Goal: Transaction & Acquisition: Purchase product/service

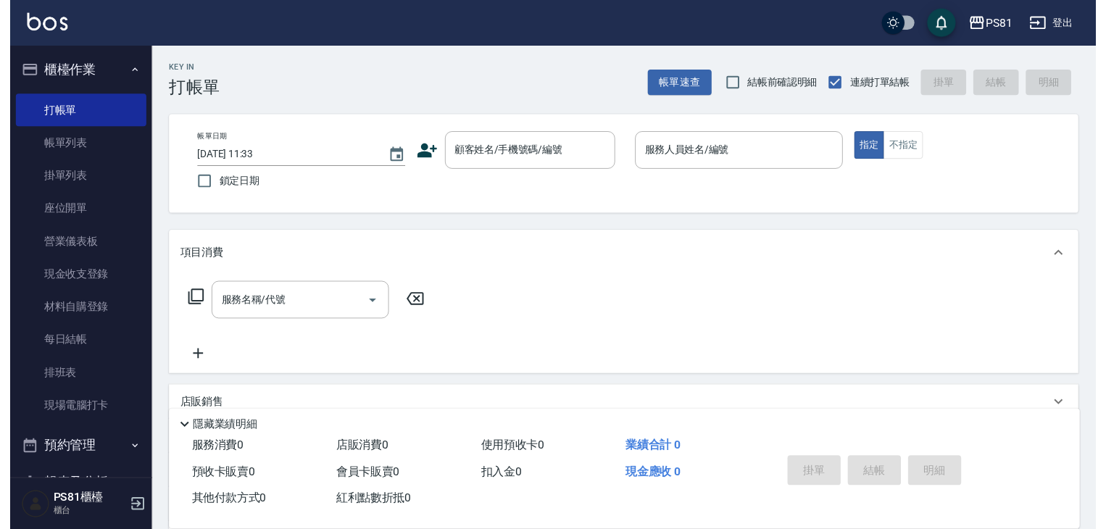
scroll to position [163, 0]
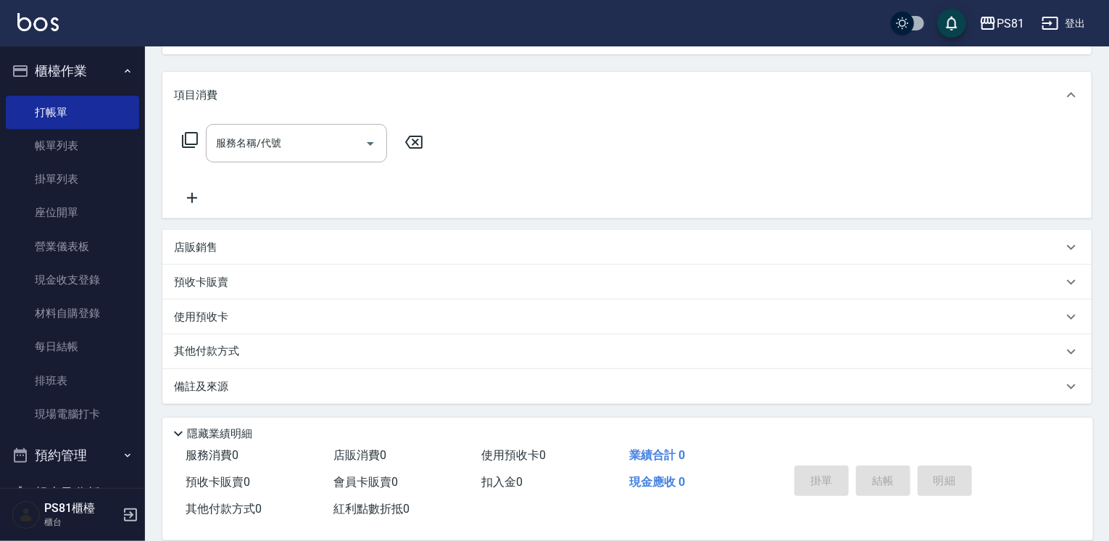
click at [637, 375] on div "備註及來源" at bounding box center [626, 386] width 929 height 35
drag, startPoint x: 637, startPoint y: 375, endPoint x: 629, endPoint y: 393, distance: 19.1
click at [629, 393] on div "備註及來源" at bounding box center [626, 386] width 929 height 35
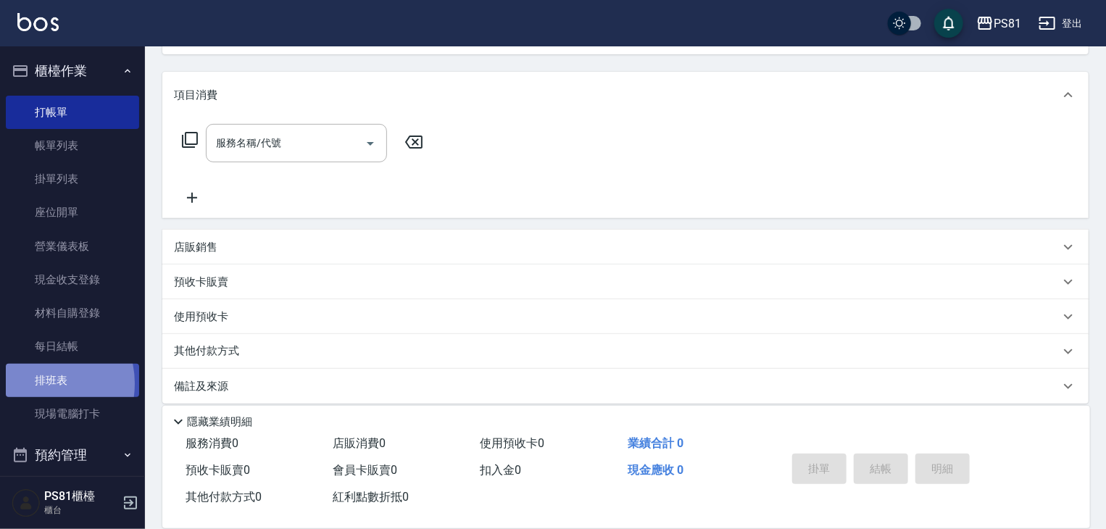
click at [40, 383] on link "排班表" at bounding box center [72, 380] width 133 height 33
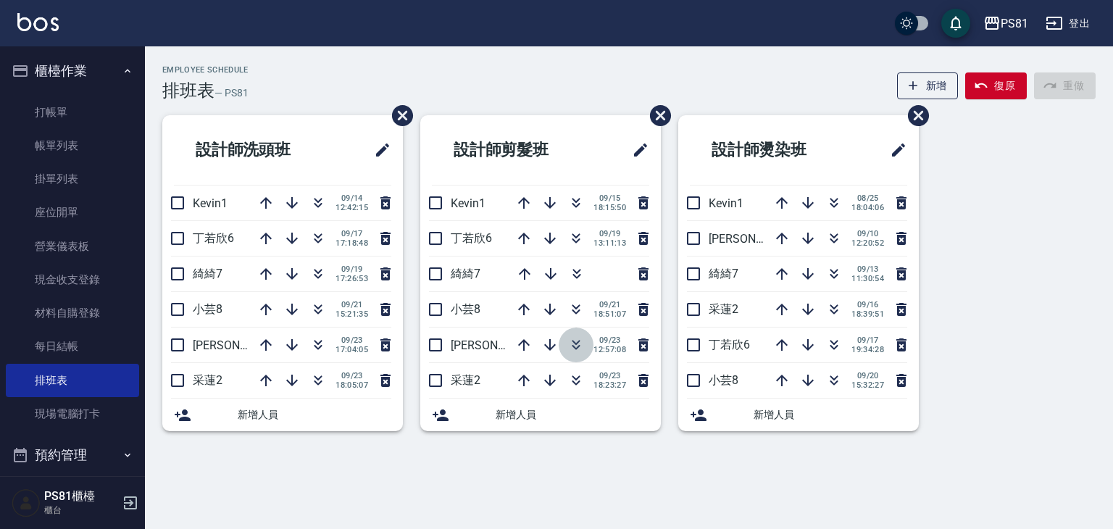
click at [572, 345] on icon "button" at bounding box center [576, 347] width 8 height 5
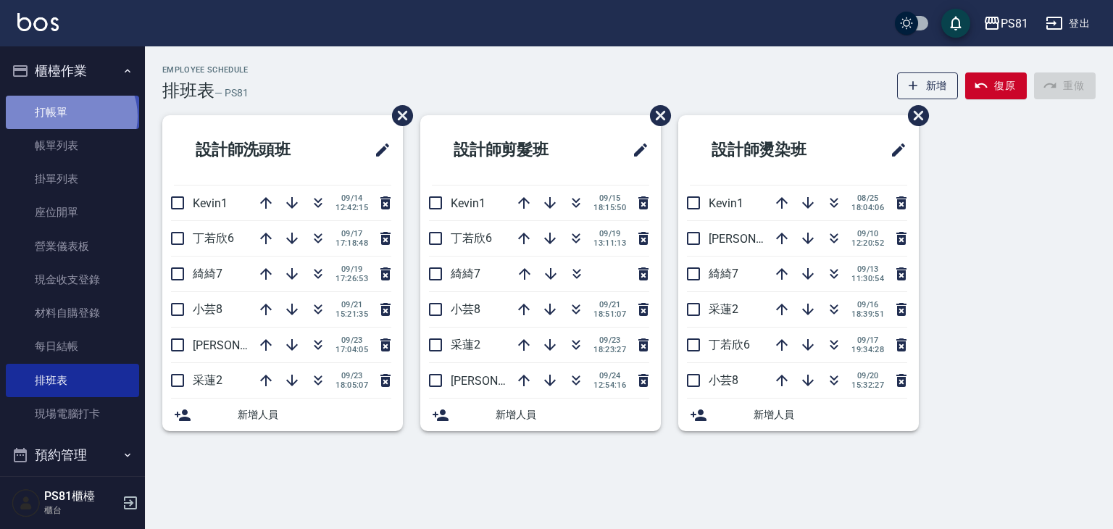
click at [70, 116] on link "打帳單" at bounding box center [72, 112] width 133 height 33
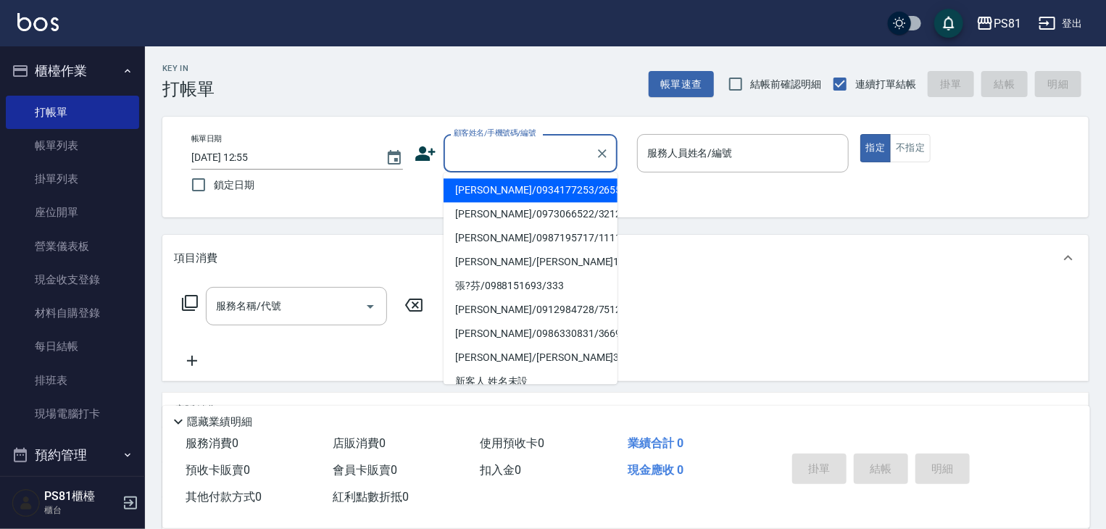
click at [486, 146] on input "顧客姓名/手機號碼/編號" at bounding box center [519, 153] width 139 height 25
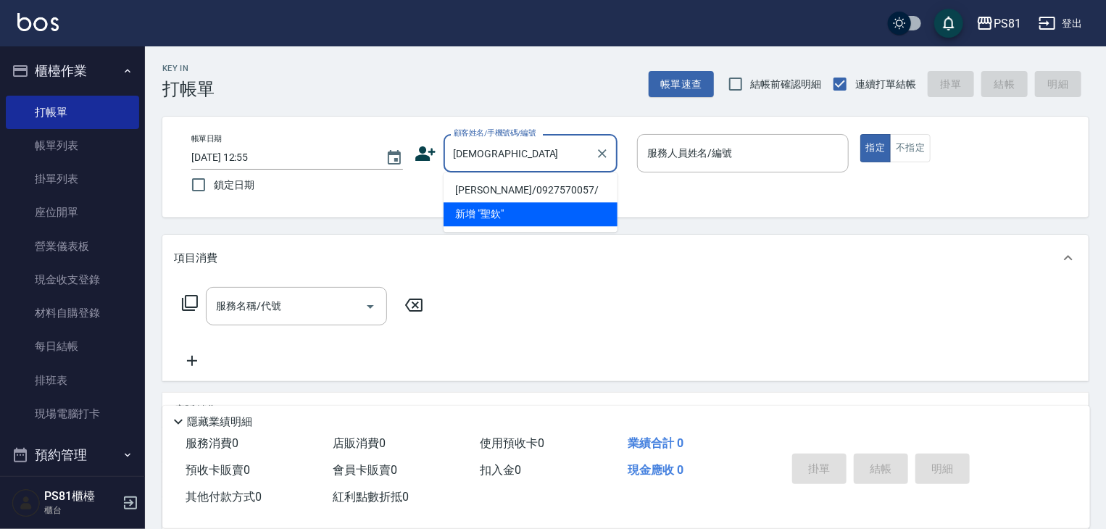
click at [492, 193] on li "張聖欽/0927570057/" at bounding box center [530, 190] width 174 height 24
type input "張聖欽/0927570057/"
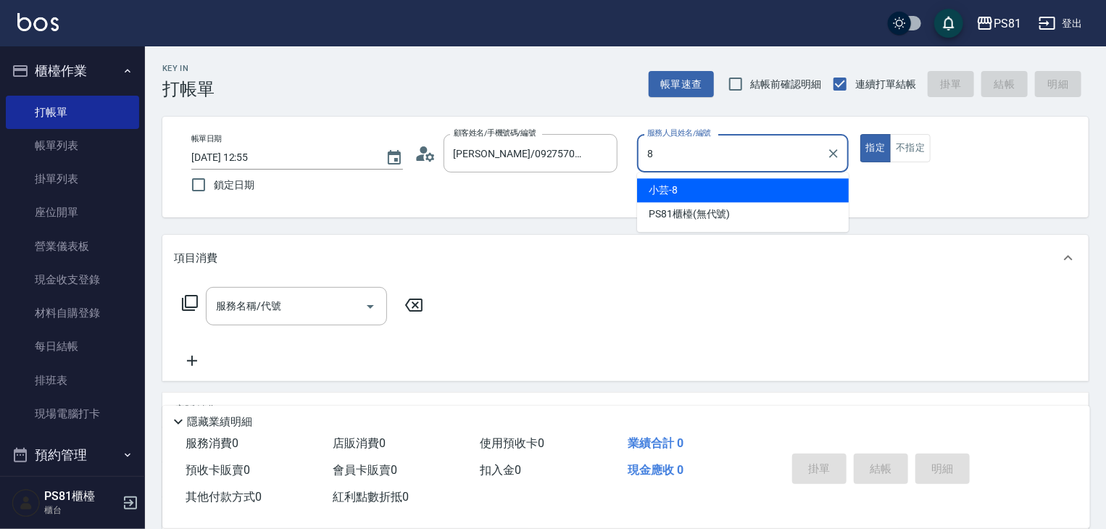
type input "小芸-8"
type button "true"
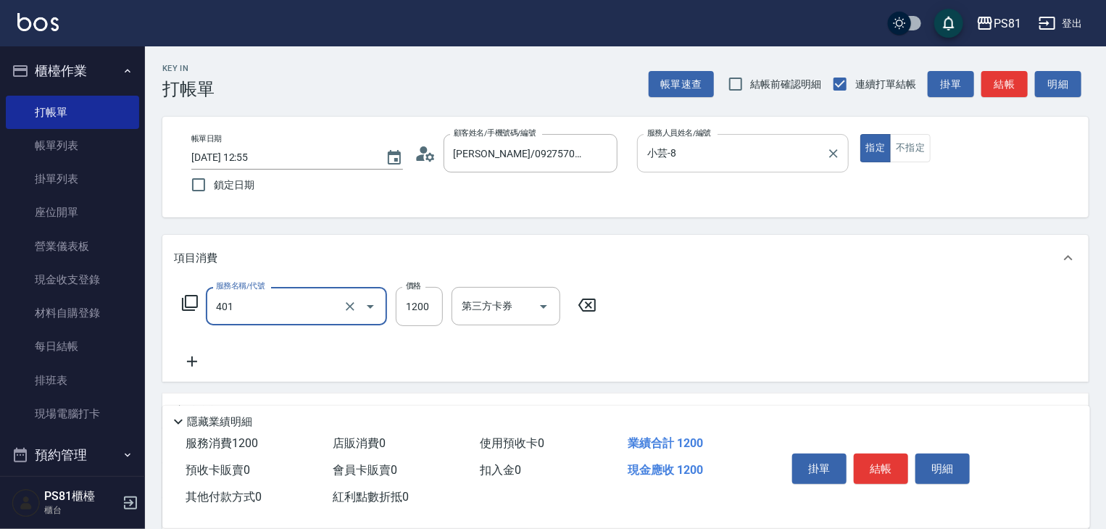
type input "基本染髮(401)"
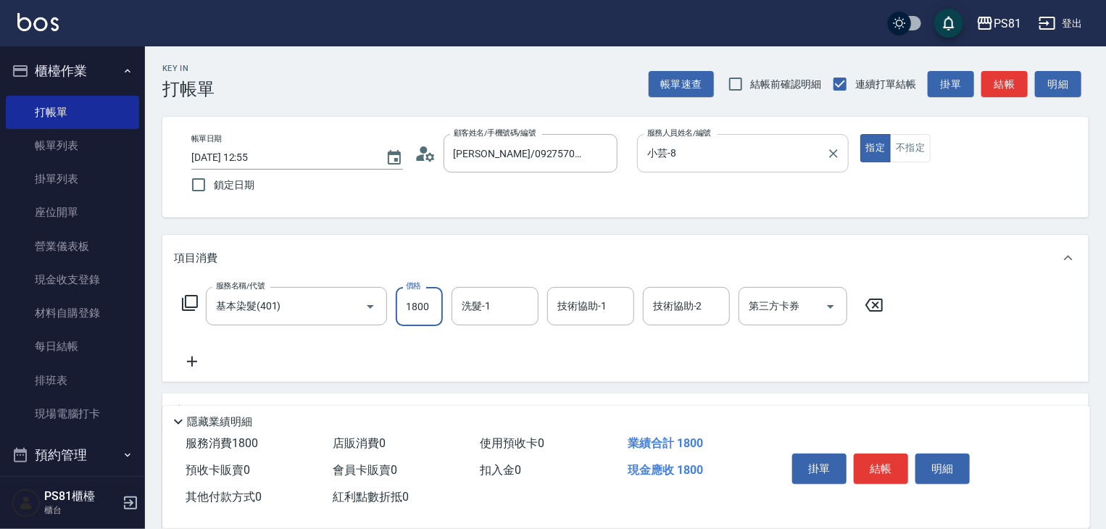
type input "1800"
click at [867, 476] on button "結帳" at bounding box center [881, 469] width 54 height 30
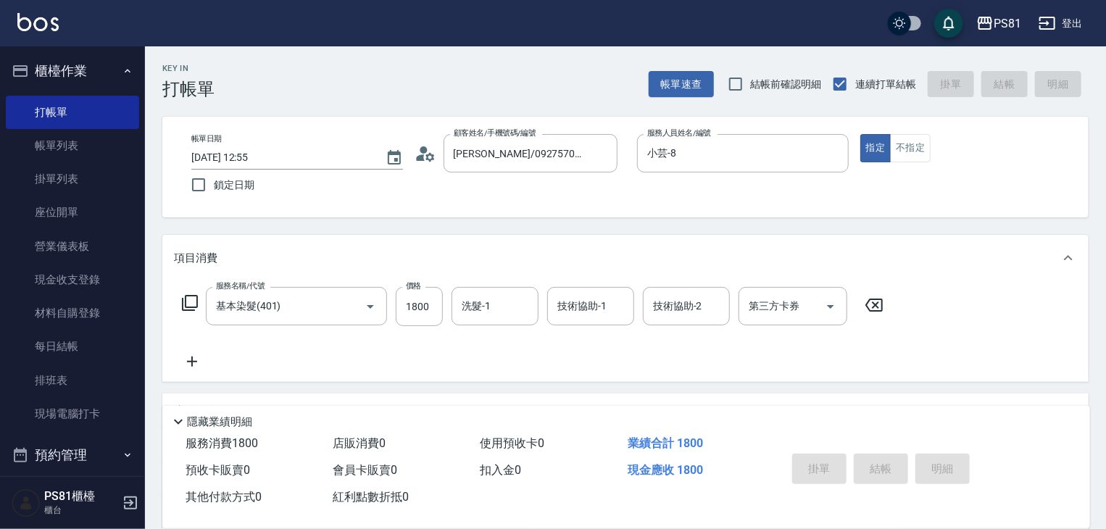
type input "2025/09/24 12:56"
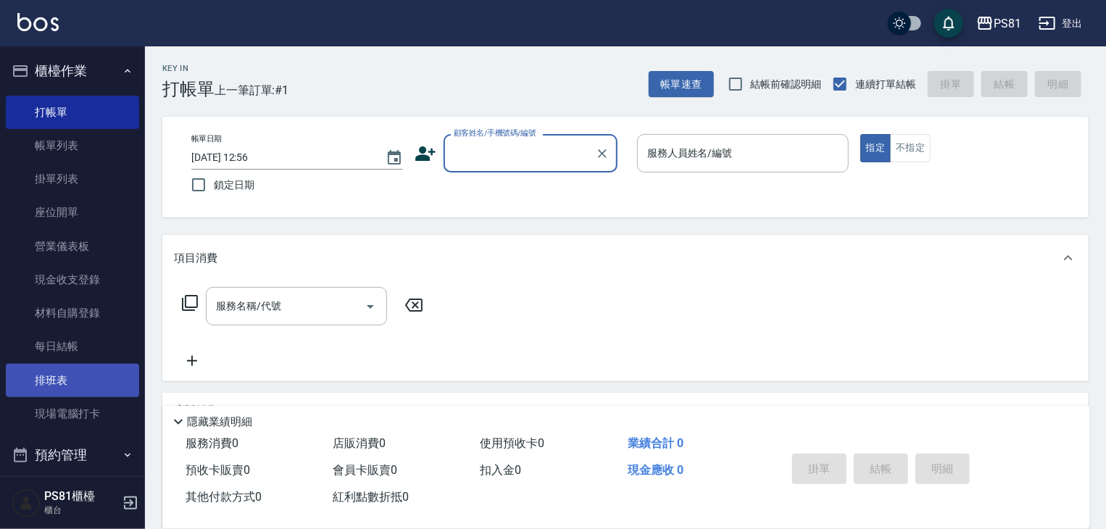
click at [50, 380] on link "排班表" at bounding box center [72, 380] width 133 height 33
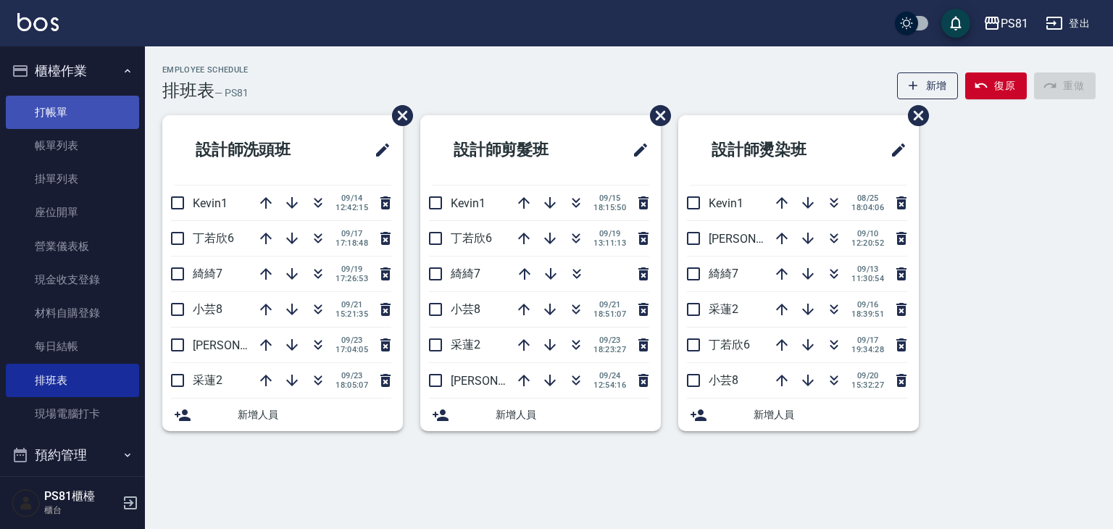
click at [99, 110] on link "打帳單" at bounding box center [72, 112] width 133 height 33
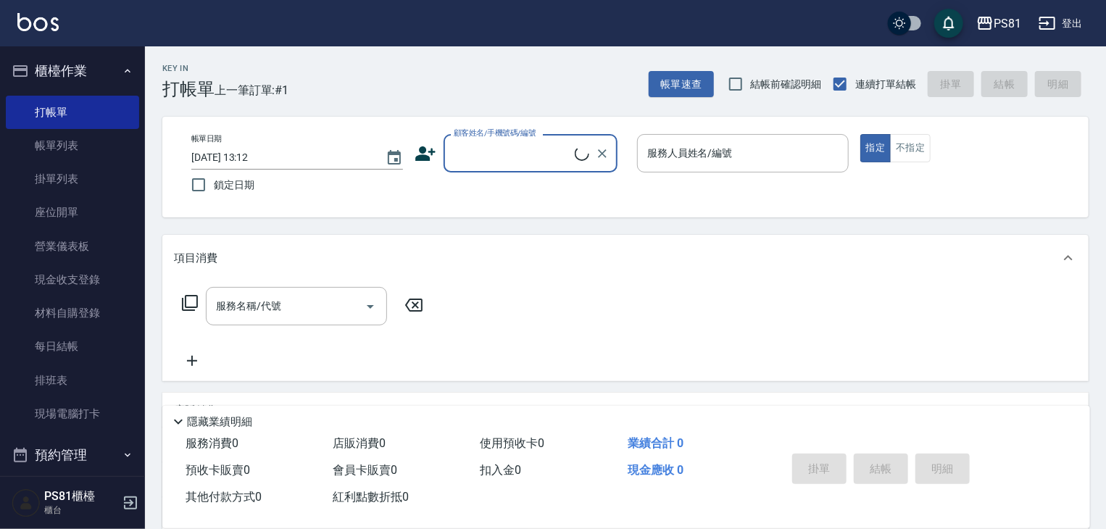
click at [478, 154] on input "顧客姓名/手機號碼/編號" at bounding box center [512, 153] width 125 height 25
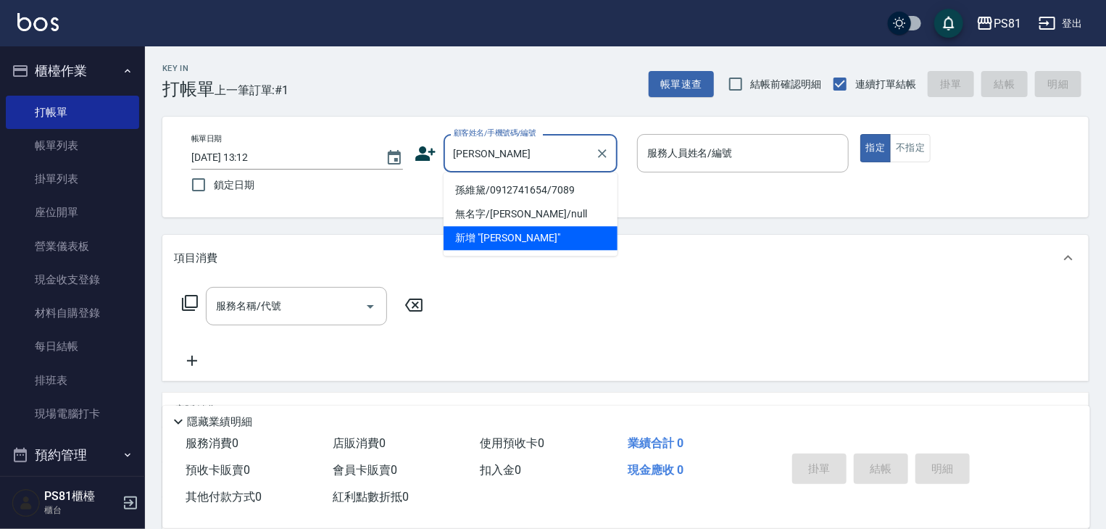
click at [483, 191] on li "孫維黛/0912741654/7089" at bounding box center [530, 190] width 174 height 24
type input "孫維黛/0912741654/7089"
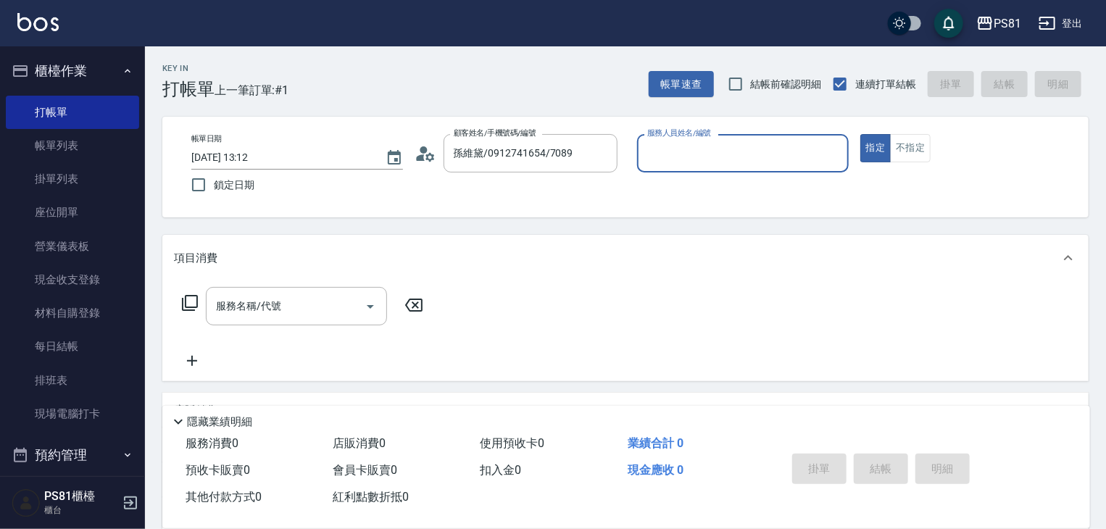
type input "采蓮-2"
click at [826, 149] on button "Clear" at bounding box center [833, 153] width 20 height 20
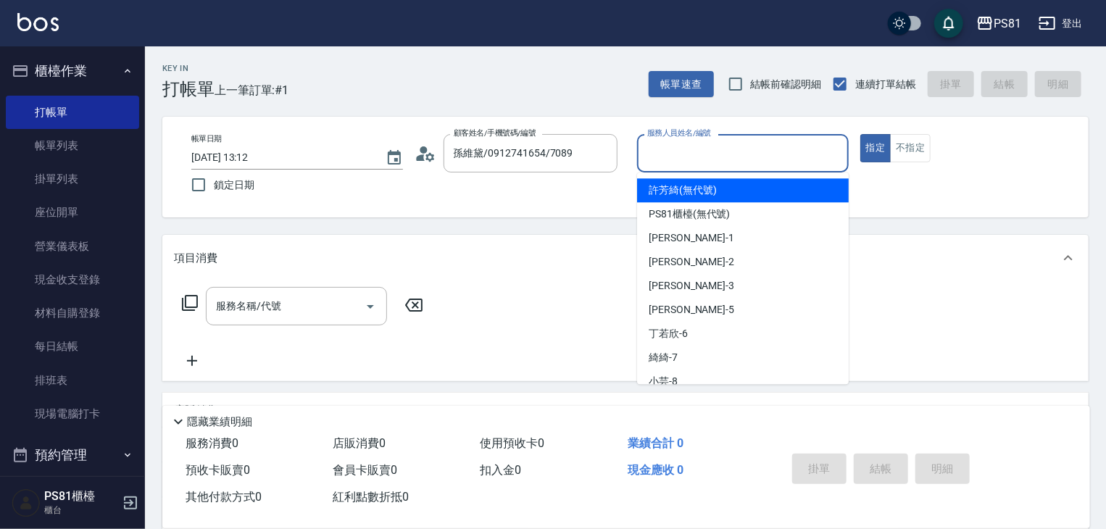
click at [794, 160] on input "服務人員姓名/編號" at bounding box center [742, 153] width 199 height 25
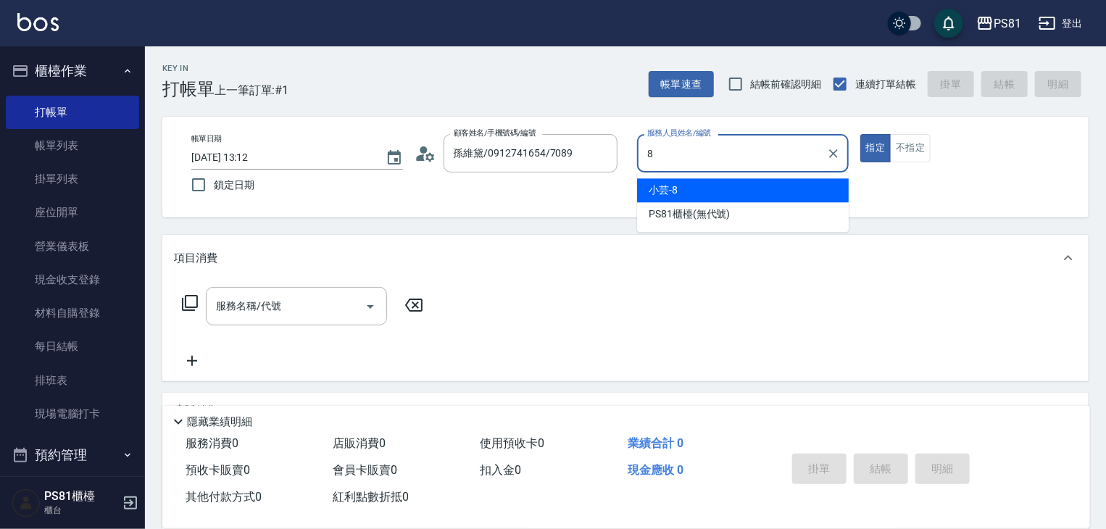
type input "小芸-8"
type button "true"
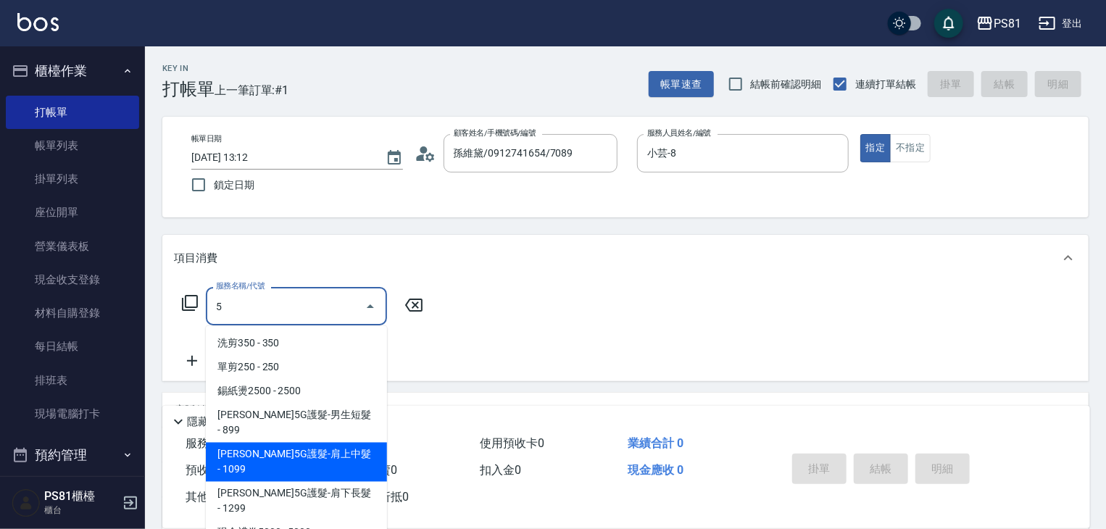
click at [310, 443] on span "[PERSON_NAME]5G護髮-肩上中髮 - 1099" at bounding box center [296, 462] width 181 height 39
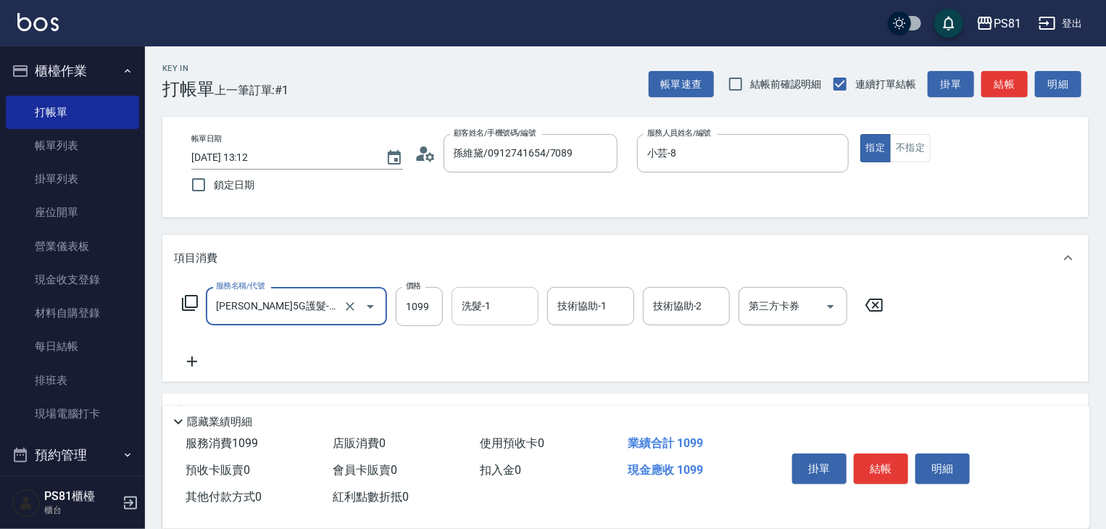
type input "歐娜5G護髮-肩上中髮(1105)"
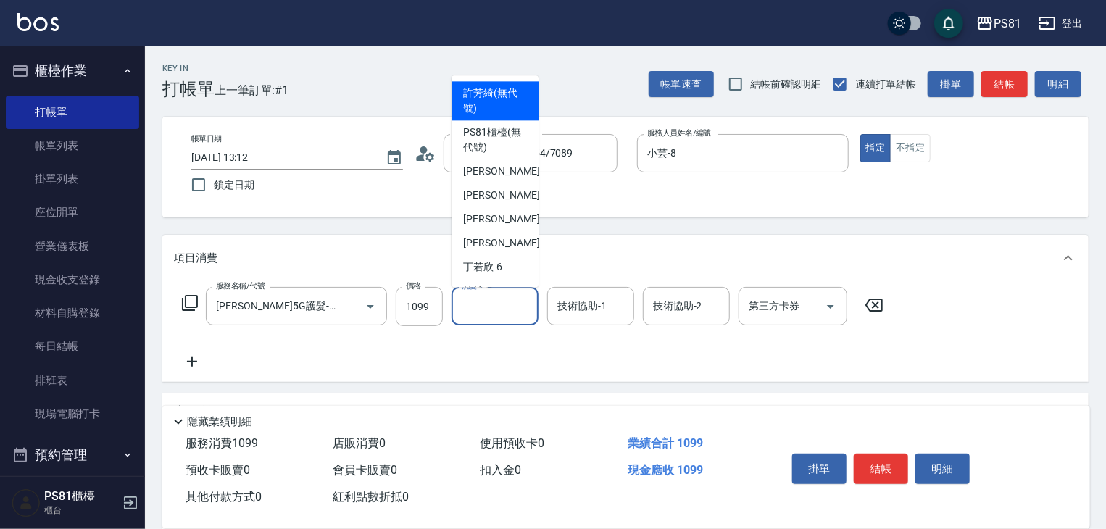
click at [482, 317] on input "洗髮-1" at bounding box center [495, 305] width 74 height 25
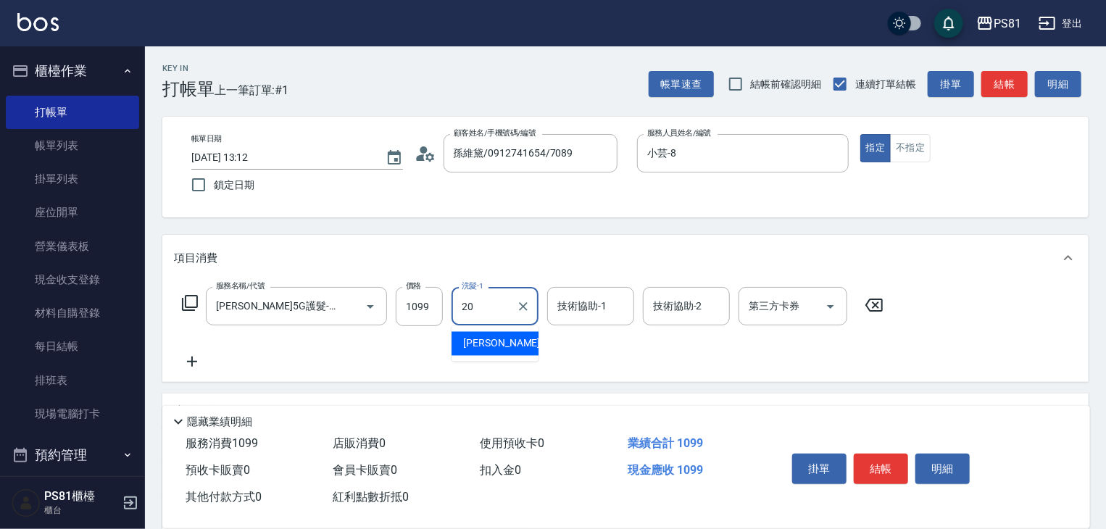
type input "妍妍-20"
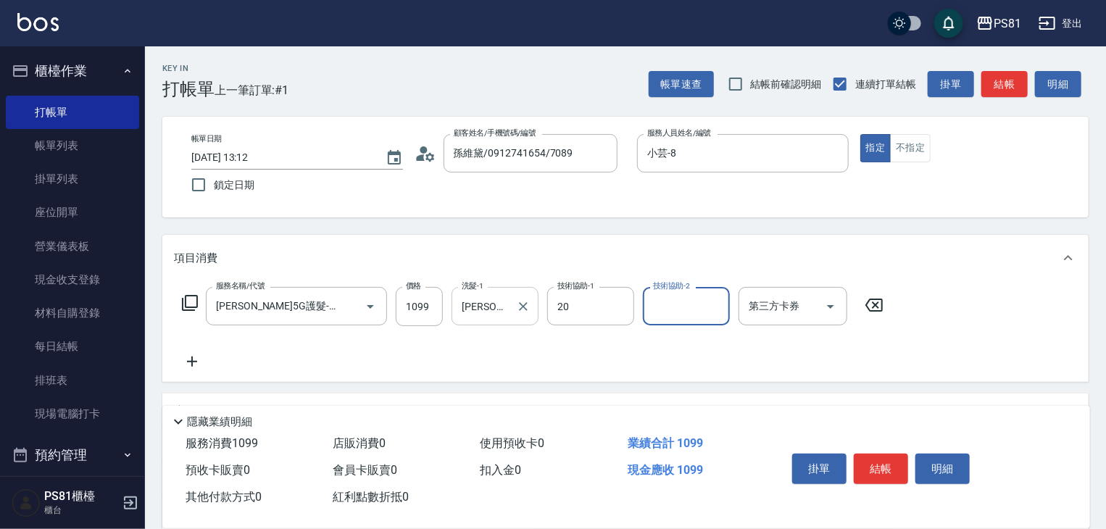
type input "妍妍-20"
click at [880, 454] on button "結帳" at bounding box center [881, 469] width 54 height 30
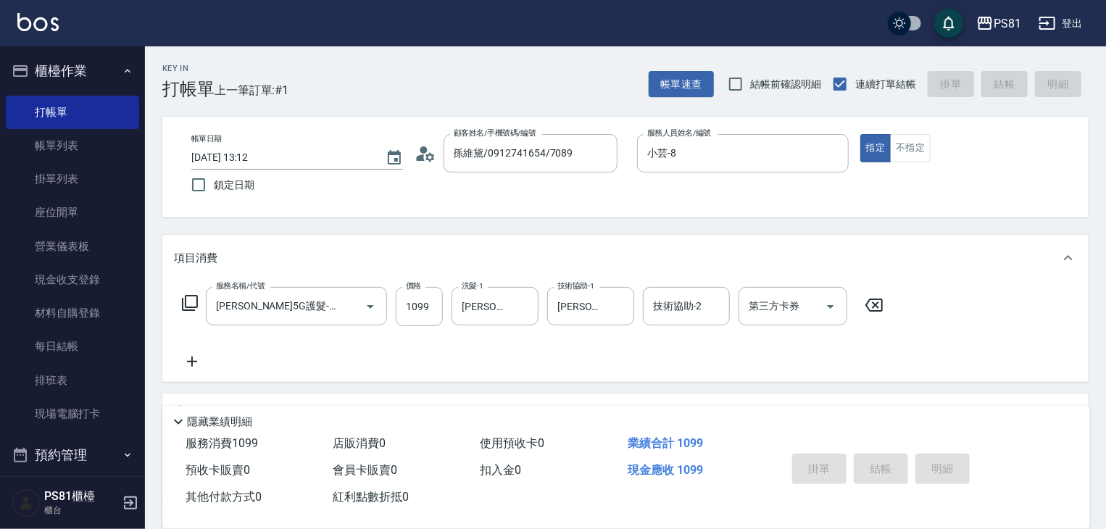
type input "2025/09/24 13:13"
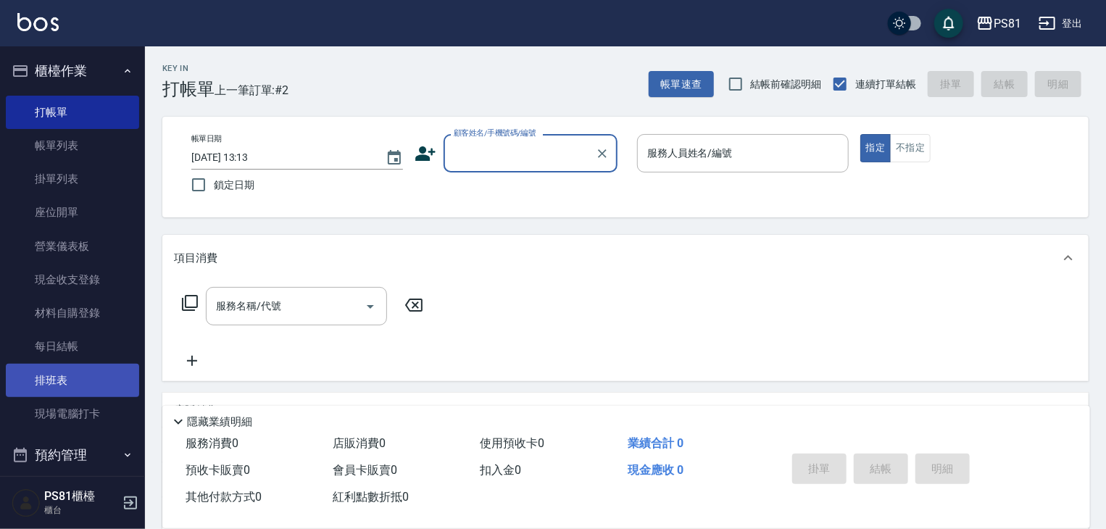
click at [46, 389] on link "排班表" at bounding box center [72, 380] width 133 height 33
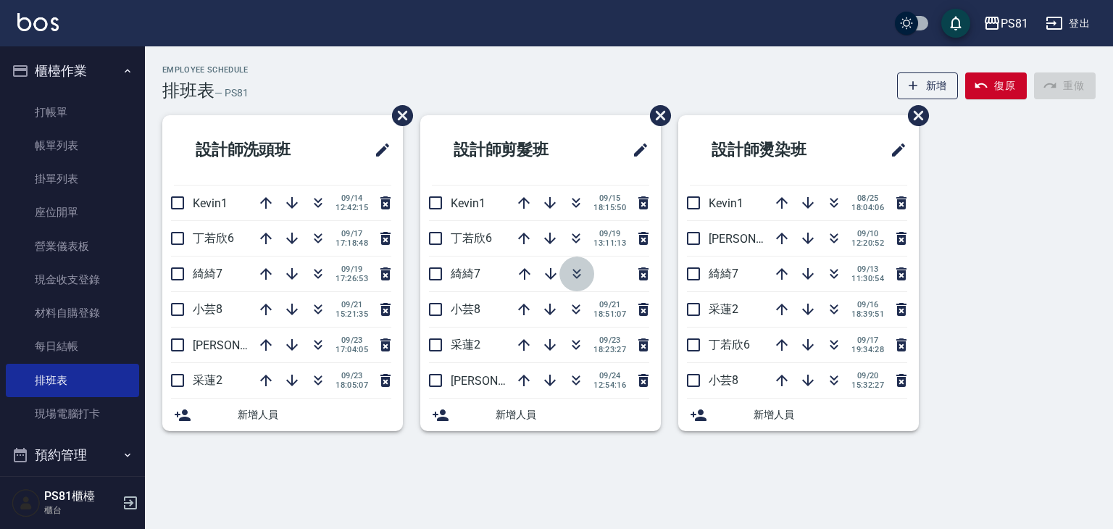
click at [580, 280] on icon "button" at bounding box center [576, 273] width 17 height 17
click at [573, 482] on div "Employee Schedule 排班表 — PS81 新增 復原 重做 設計師洗頭班 Kevin1 09/14 12:42:15 丁若欣6 09/17 1…" at bounding box center [556, 264] width 1113 height 529
click at [67, 91] on ul "打帳單 帳單列表 掛單列表 座位開單 營業儀表板 現金收支登錄 材料自購登錄 每日結帳 排班表 現場電腦打卡" at bounding box center [72, 263] width 133 height 347
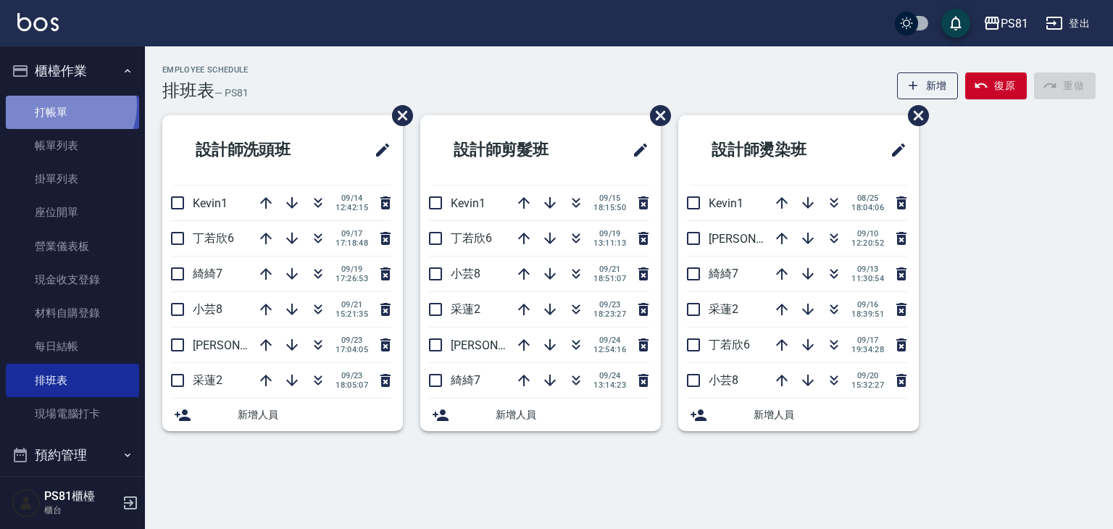
click at [63, 106] on link "打帳單" at bounding box center [72, 112] width 133 height 33
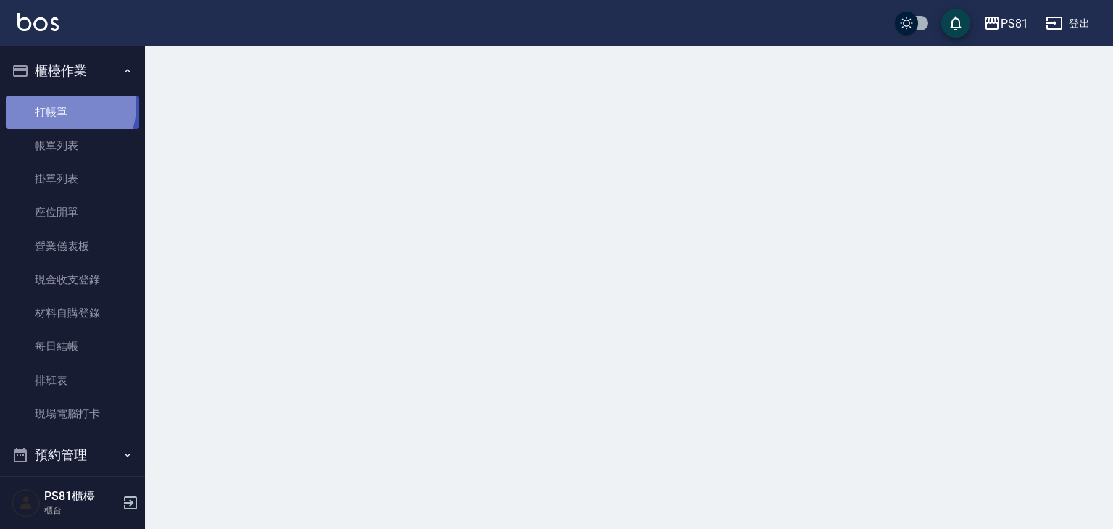
click at [64, 106] on link "打帳單" at bounding box center [72, 112] width 133 height 33
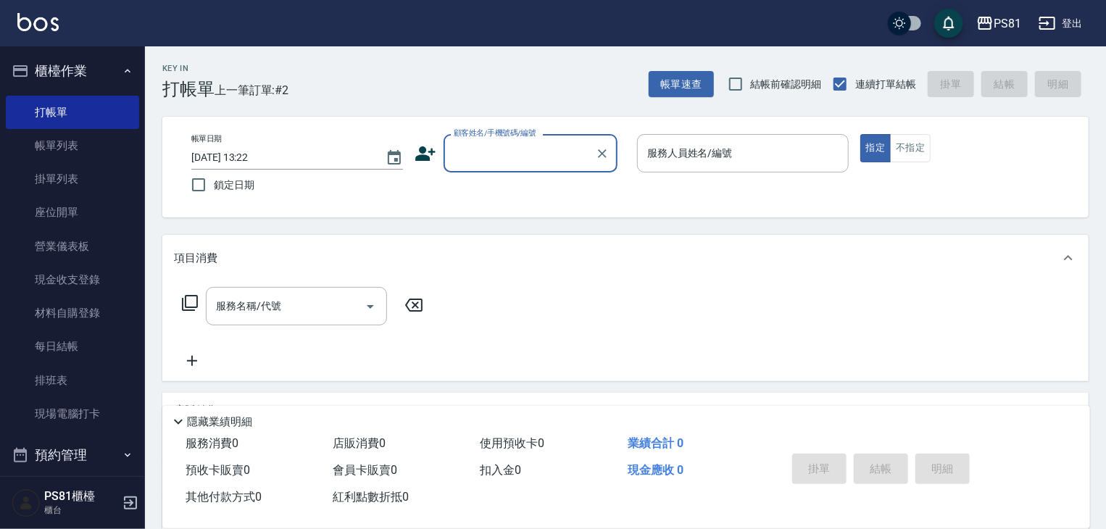
click at [478, 131] on label "顧客姓名/手機號碼/編號" at bounding box center [495, 133] width 83 height 11
click at [478, 141] on input "顧客姓名/手機號碼/編號" at bounding box center [519, 153] width 139 height 25
click at [475, 141] on input "顧客姓名/手機號碼/編號" at bounding box center [519, 153] width 139 height 25
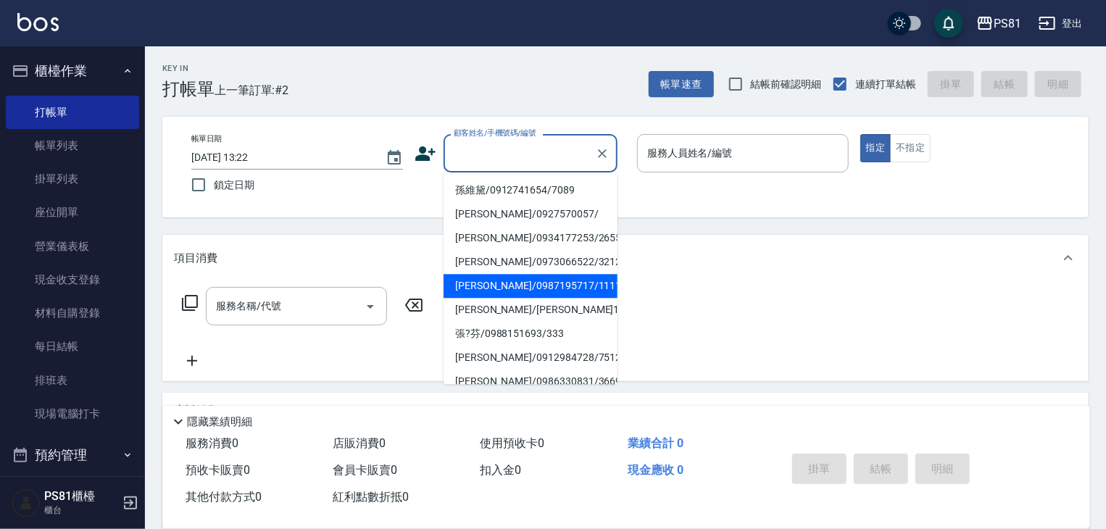
click at [575, 280] on li "[PERSON_NAME]/0987195717/111111" at bounding box center [530, 286] width 174 height 24
type input "[PERSON_NAME]/0987195717/111111"
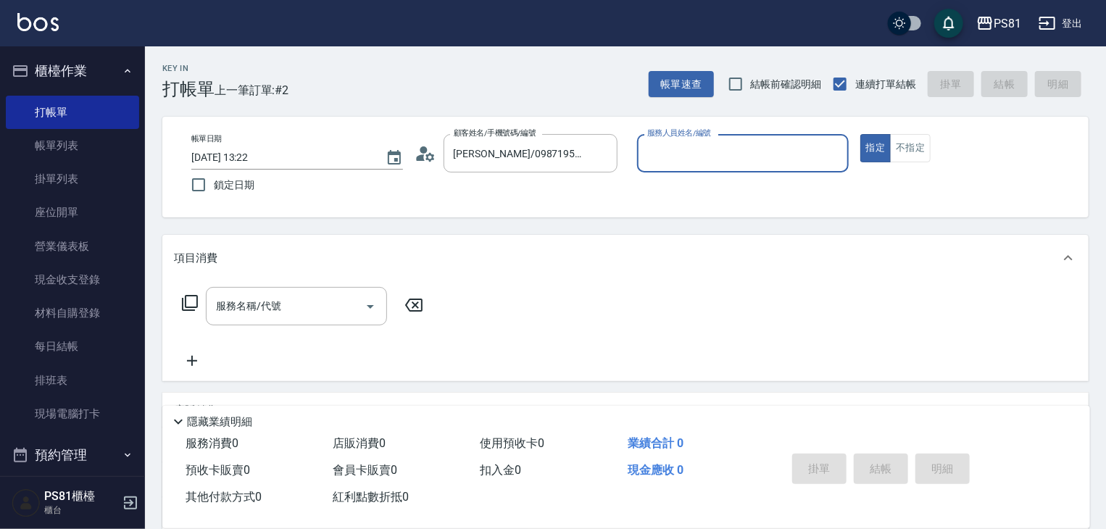
click at [757, 155] on input "服務人員姓名/編號" at bounding box center [742, 153] width 199 height 25
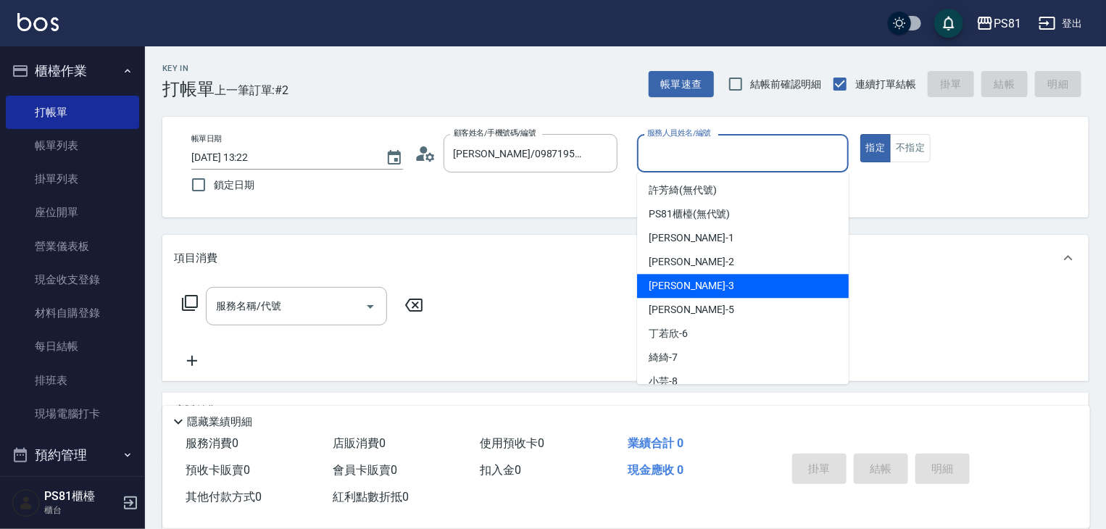
click at [680, 279] on div "晏菱 -3" at bounding box center [743, 286] width 212 height 24
type input "晏菱-3"
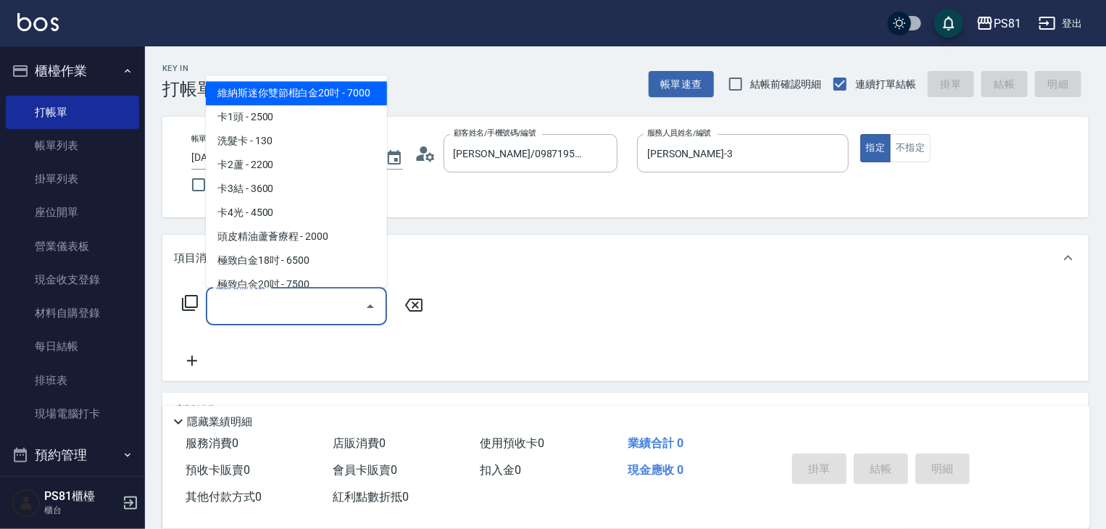
click at [332, 309] on input "服務名稱/代號" at bounding box center [285, 305] width 146 height 25
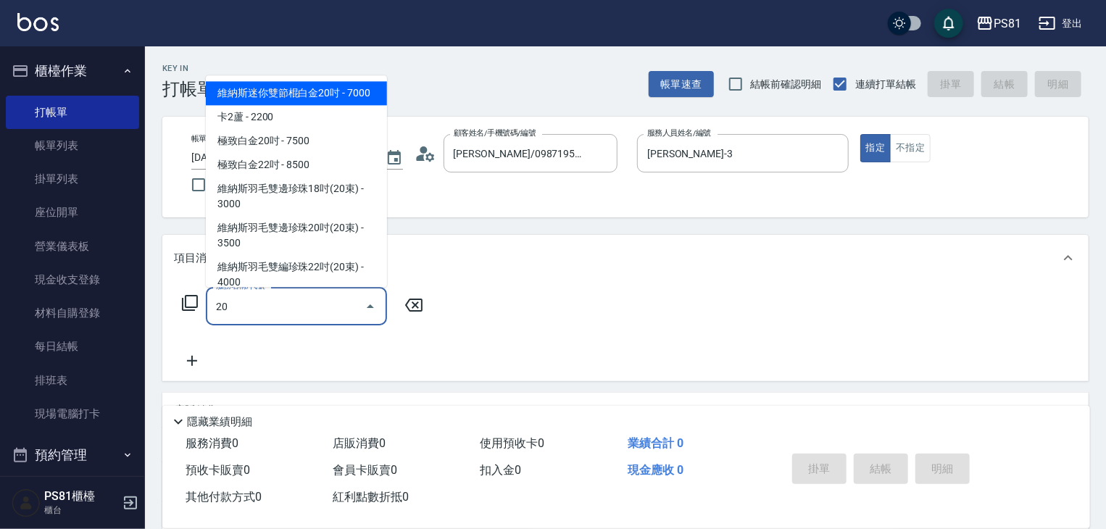
type input "201"
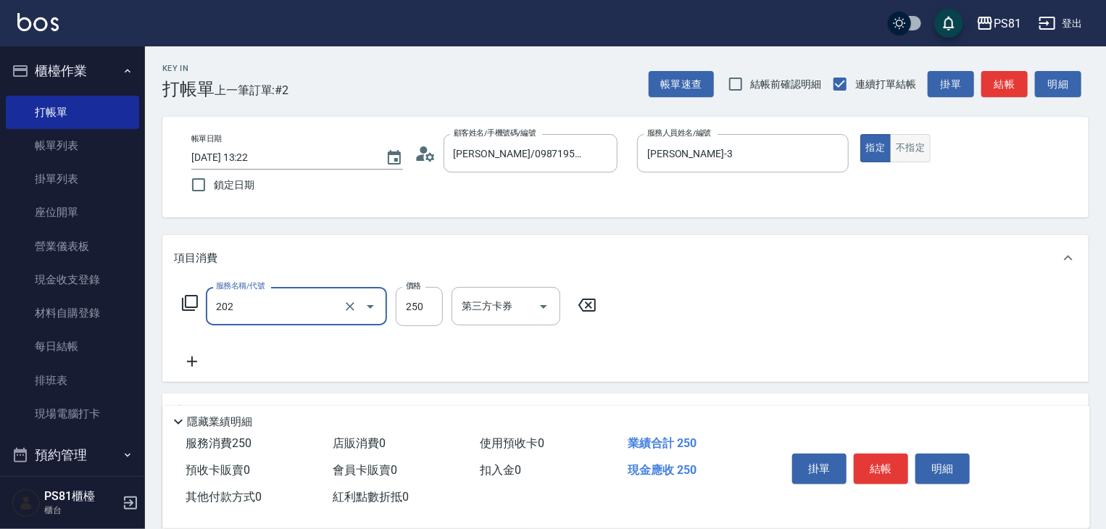
type input "單剪250(202)"
click at [904, 146] on button "不指定" at bounding box center [910, 148] width 41 height 28
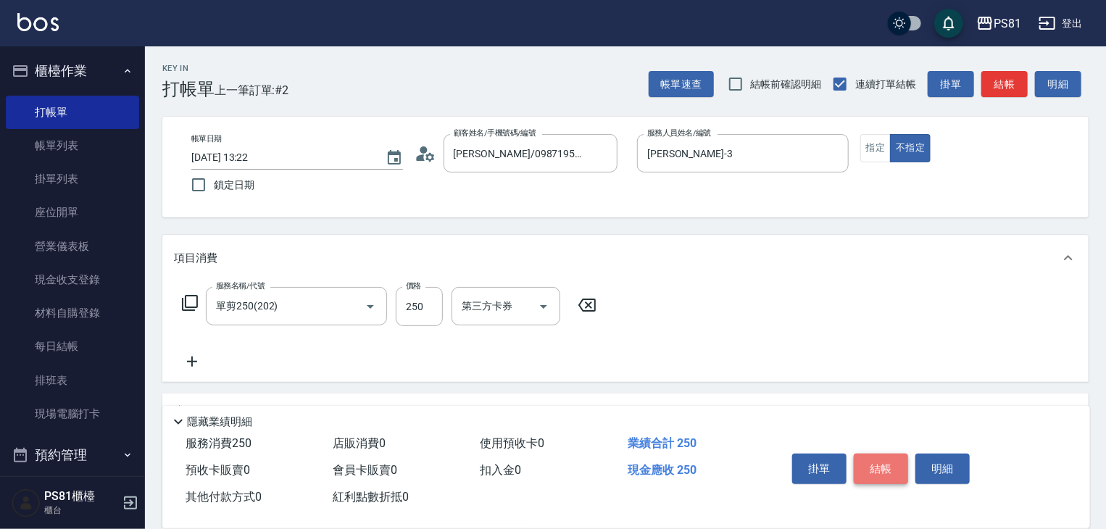
click at [880, 462] on button "結帳" at bounding box center [881, 469] width 54 height 30
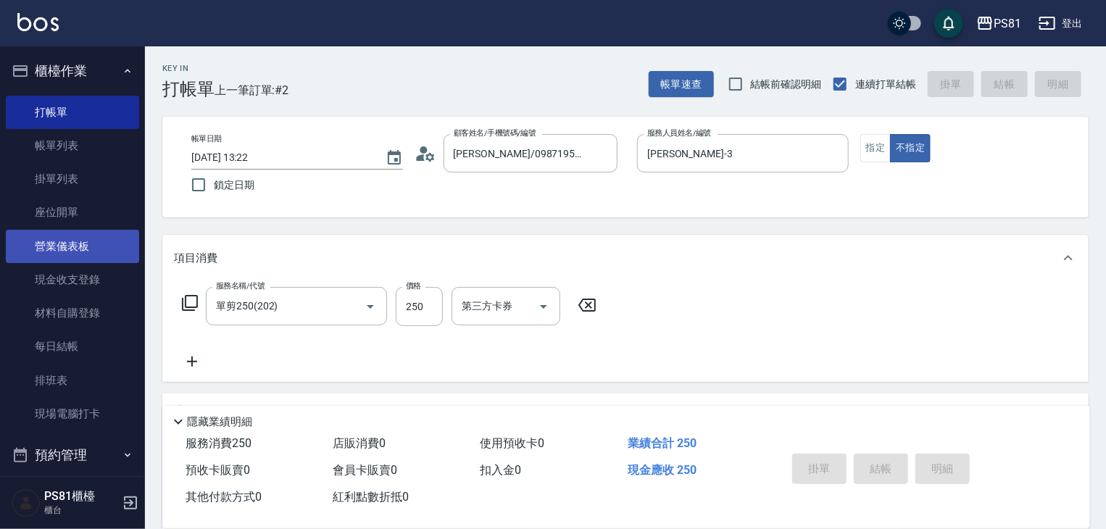
type input "2025/09/24 13:23"
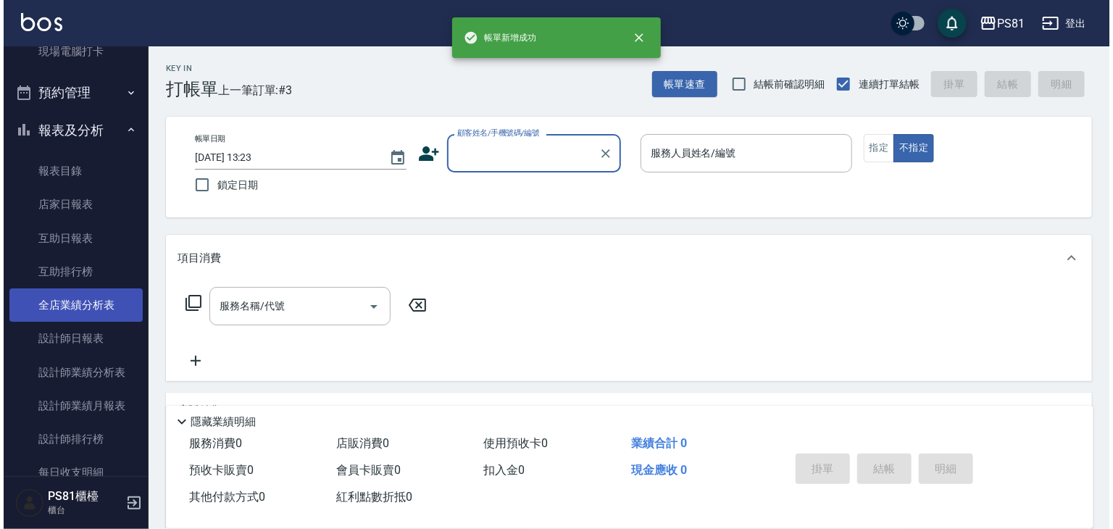
scroll to position [582, 0]
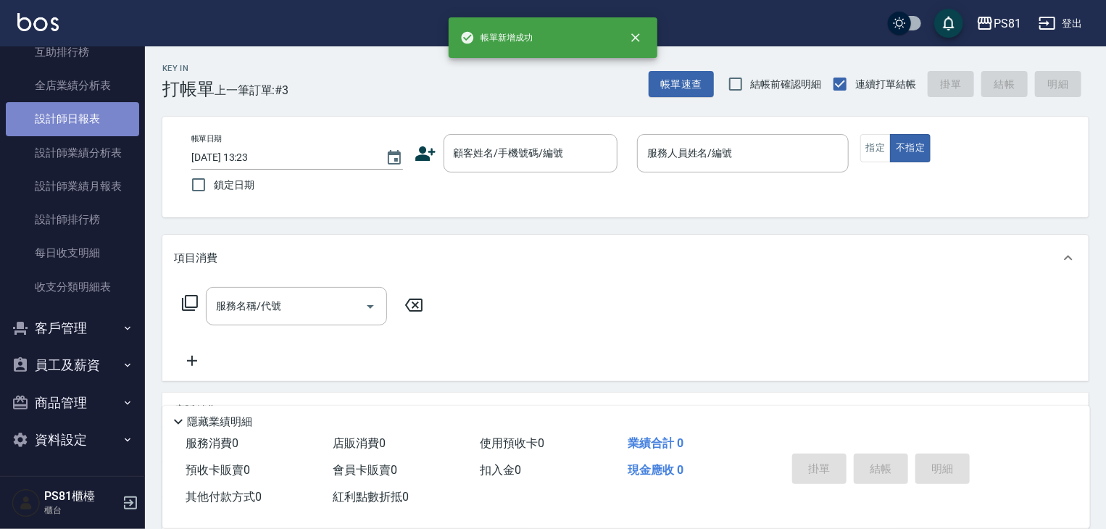
click at [107, 123] on link "設計師日報表" at bounding box center [72, 118] width 133 height 33
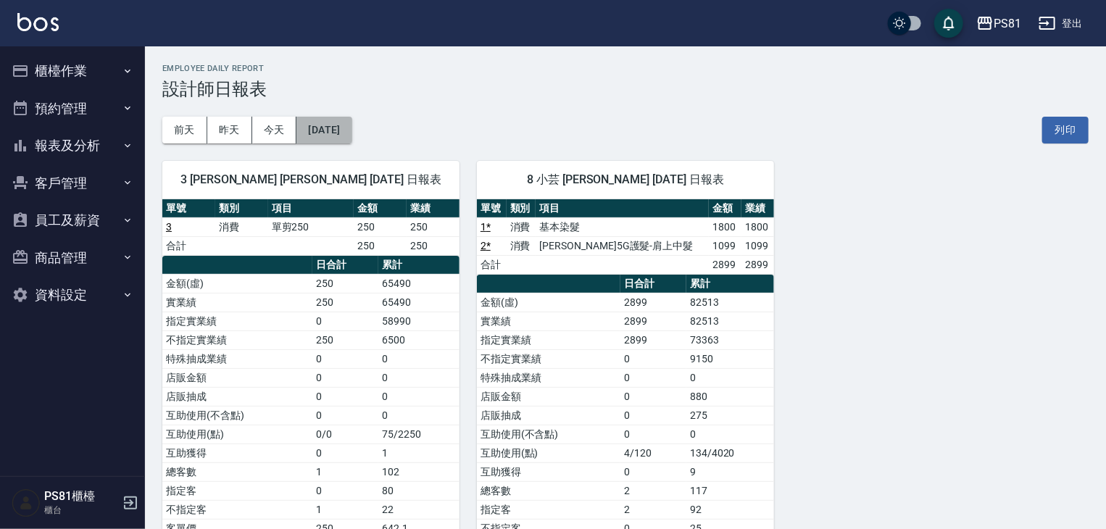
click at [351, 131] on button "2025/09/24" at bounding box center [323, 130] width 55 height 27
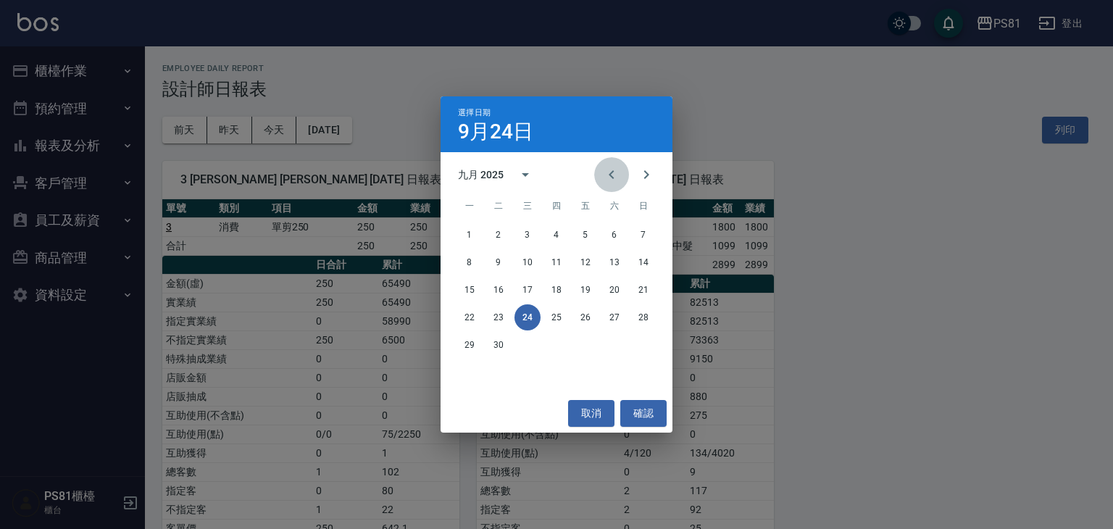
click at [606, 168] on icon "Previous month" at bounding box center [611, 174] width 17 height 17
click at [647, 317] on button "24" at bounding box center [643, 317] width 26 height 26
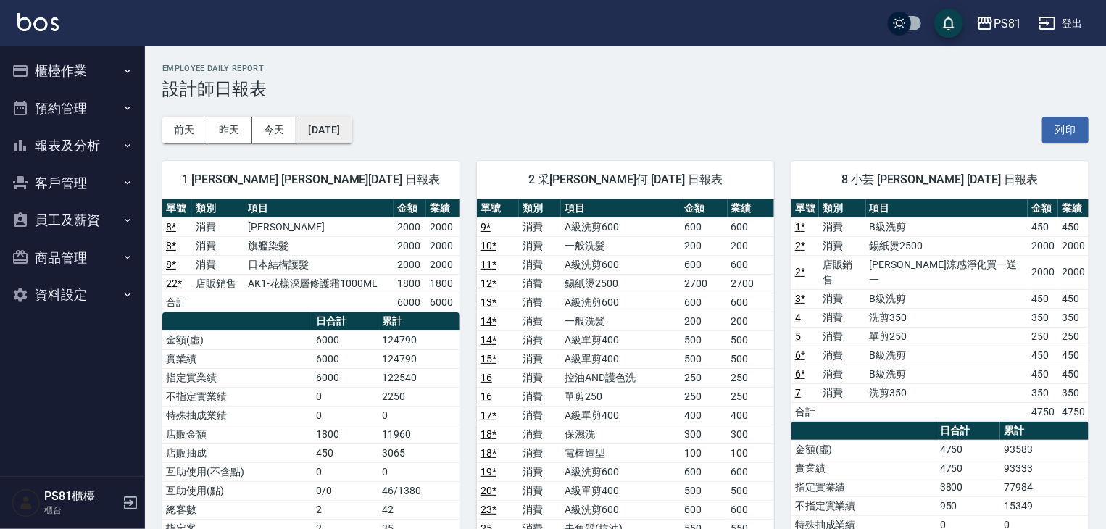
click at [351, 129] on button "2025/08/24" at bounding box center [323, 130] width 55 height 27
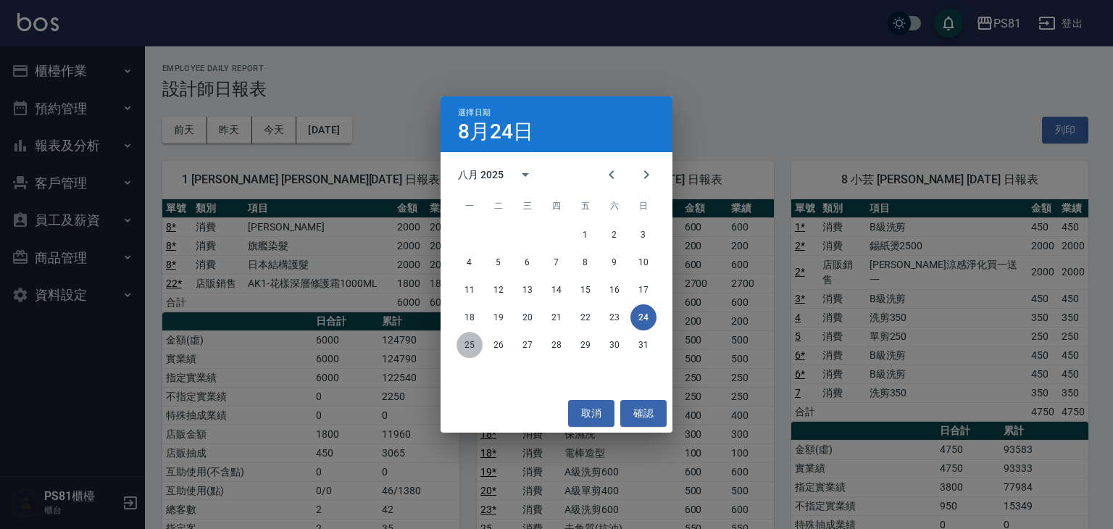
click at [470, 348] on button "25" at bounding box center [470, 345] width 26 height 26
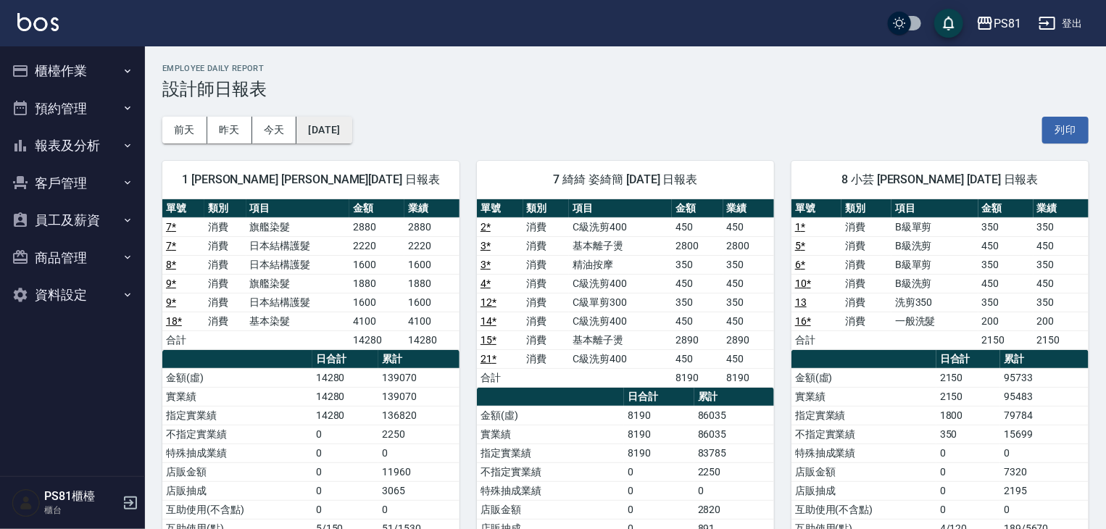
click at [351, 128] on button "2025/08/25" at bounding box center [323, 130] width 55 height 27
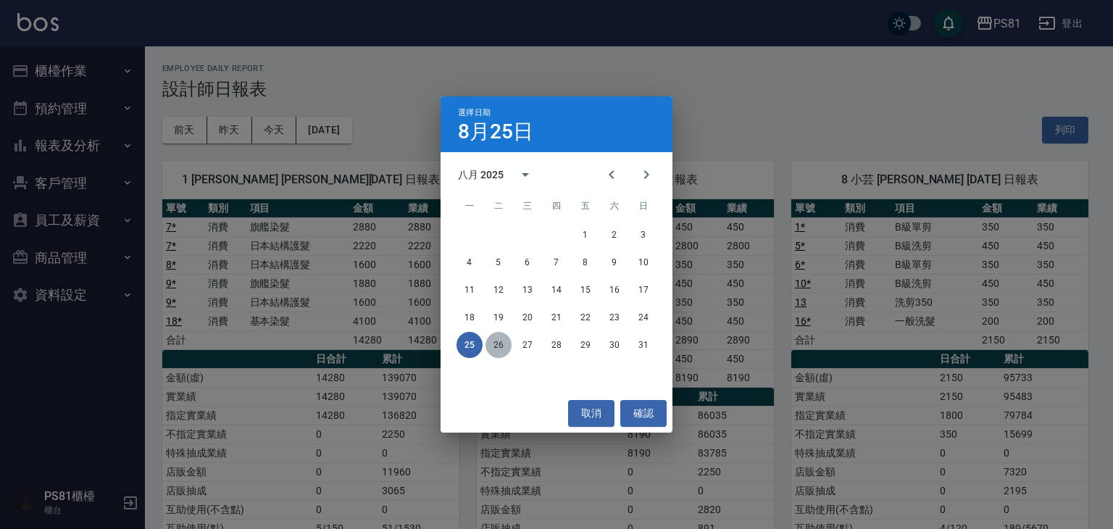
click at [501, 353] on button "26" at bounding box center [499, 345] width 26 height 26
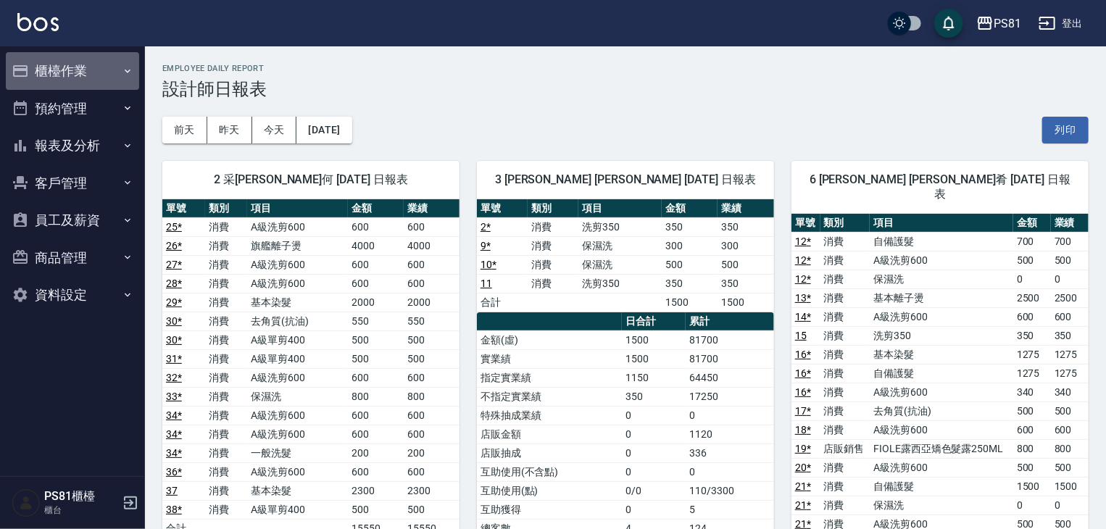
click at [43, 64] on button "櫃檯作業" at bounding box center [72, 71] width 133 height 38
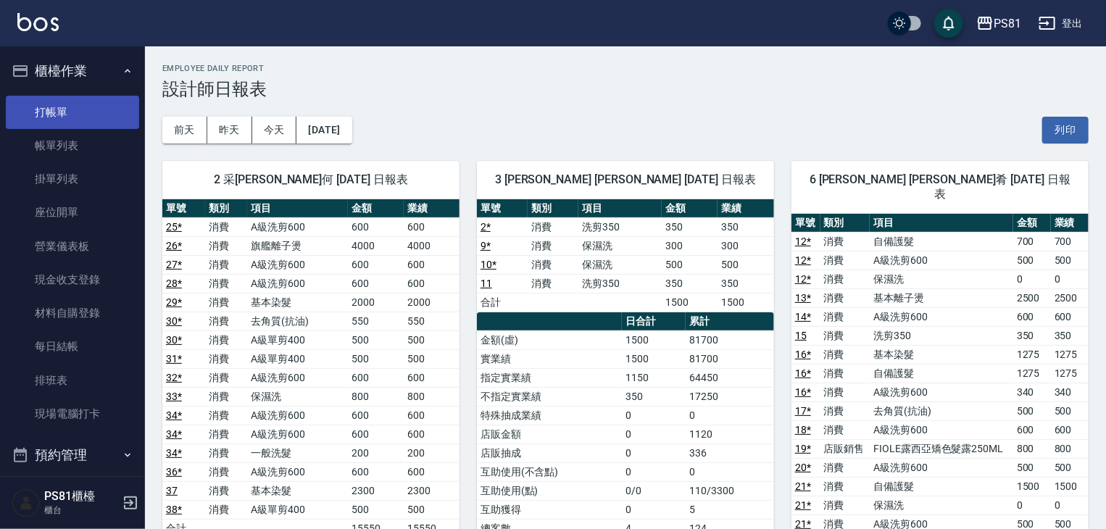
click at [91, 117] on link "打帳單" at bounding box center [72, 112] width 133 height 33
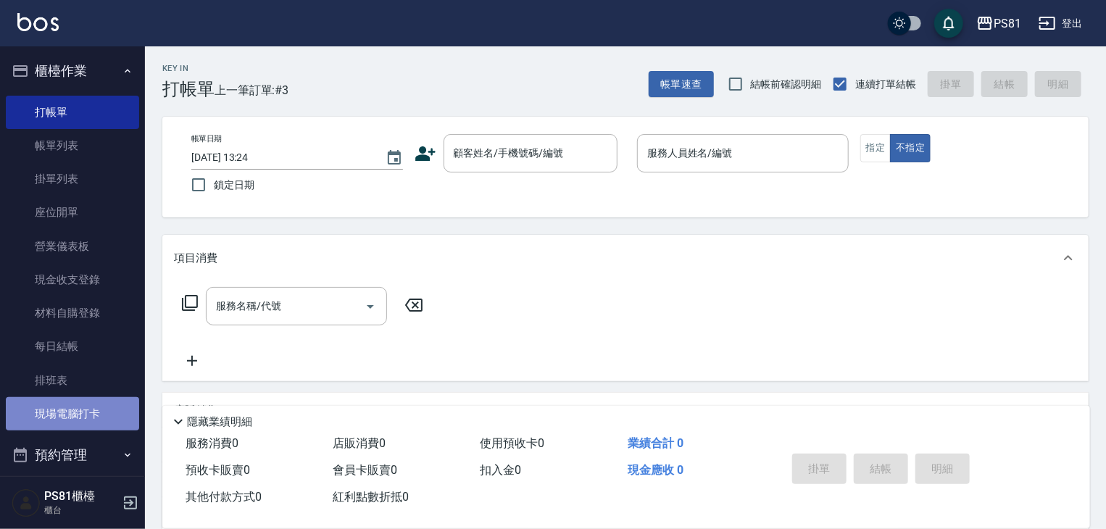
click at [87, 406] on link "現場電腦打卡" at bounding box center [72, 413] width 133 height 33
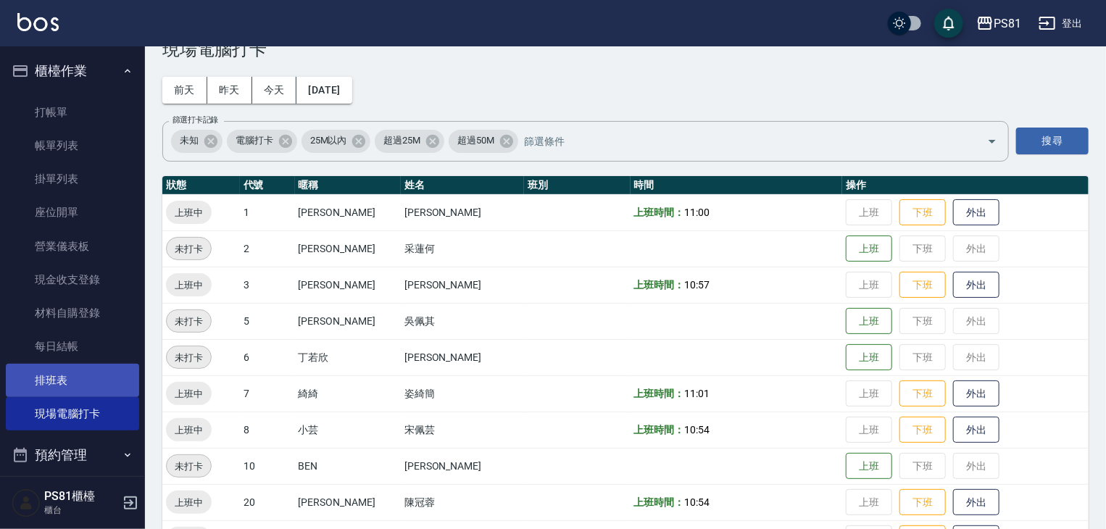
scroll to position [72, 0]
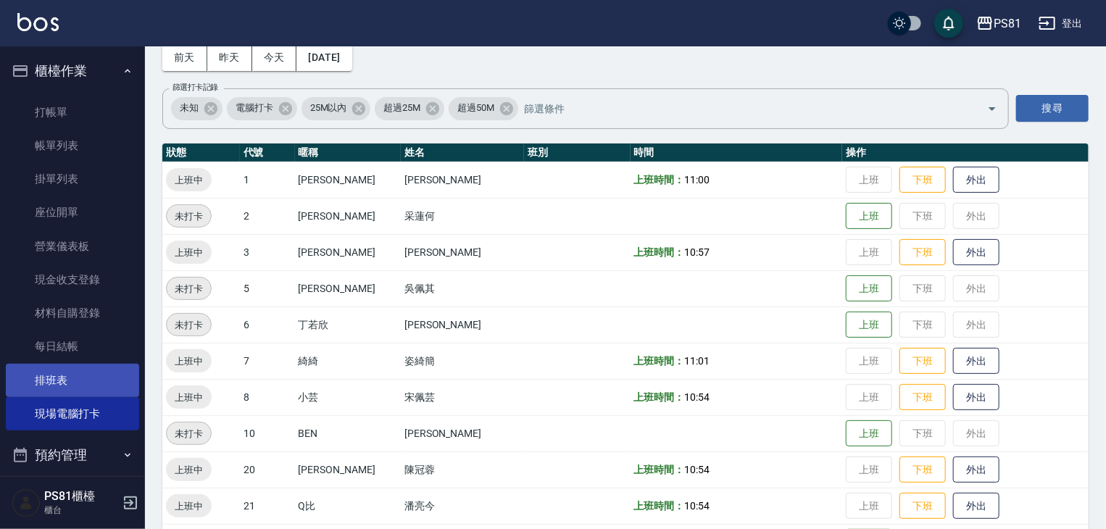
click at [59, 367] on link "排班表" at bounding box center [72, 380] width 133 height 33
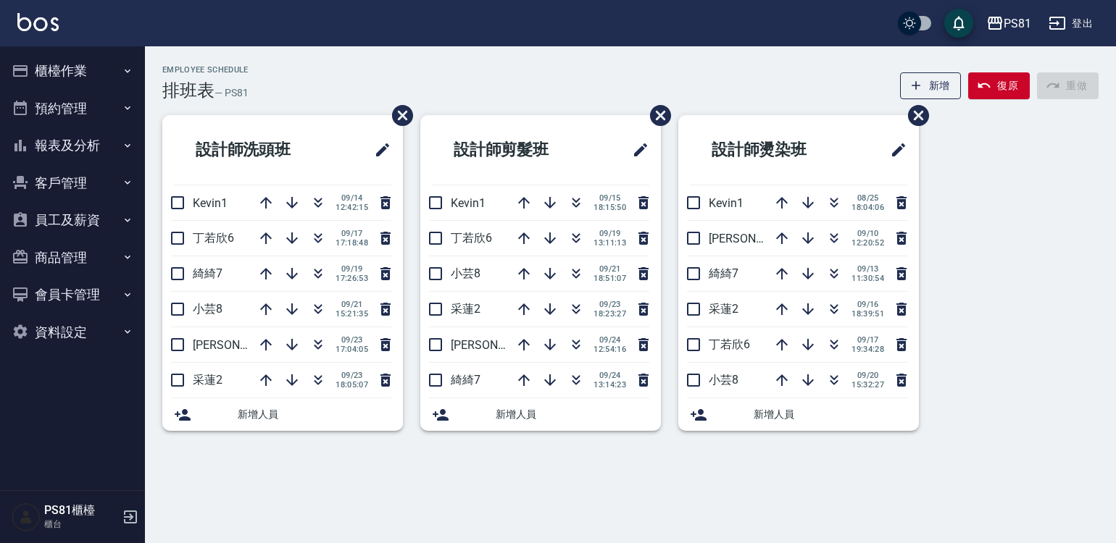
click at [132, 71] on icon "button" at bounding box center [128, 71] width 12 height 12
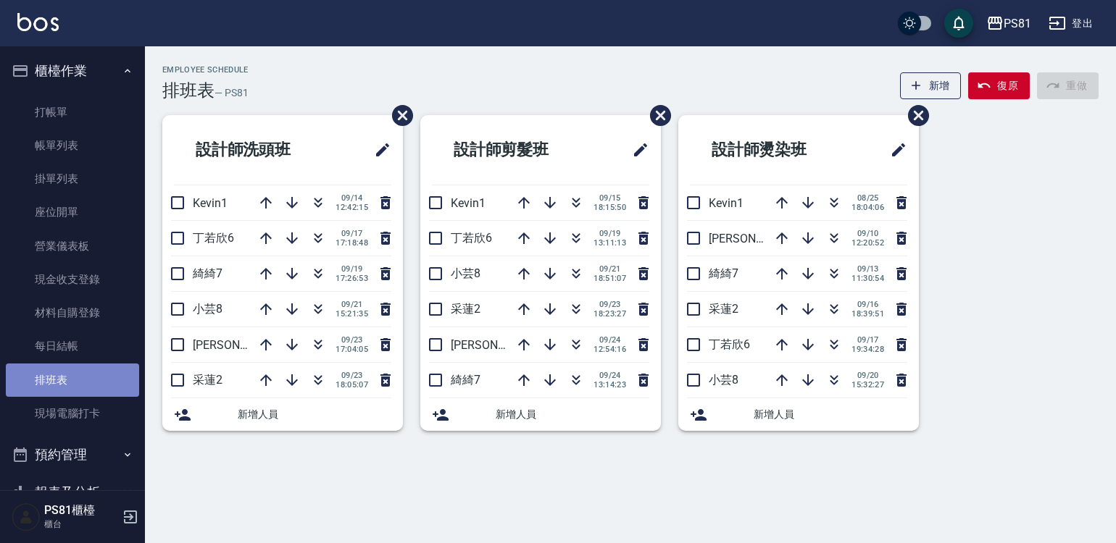
click at [100, 379] on link "排班表" at bounding box center [72, 380] width 133 height 33
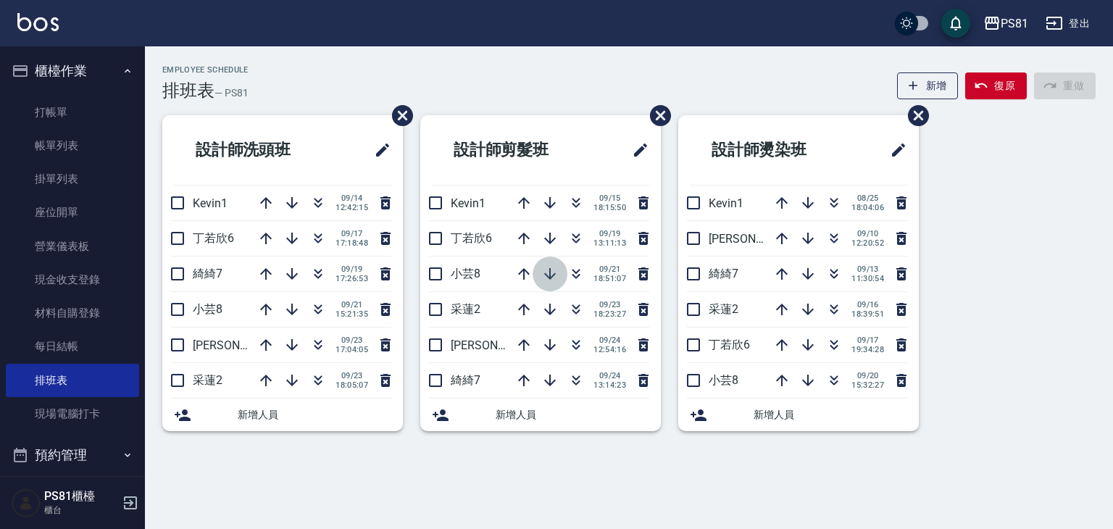
click at [549, 270] on icon "button" at bounding box center [550, 274] width 12 height 12
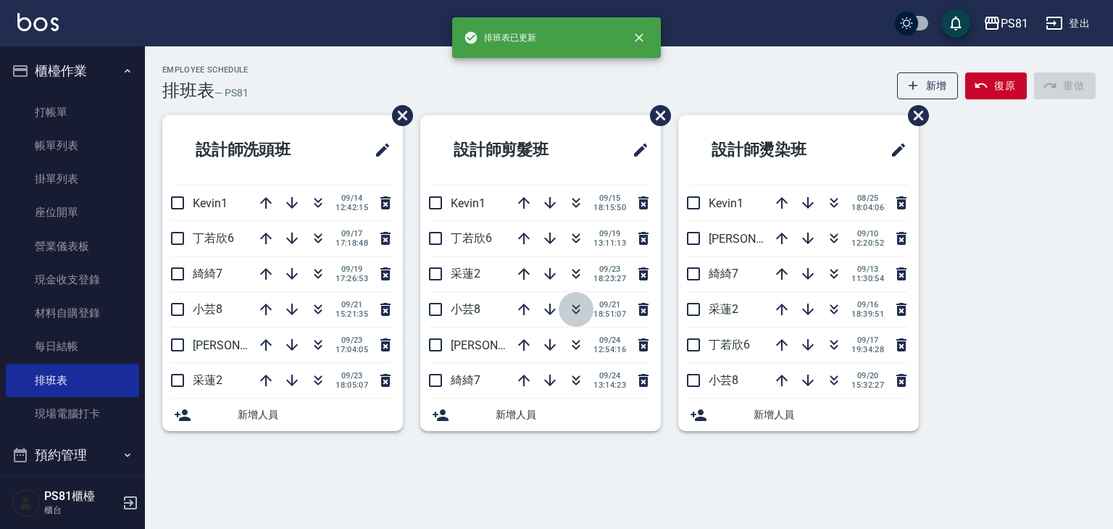
click at [568, 308] on icon "button" at bounding box center [575, 309] width 17 height 17
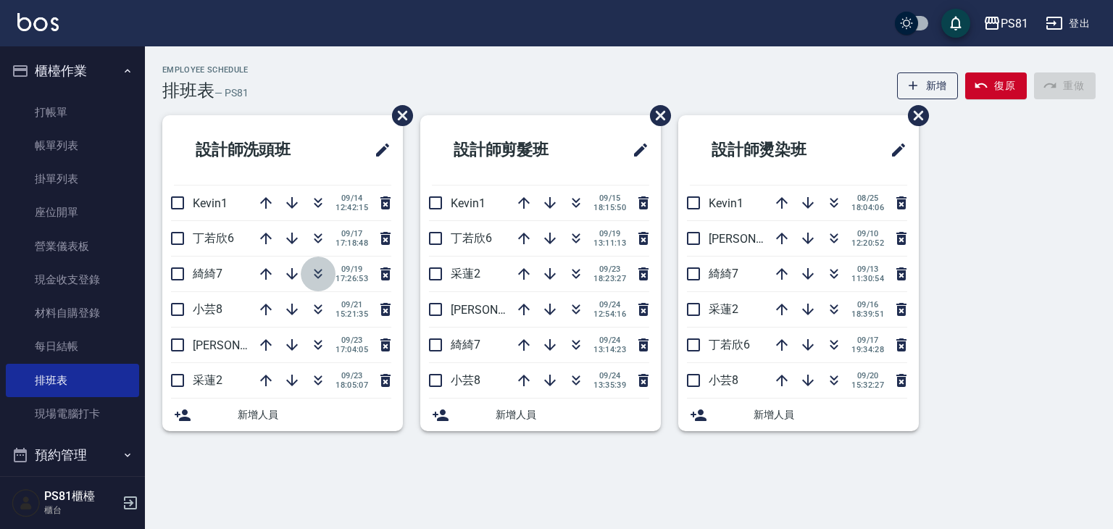
click at [317, 278] on icon "button" at bounding box center [317, 273] width 17 height 17
click at [1006, 296] on div "設計師洗頭班 Kevin1 [DATE] 12:42:15 丁若欣6 [DATE] 17:18:48 小芸8 [DATE] 15:21:35 [PERSON_…" at bounding box center [620, 281] width 951 height 333
click at [325, 207] on icon "button" at bounding box center [317, 202] width 17 height 17
click at [583, 278] on icon "button" at bounding box center [575, 273] width 17 height 17
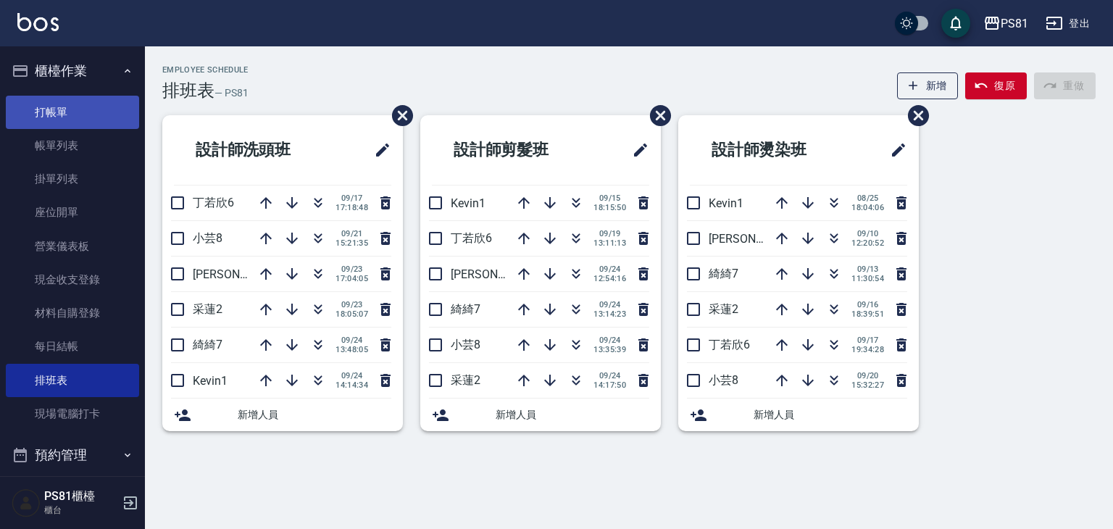
click at [58, 96] on link "打帳單" at bounding box center [72, 112] width 133 height 33
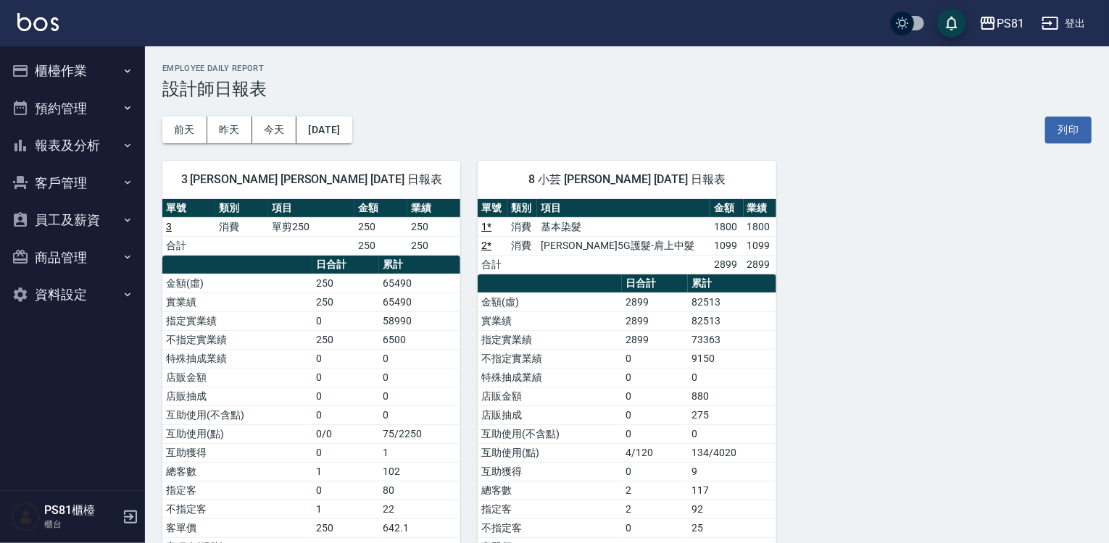
click at [90, 80] on button "櫃檯作業" at bounding box center [72, 71] width 133 height 38
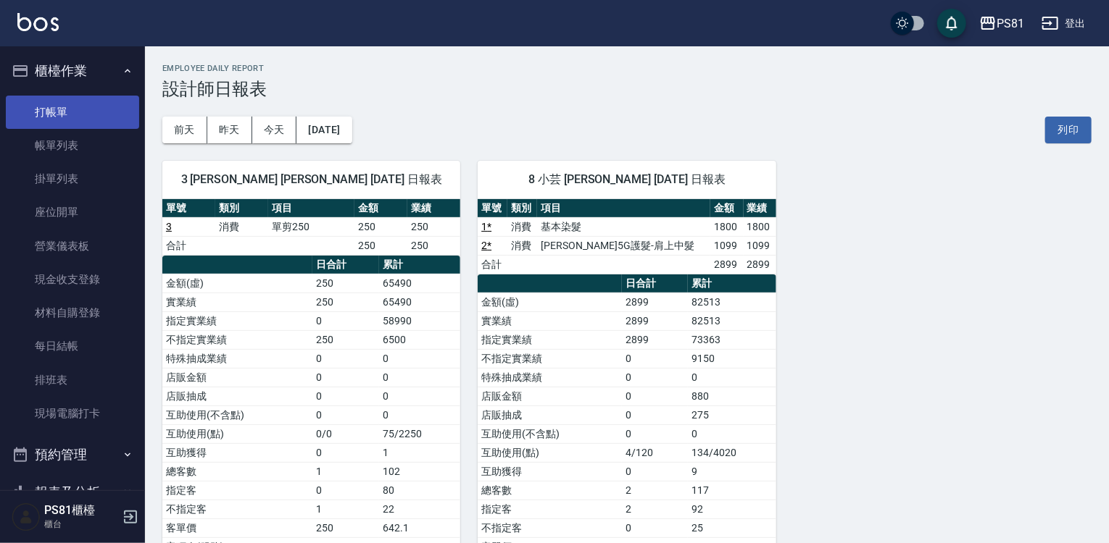
click at [81, 107] on link "打帳單" at bounding box center [72, 112] width 133 height 33
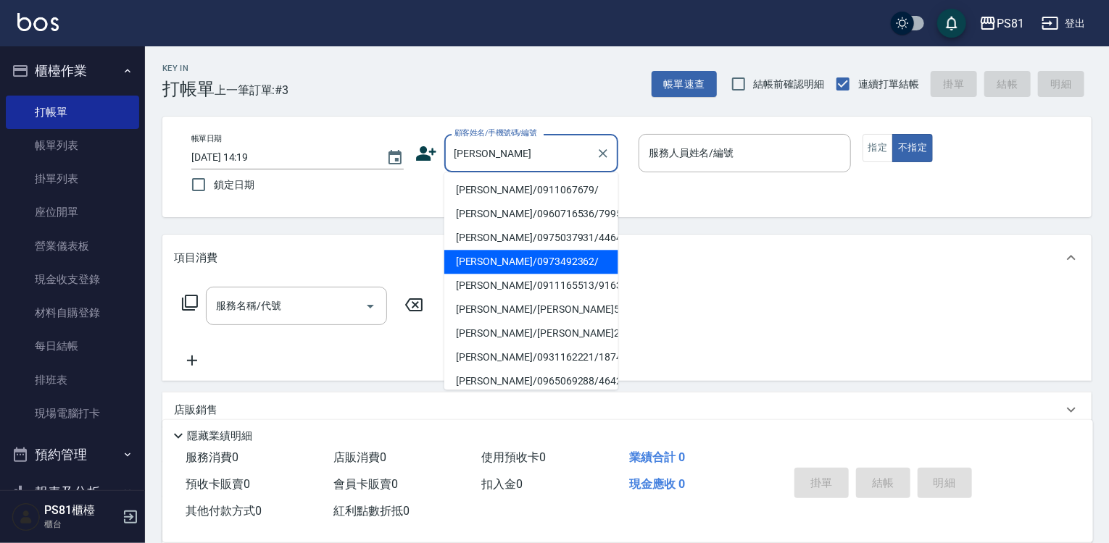
click at [545, 257] on li "[PERSON_NAME]/0973492362/" at bounding box center [531, 262] width 174 height 24
type input "[PERSON_NAME]/0973492362/"
type input "[PERSON_NAME]-1"
click at [567, 162] on input "[PERSON_NAME]/0973492362/" at bounding box center [520, 153] width 139 height 25
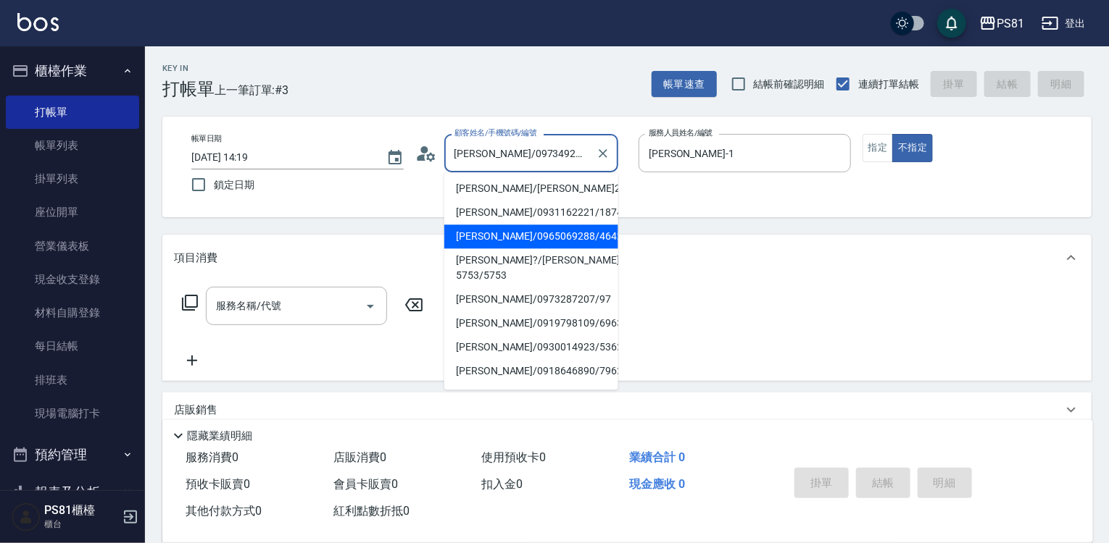
scroll to position [217, 0]
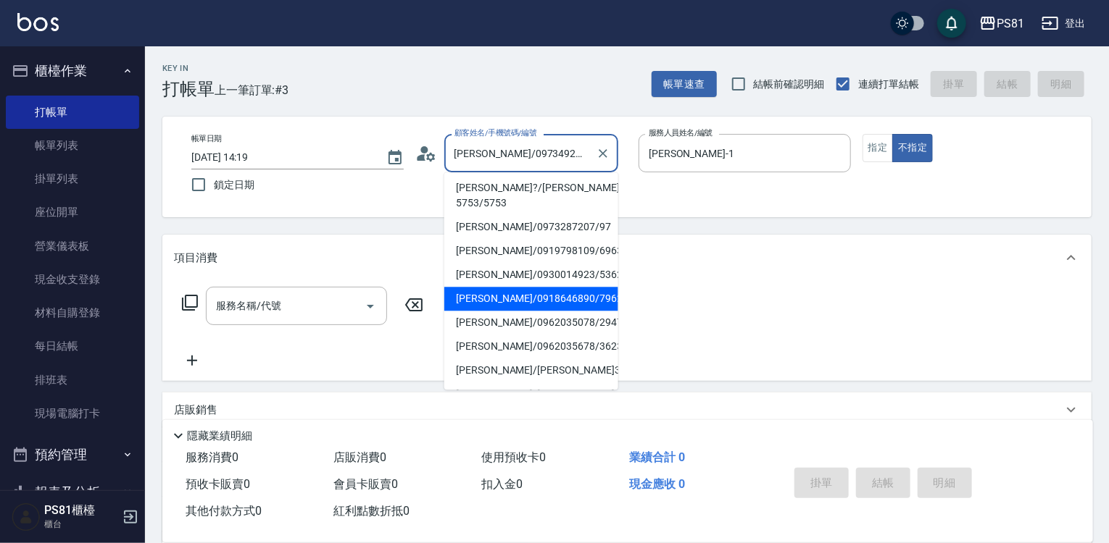
click at [547, 288] on li "[PERSON_NAME]/0918646890/7962" at bounding box center [531, 299] width 174 height 24
type input "[PERSON_NAME]/0918646890/7962"
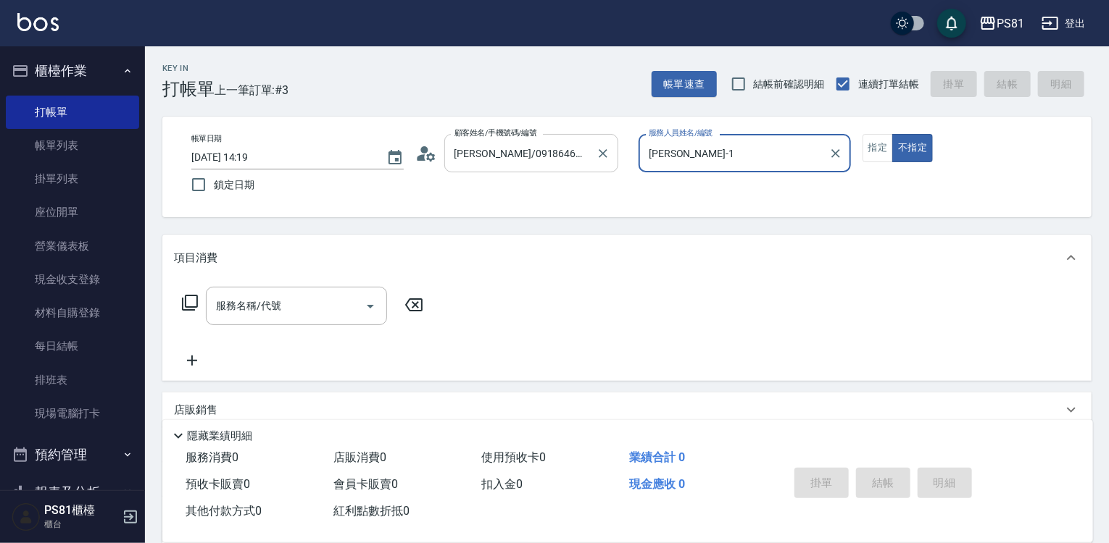
click at [529, 150] on input "[PERSON_NAME]/0918646890/7962" at bounding box center [520, 153] width 139 height 25
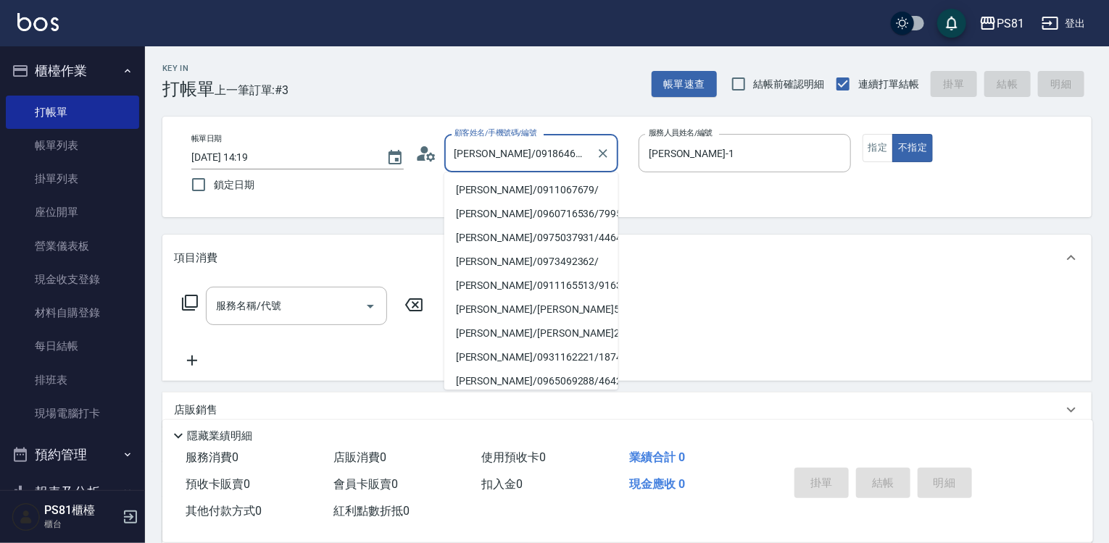
scroll to position [123, 0]
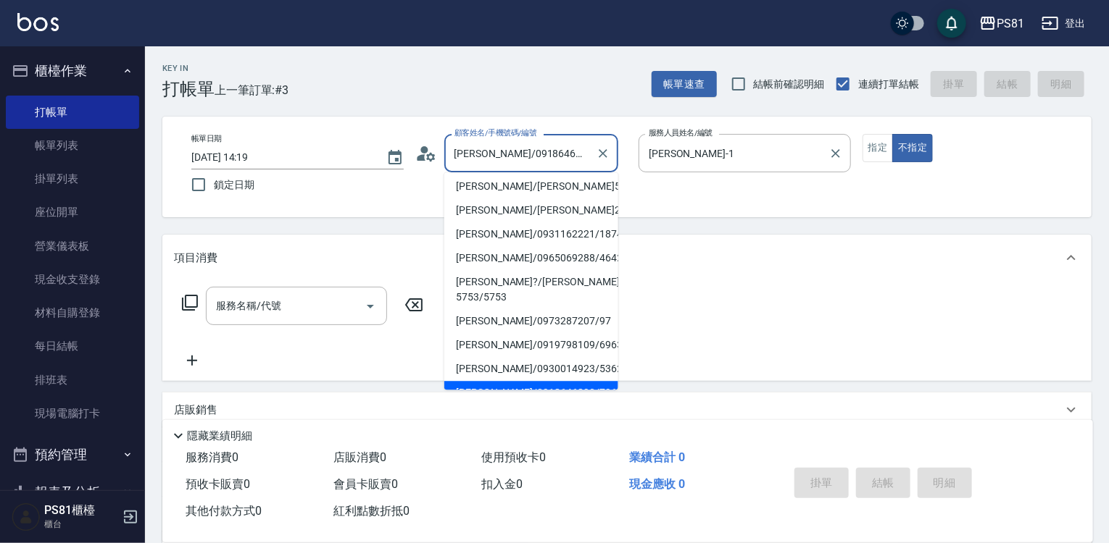
click at [655, 134] on label "服務人員姓名/編號" at bounding box center [681, 133] width 64 height 11
click at [655, 141] on input "[PERSON_NAME]-1" at bounding box center [734, 153] width 178 height 25
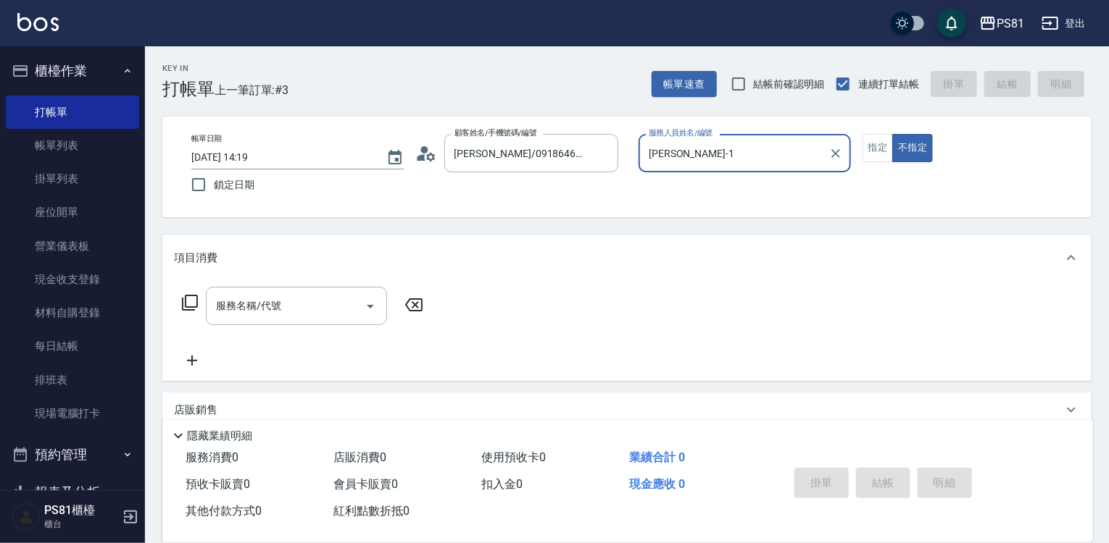
click at [655, 134] on label "服務人員姓名/編號" at bounding box center [681, 133] width 64 height 11
click at [655, 141] on input "[PERSON_NAME]-1" at bounding box center [734, 153] width 178 height 25
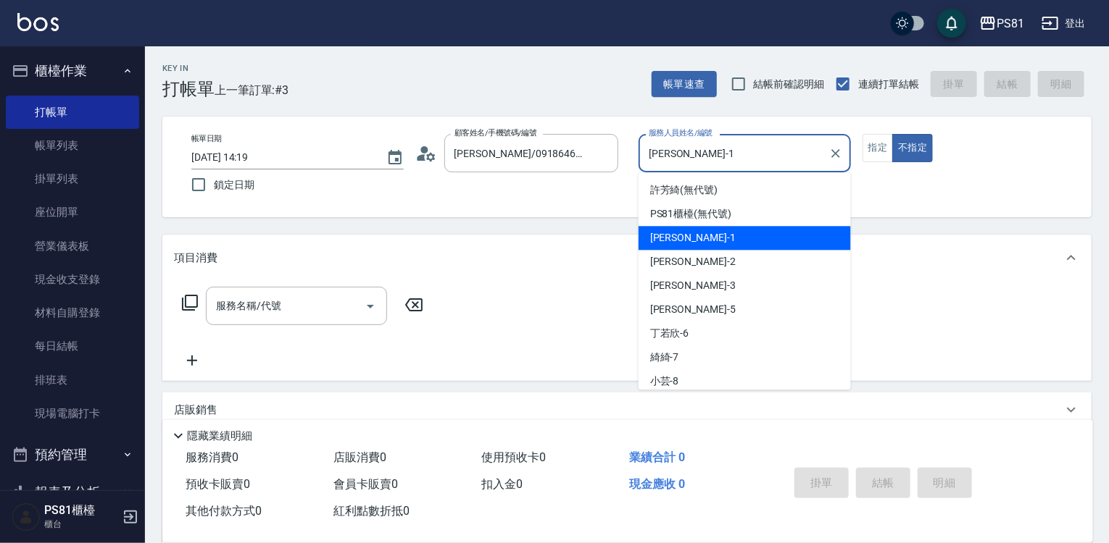
click at [660, 147] on input "[PERSON_NAME]-1" at bounding box center [734, 153] width 178 height 25
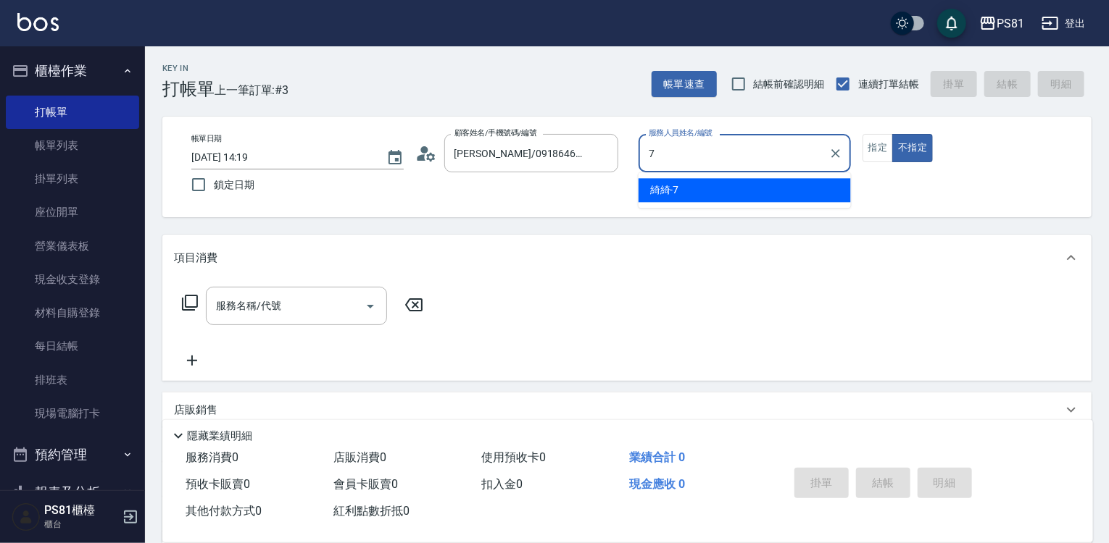
type input "綺綺-7"
type button "false"
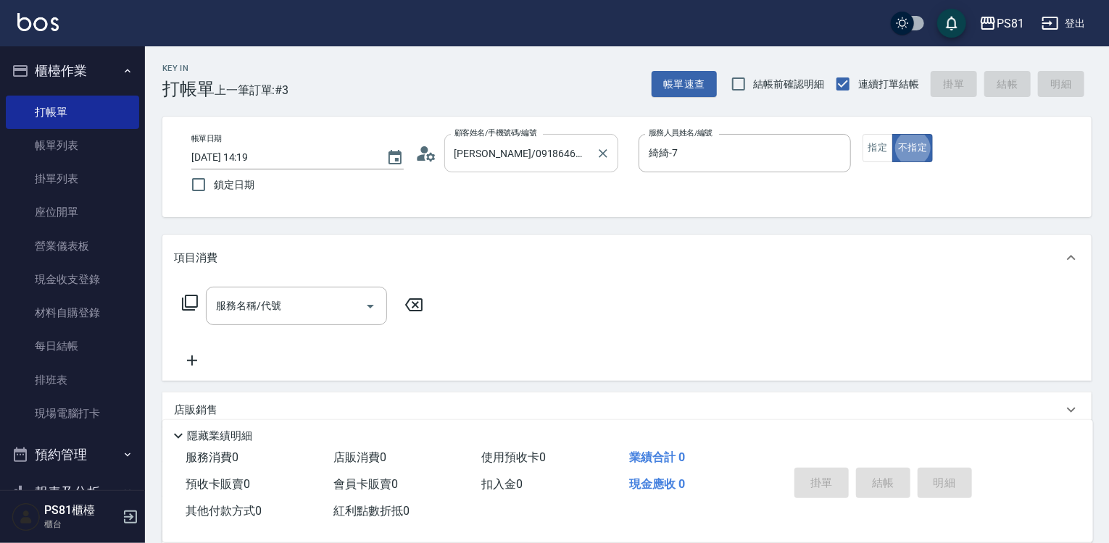
click at [513, 160] on input "[PERSON_NAME]/0918646890/7962" at bounding box center [520, 153] width 139 height 25
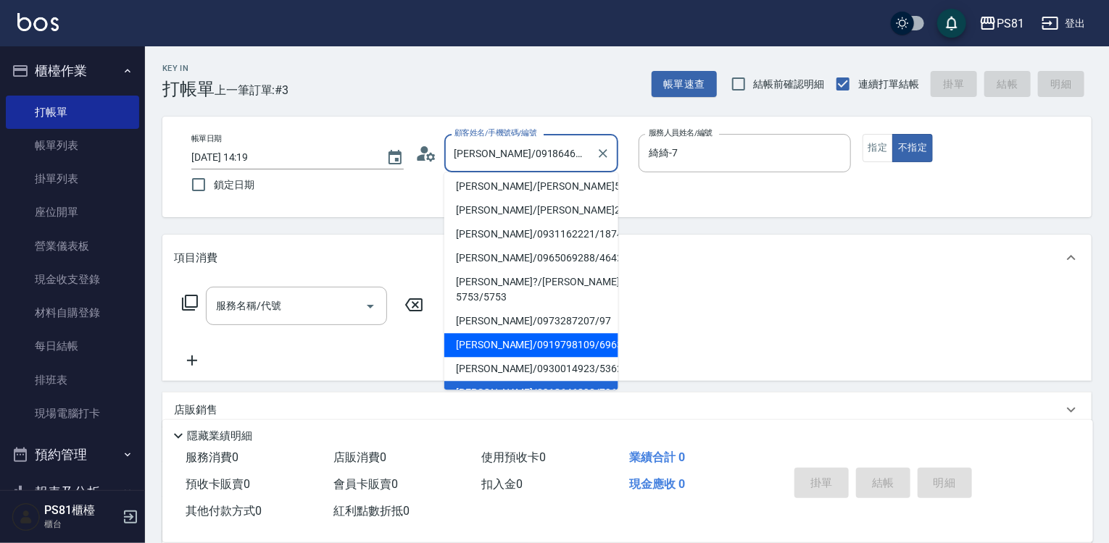
click at [510, 333] on li "[PERSON_NAME]/0919798109/6963" at bounding box center [531, 345] width 174 height 24
type input "[PERSON_NAME]/0919798109/6963"
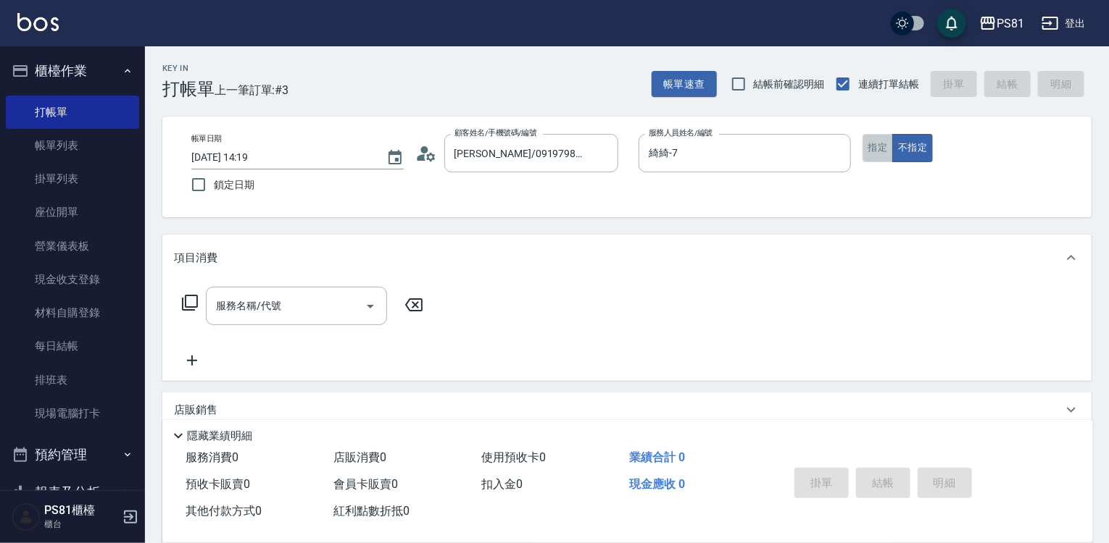
click at [866, 152] on button "指定" at bounding box center [877, 148] width 31 height 28
click at [428, 157] on icon at bounding box center [430, 156] width 9 height 9
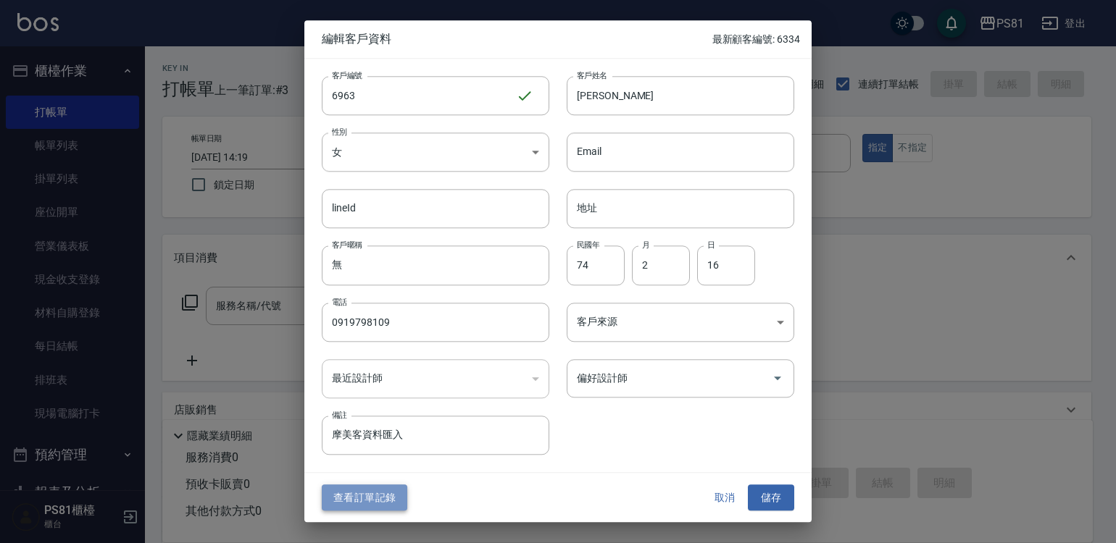
click at [395, 497] on button "查看訂單記錄" at bounding box center [365, 498] width 86 height 27
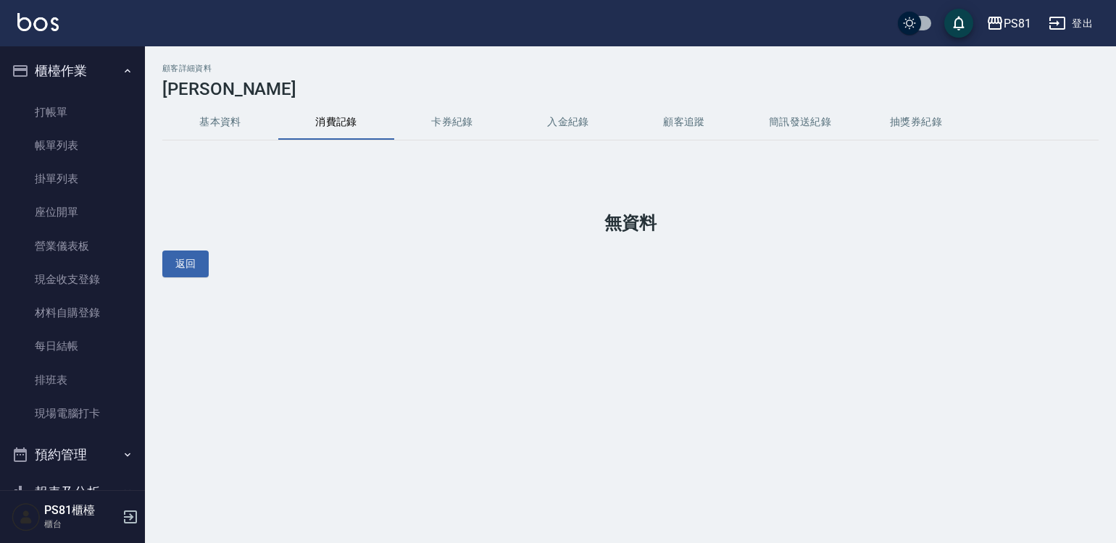
click at [263, 122] on button "基本資料" at bounding box center [220, 122] width 116 height 35
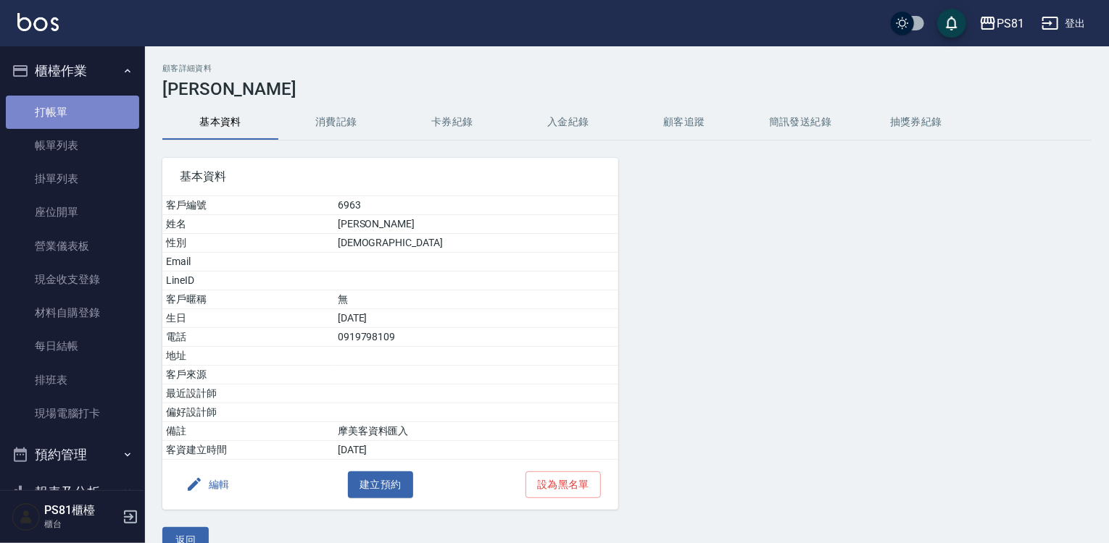
click at [86, 113] on link "打帳單" at bounding box center [72, 112] width 133 height 33
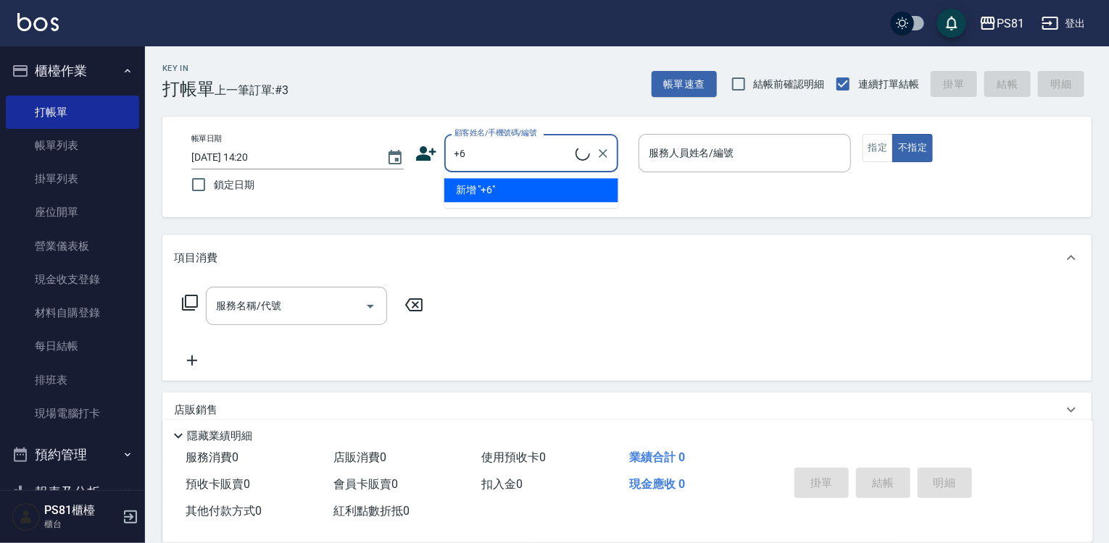
type input "+"
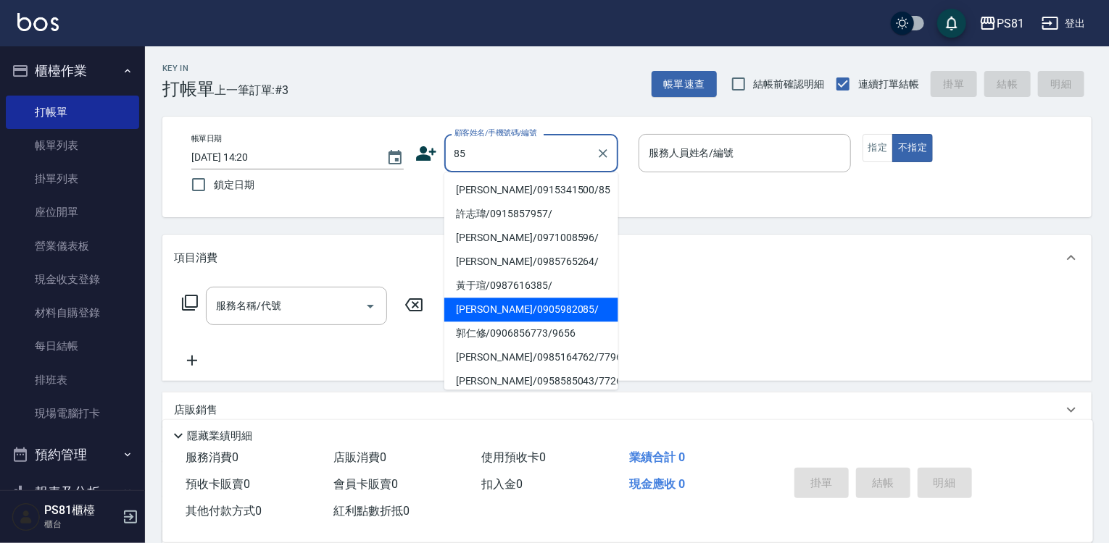
click at [483, 313] on li "[PERSON_NAME]/0905982085/" at bounding box center [531, 310] width 174 height 24
type input "[PERSON_NAME]/0905982085/"
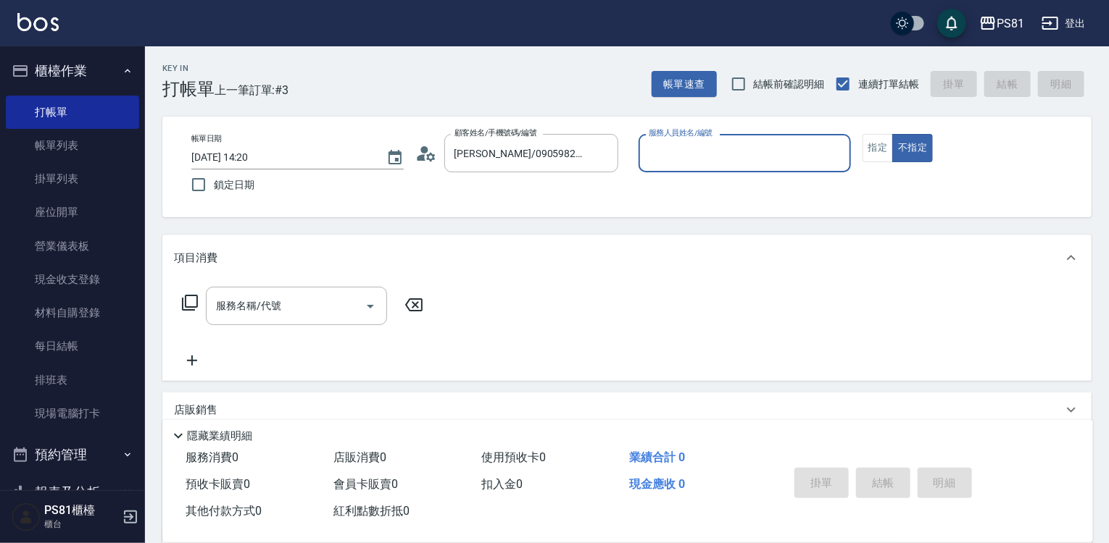
type input "采蓮-2"
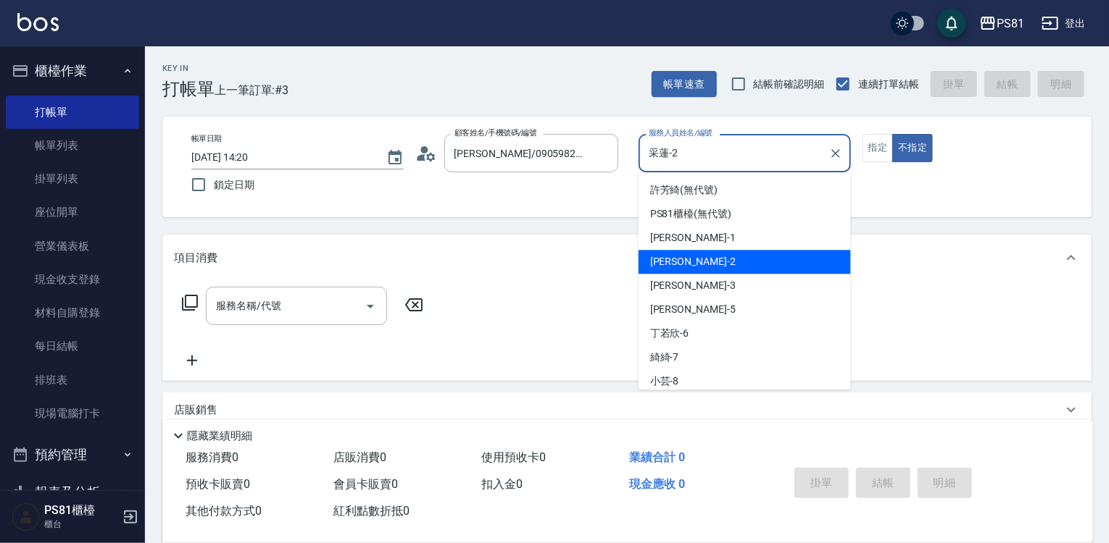
click at [659, 162] on input "采蓮-2" at bounding box center [734, 153] width 178 height 25
click at [541, 169] on div "[PERSON_NAME]/0905982085/ 顧客姓名/手機號碼/編號" at bounding box center [531, 153] width 174 height 38
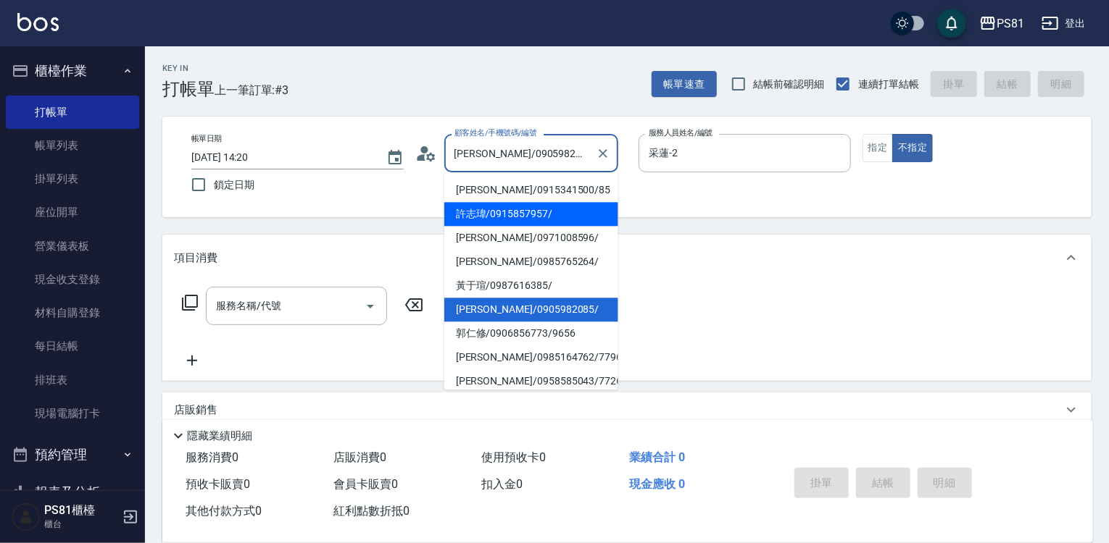
scroll to position [217, 0]
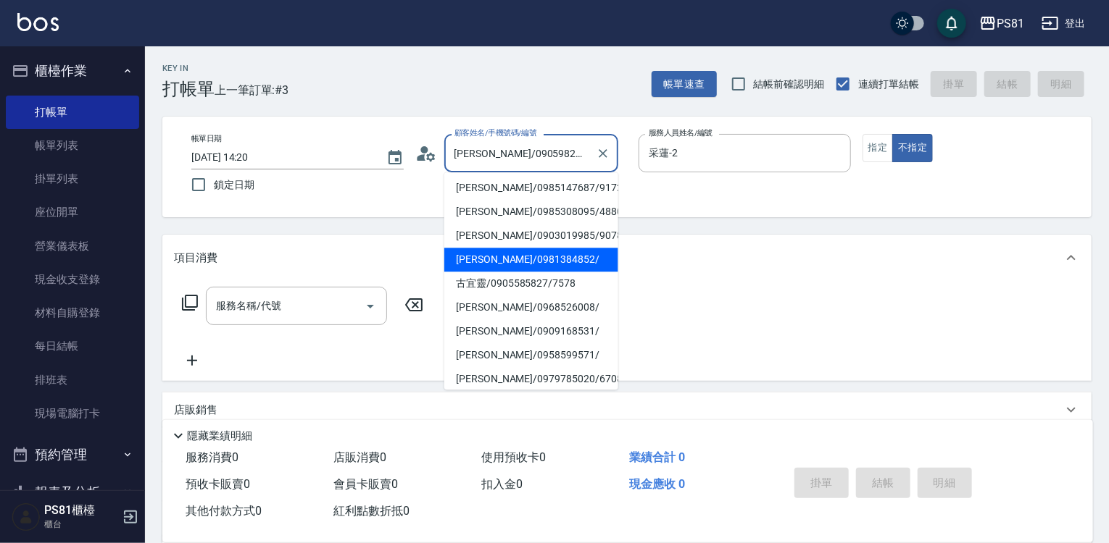
click at [519, 267] on li "[PERSON_NAME]/0981384852/" at bounding box center [531, 260] width 174 height 24
type input "[PERSON_NAME]/0981384852/"
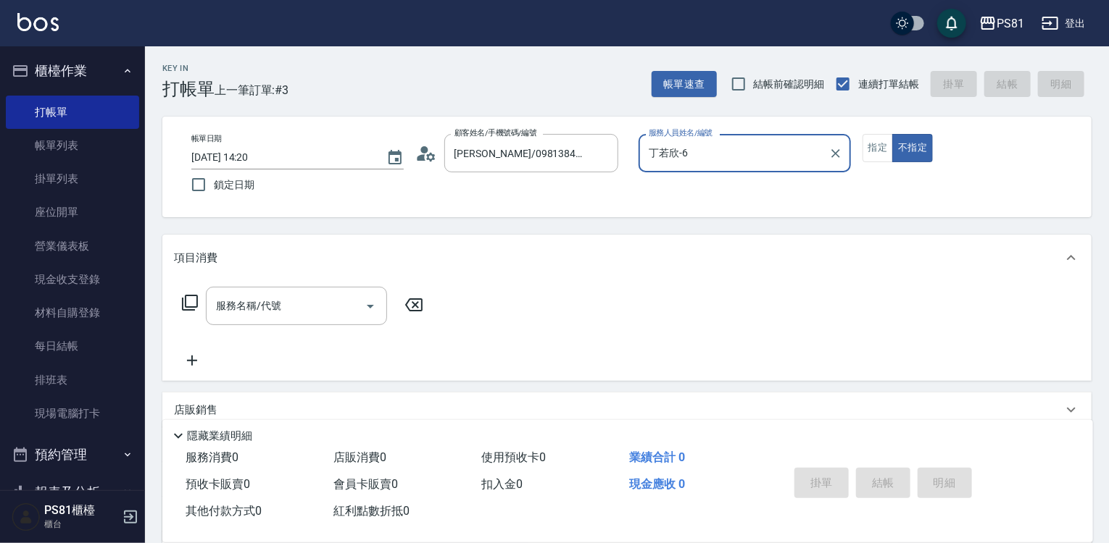
click at [702, 154] on input "丁若欣-6" at bounding box center [734, 153] width 178 height 25
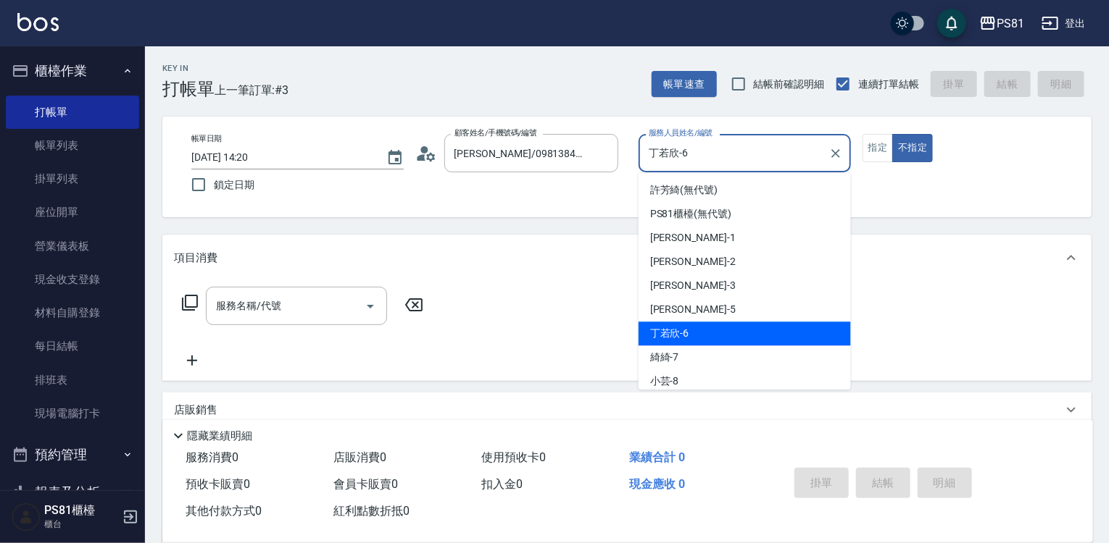
click at [702, 154] on input "丁若欣-6" at bounding box center [734, 153] width 178 height 25
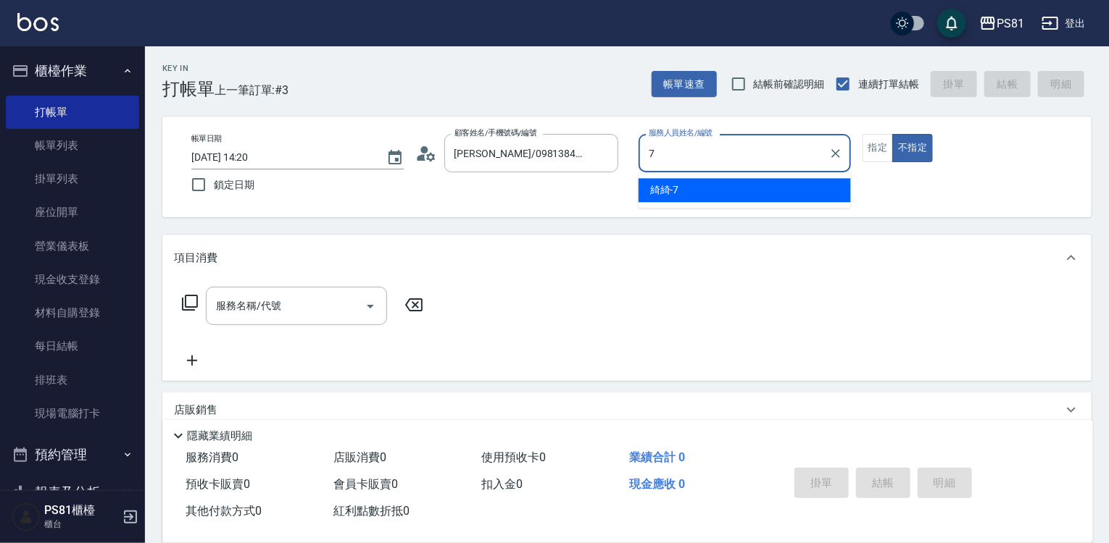
type input "綺綺-7"
type button "false"
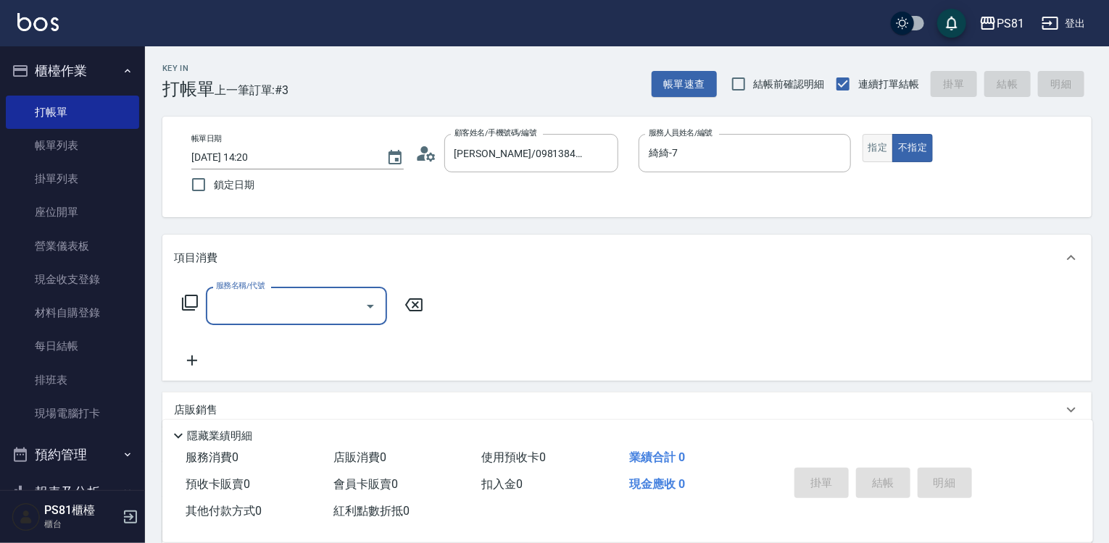
drag, startPoint x: 871, startPoint y: 140, endPoint x: 849, endPoint y: 149, distance: 23.4
click at [862, 143] on button "指定" at bounding box center [877, 148] width 31 height 28
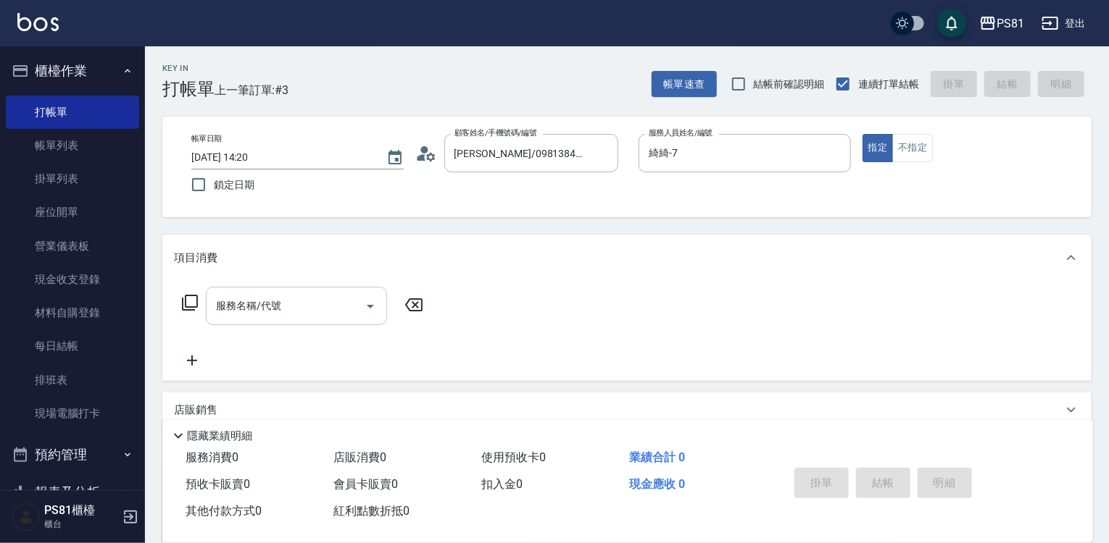
click at [224, 300] on div "服務名稱/代號 服務名稱/代號" at bounding box center [296, 306] width 181 height 38
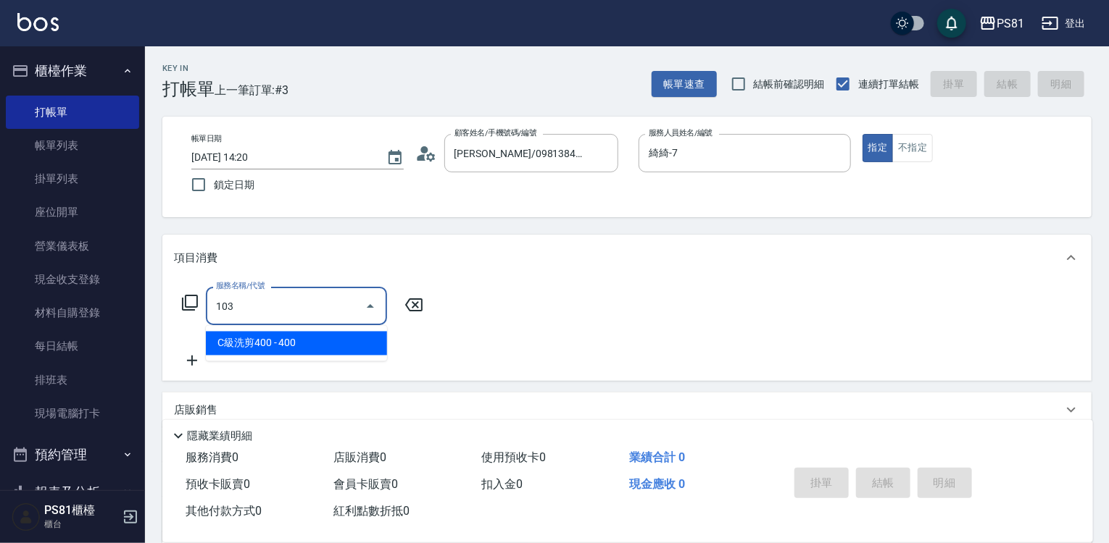
type input "C級洗剪400(103)"
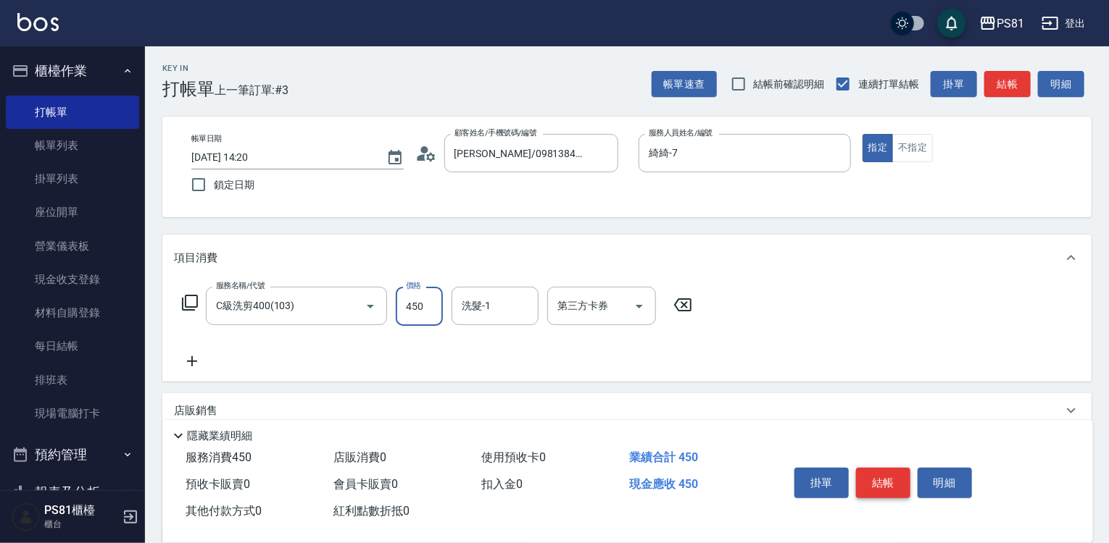
type input "450"
click at [888, 480] on button "結帳" at bounding box center [883, 483] width 54 height 30
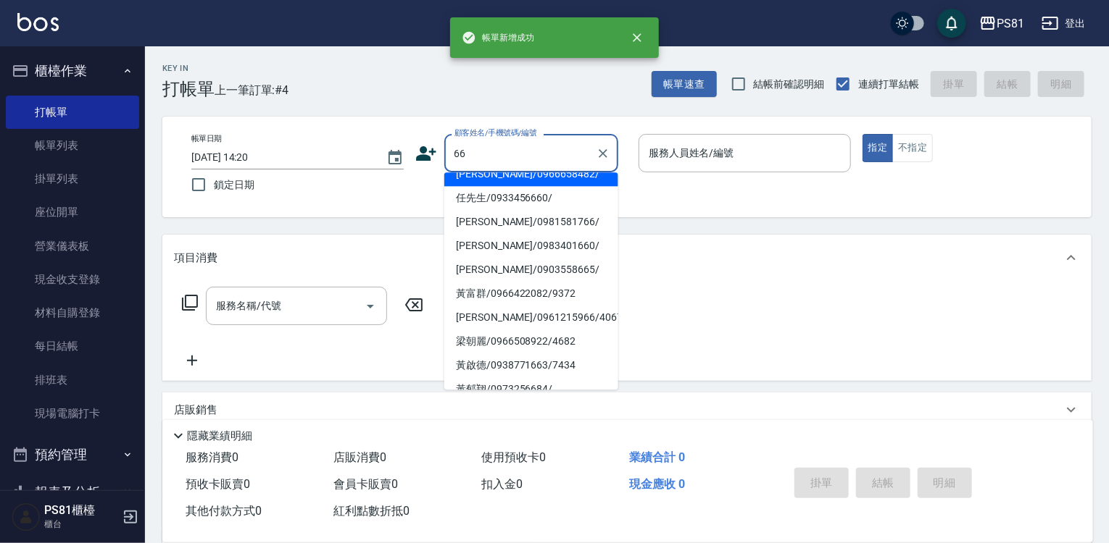
scroll to position [290, 0]
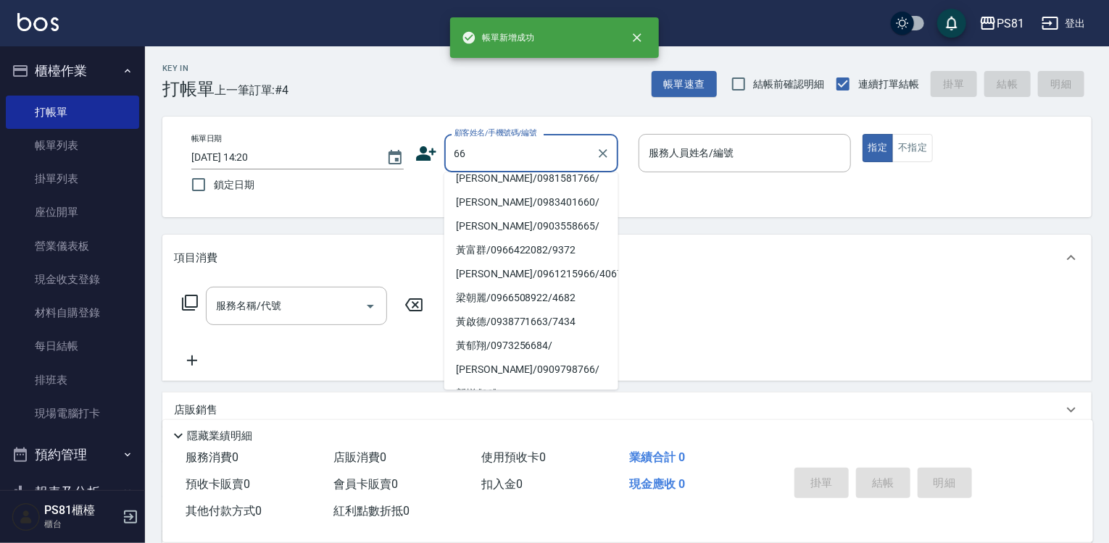
click at [519, 264] on li "[PERSON_NAME]/0961215966/4067" at bounding box center [531, 274] width 174 height 24
type input "[PERSON_NAME]/0961215966/4067"
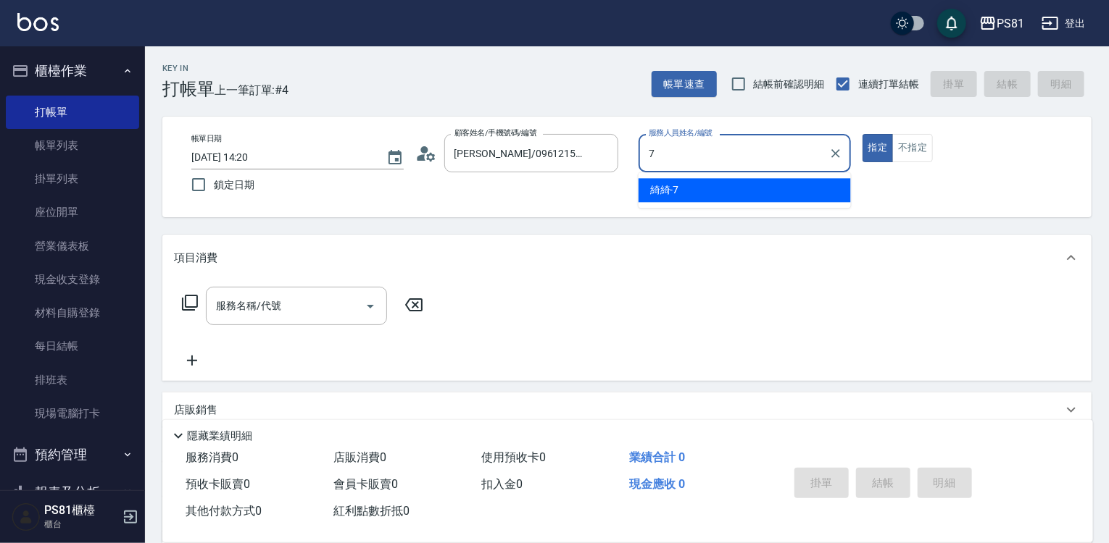
type input "綺綺-7"
type button "true"
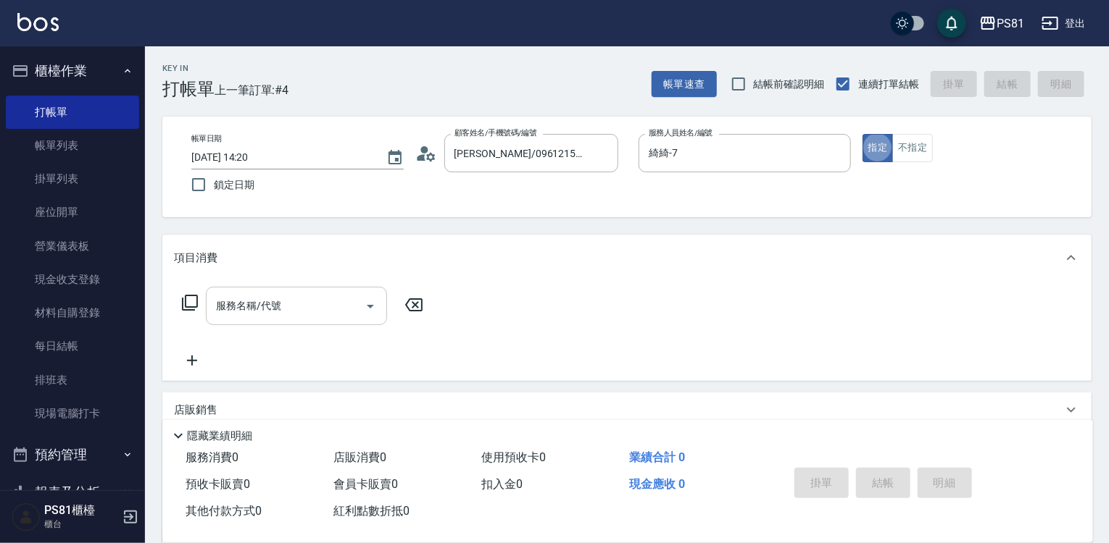
click at [319, 325] on div "服務名稱/代號" at bounding box center [296, 306] width 181 height 38
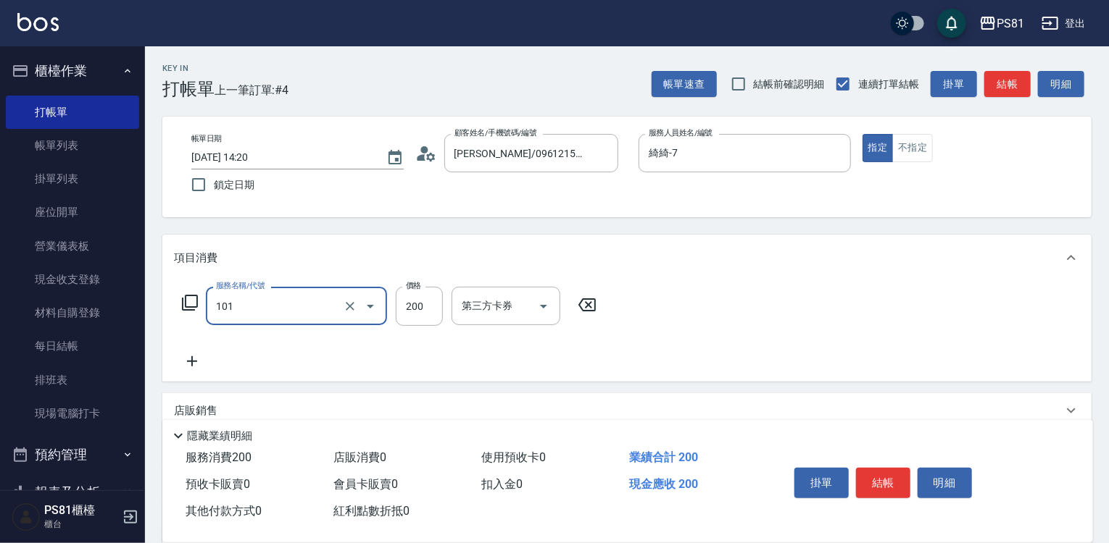
type input "一般洗髮(101)"
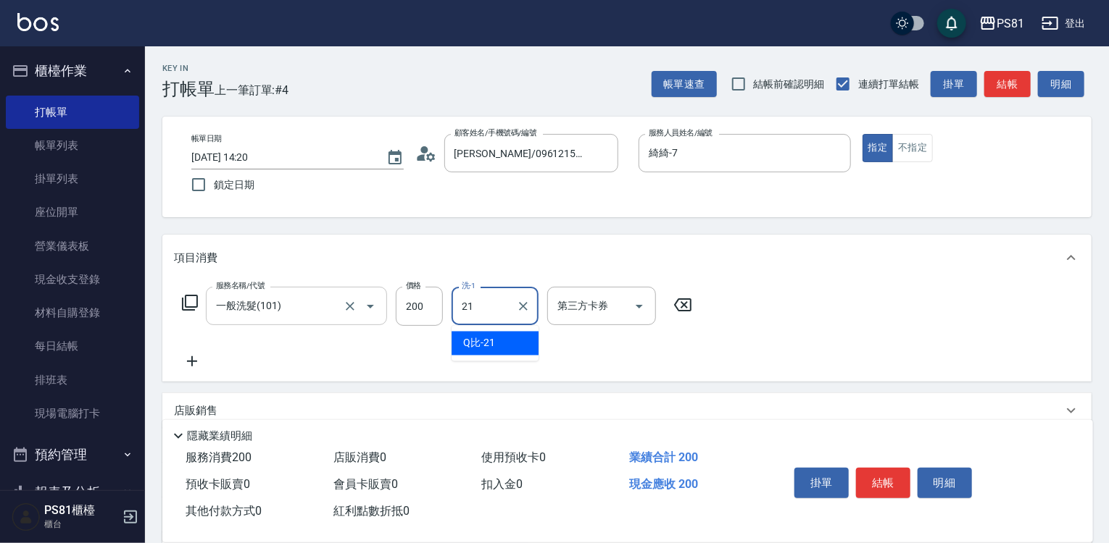
type input "21"
type input "Q比-21"
click at [867, 472] on button "結帳" at bounding box center [883, 483] width 54 height 30
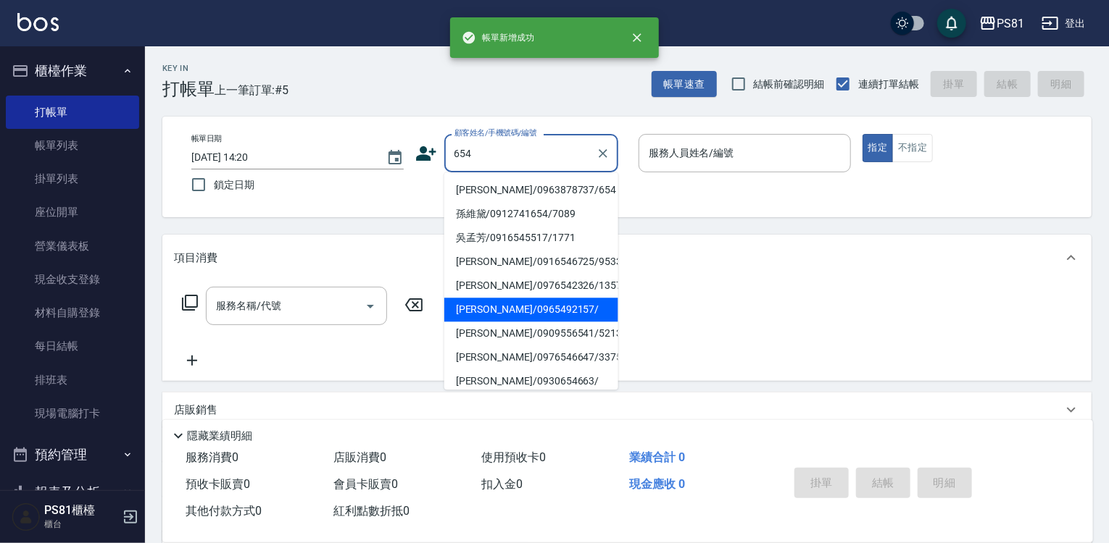
click at [491, 307] on li "[PERSON_NAME]/0965492157/" at bounding box center [531, 310] width 174 height 24
type input "[PERSON_NAME]/0965492157/"
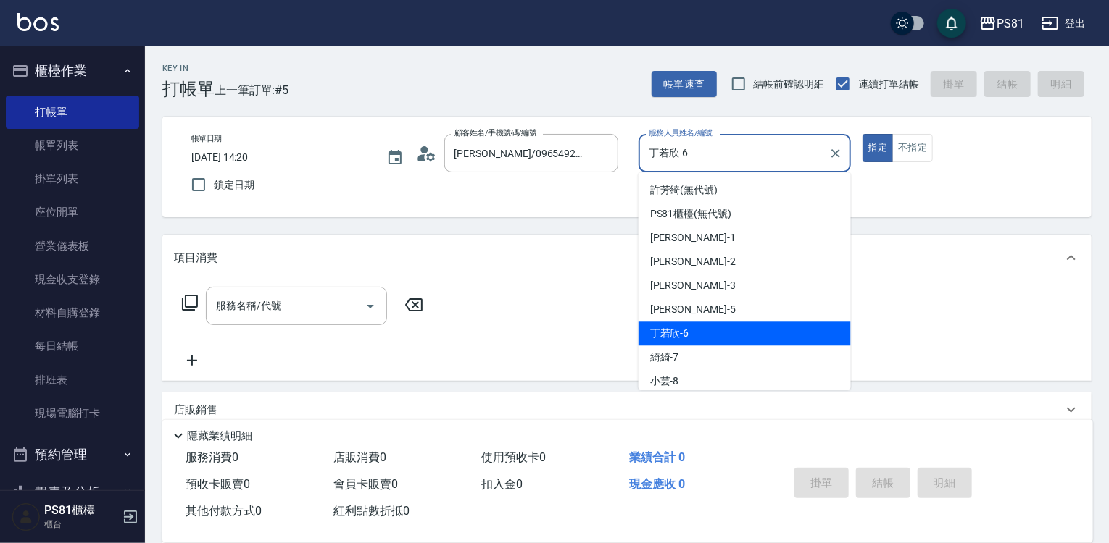
click at [704, 154] on input "丁若欣-6" at bounding box center [734, 153] width 178 height 25
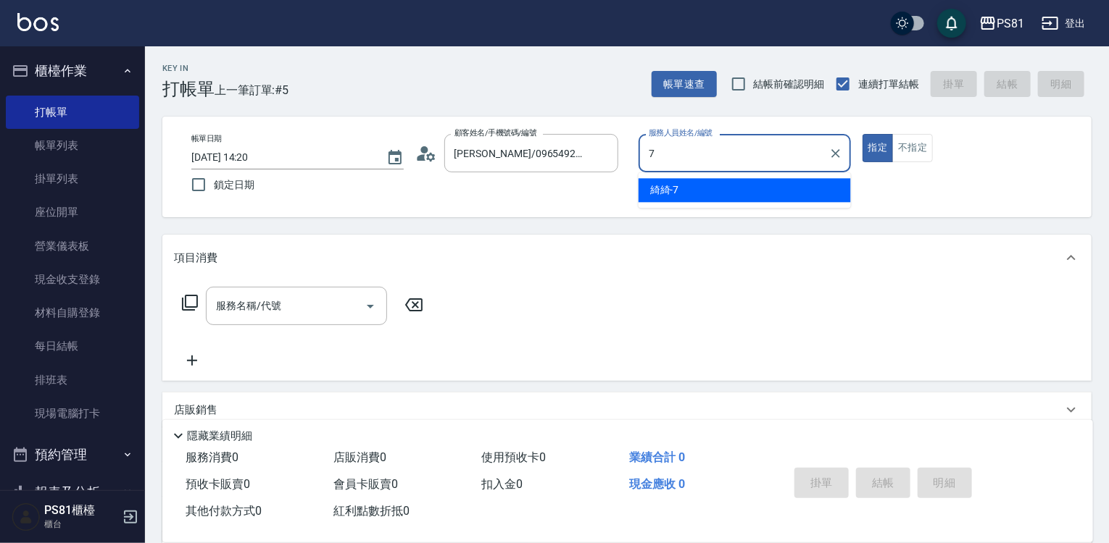
type input "綺綺-7"
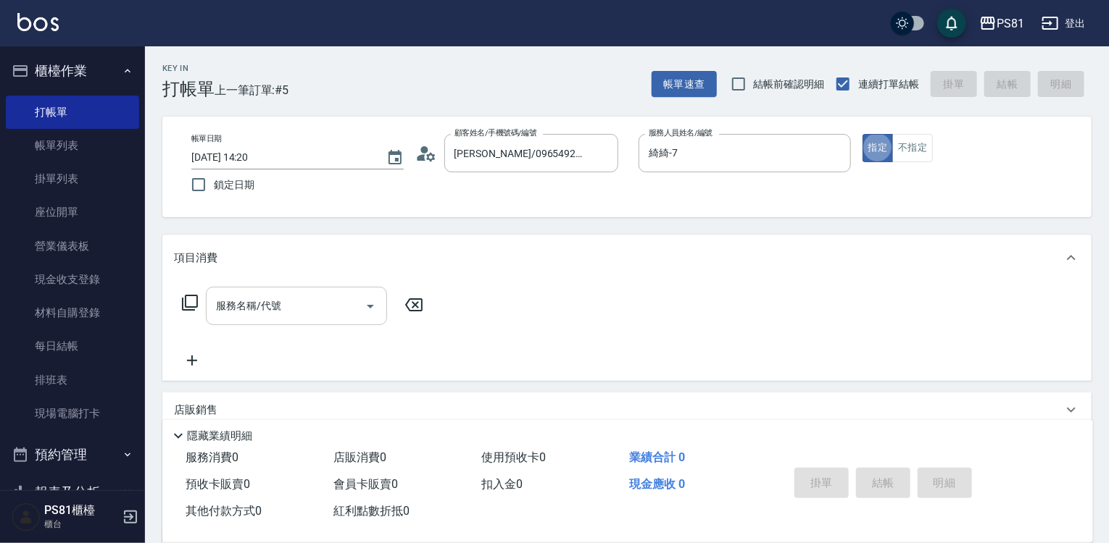
click at [303, 296] on input "服務名稱/代號" at bounding box center [285, 305] width 146 height 25
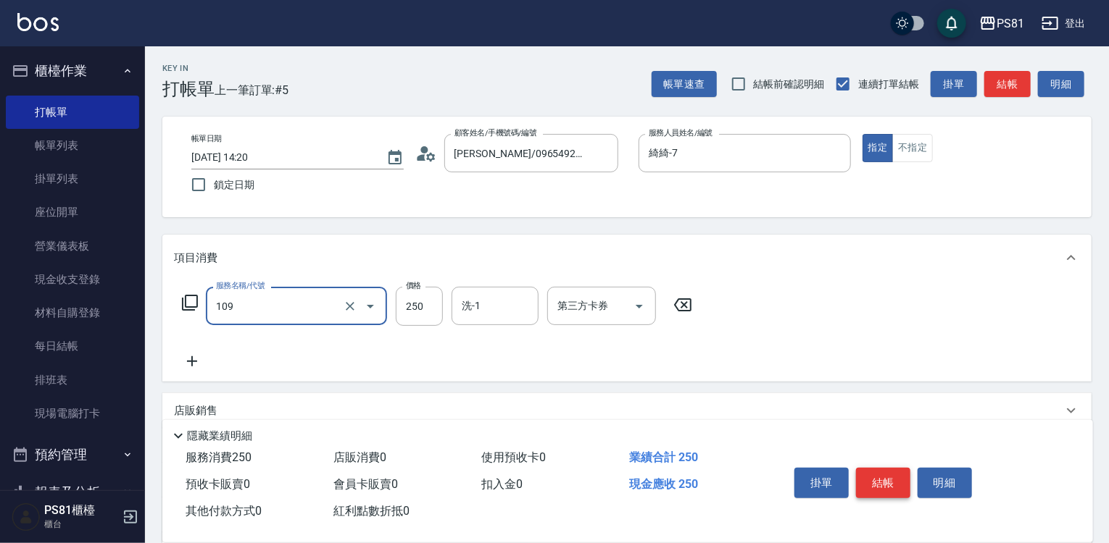
type input "控油AND護色洗(109)"
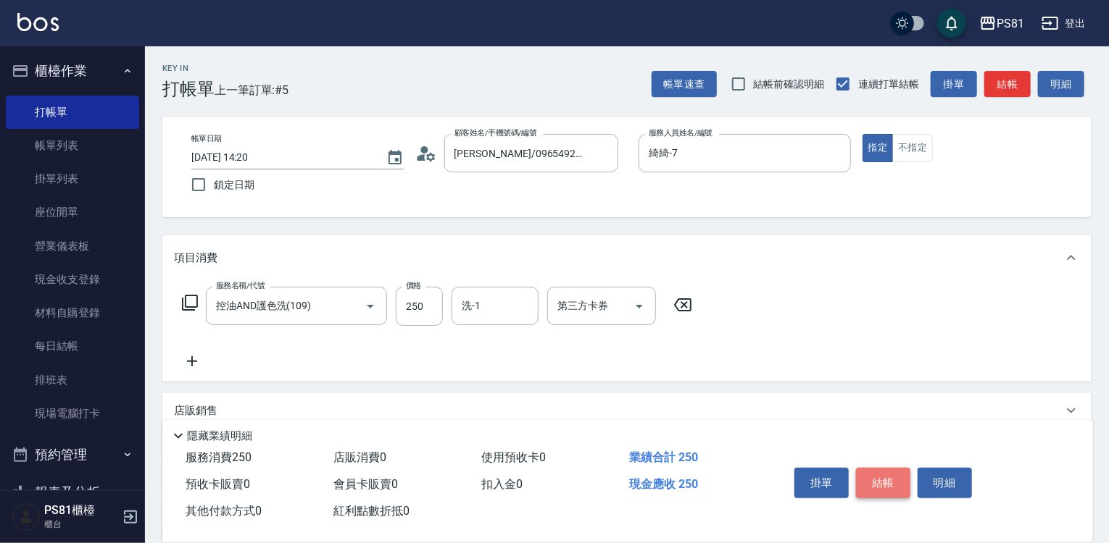
click at [875, 474] on button "結帳" at bounding box center [883, 483] width 54 height 30
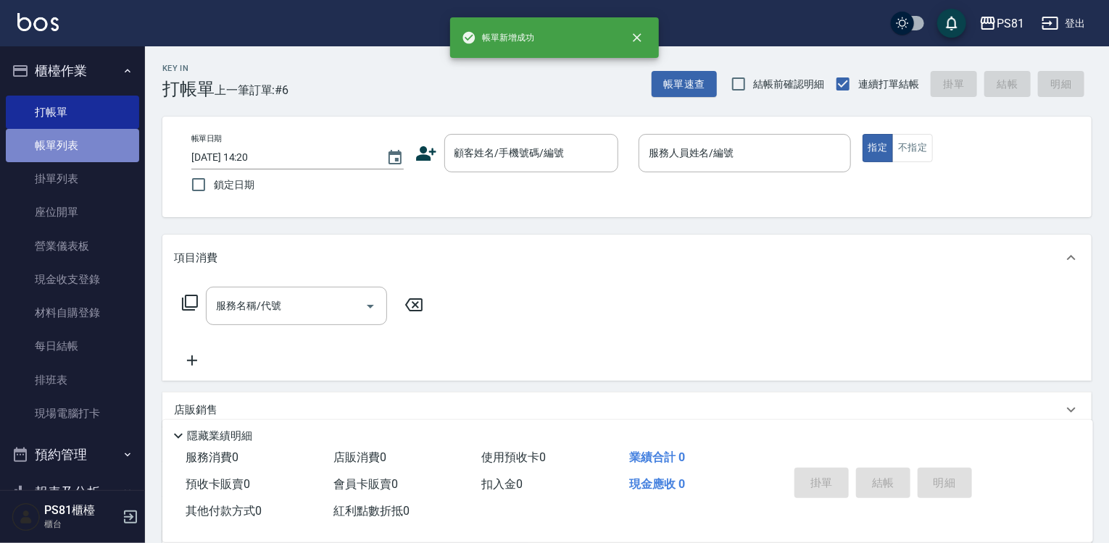
click at [104, 143] on link "帳單列表" at bounding box center [72, 145] width 133 height 33
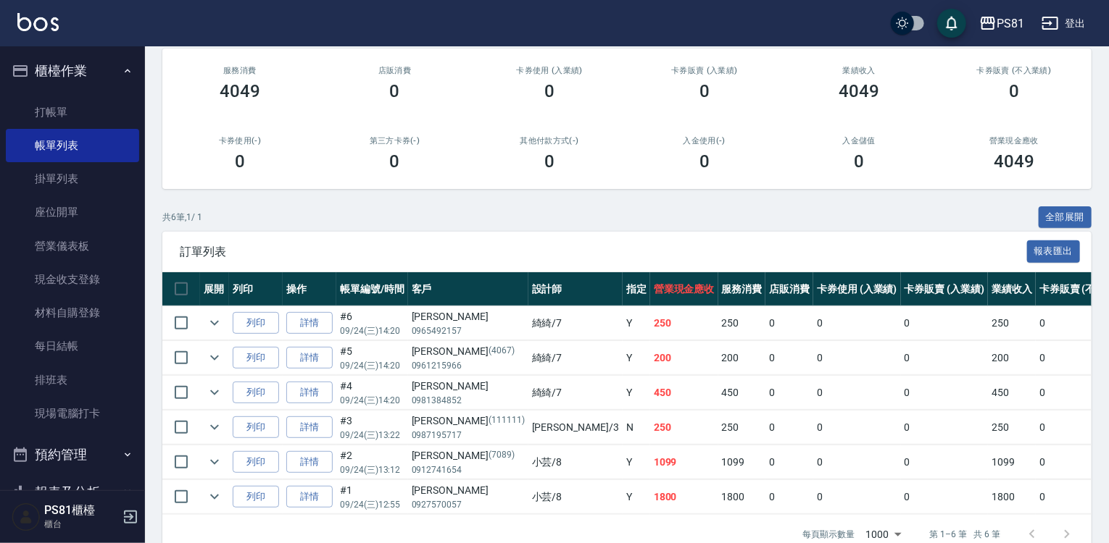
scroll to position [213, 0]
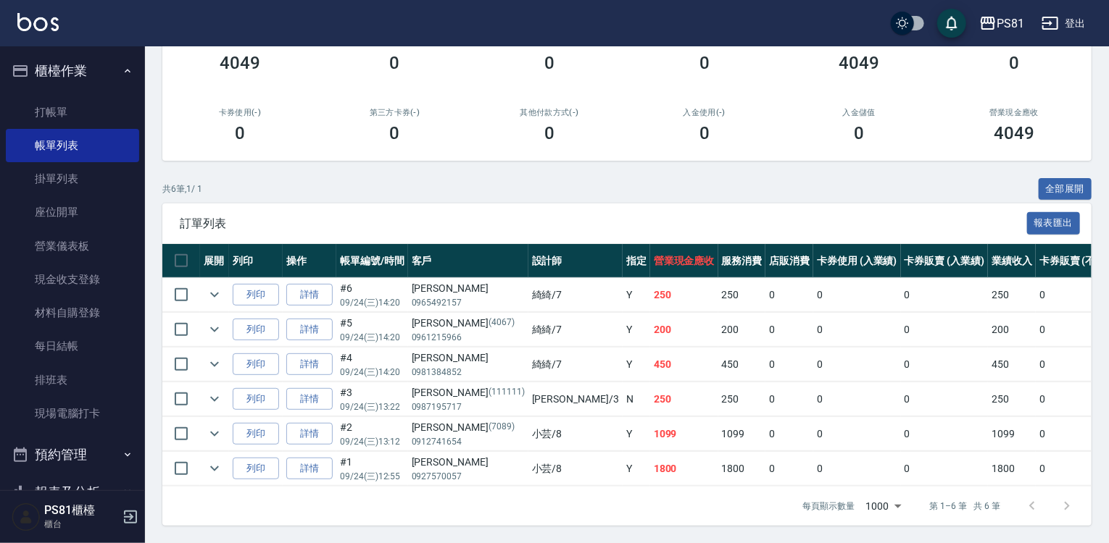
click at [319, 319] on link "詳情" at bounding box center [309, 330] width 46 height 22
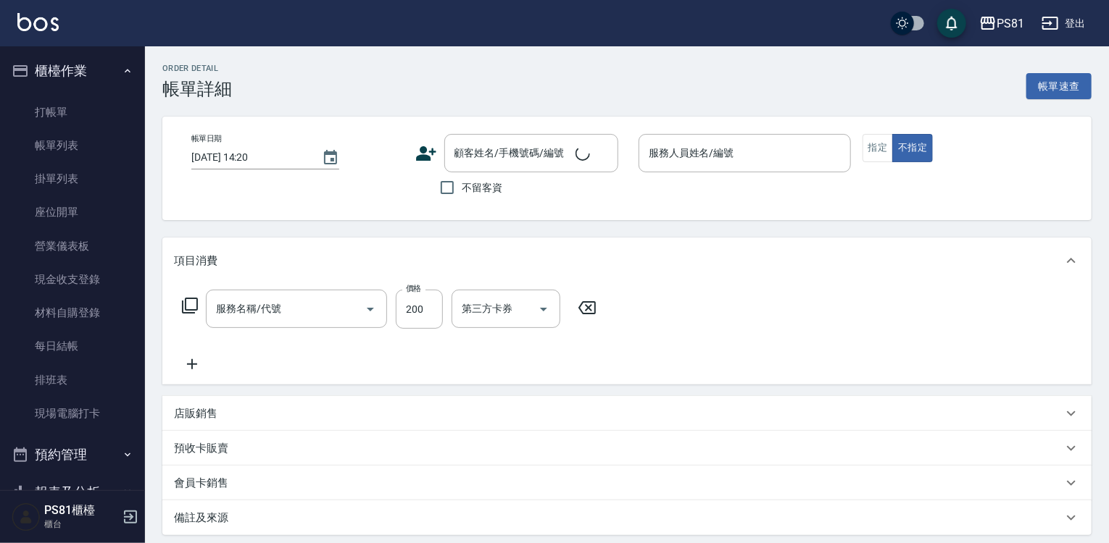
type input "綺綺-7"
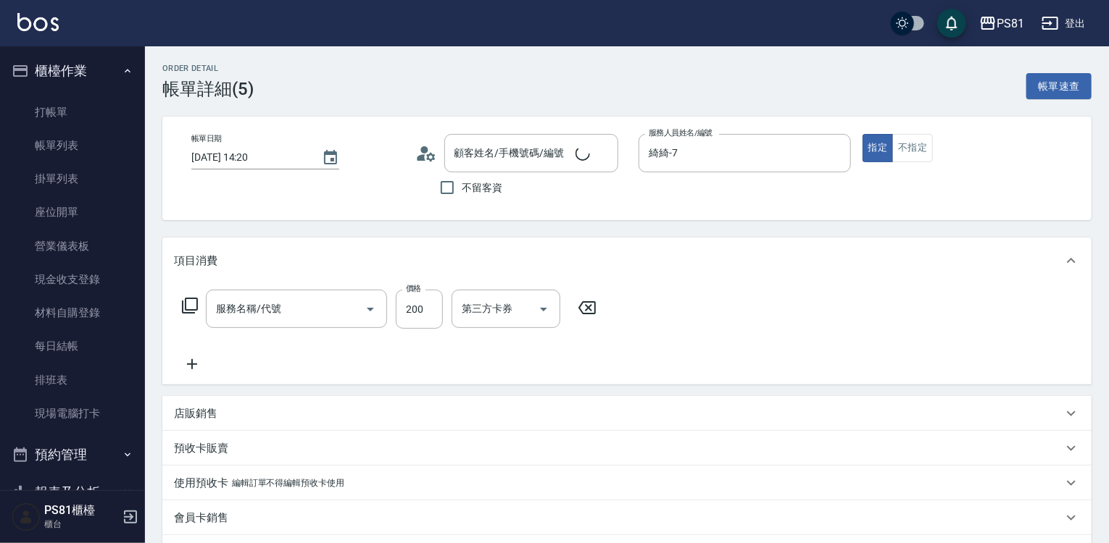
type input "[PERSON_NAME]/0961215966/4067"
type input "一般洗髮(101)"
click at [901, 156] on button "不指定" at bounding box center [912, 148] width 41 height 28
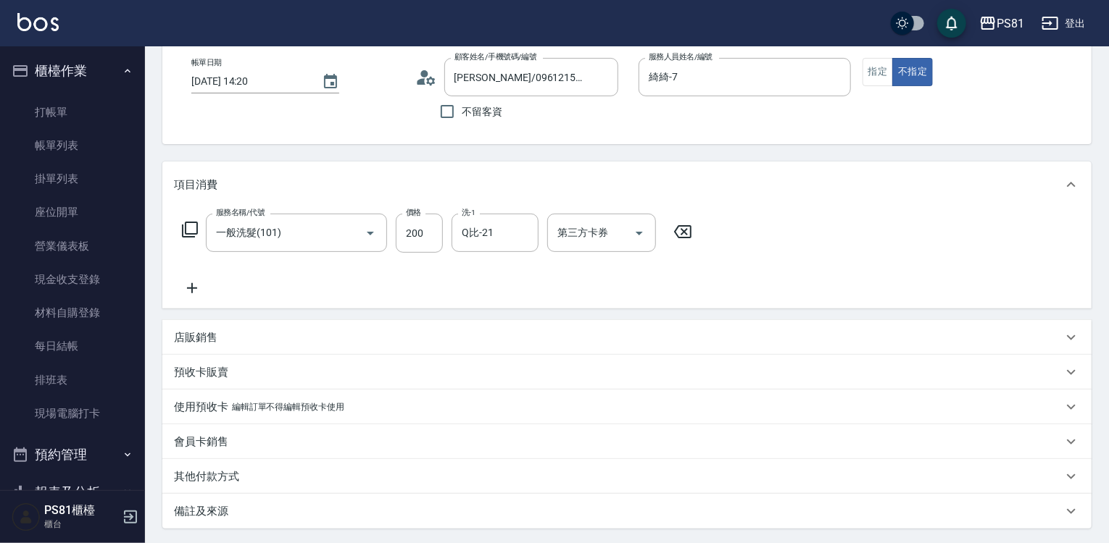
scroll to position [217, 0]
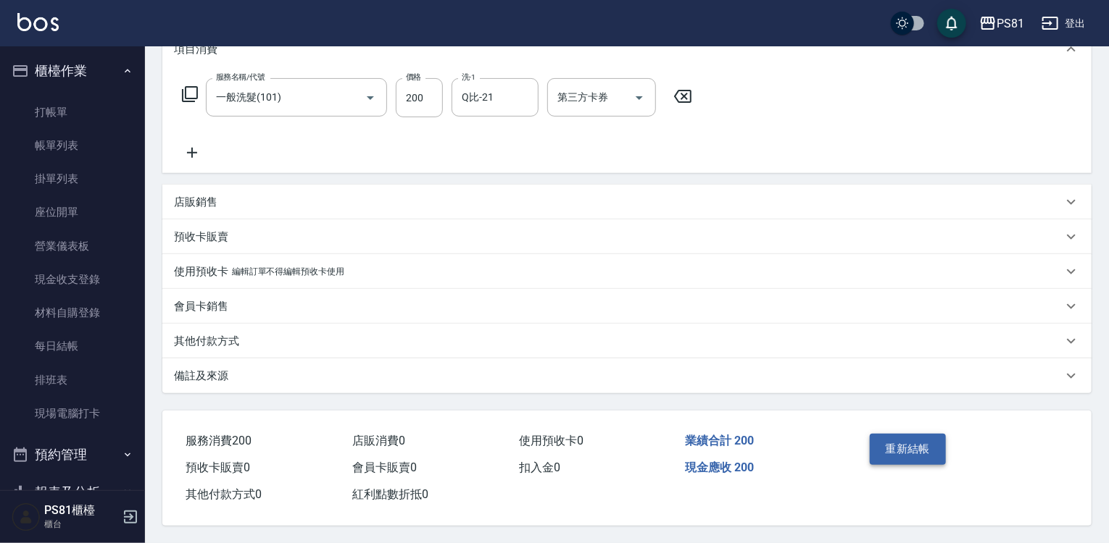
click at [909, 438] on button "重新結帳" at bounding box center [908, 449] width 77 height 30
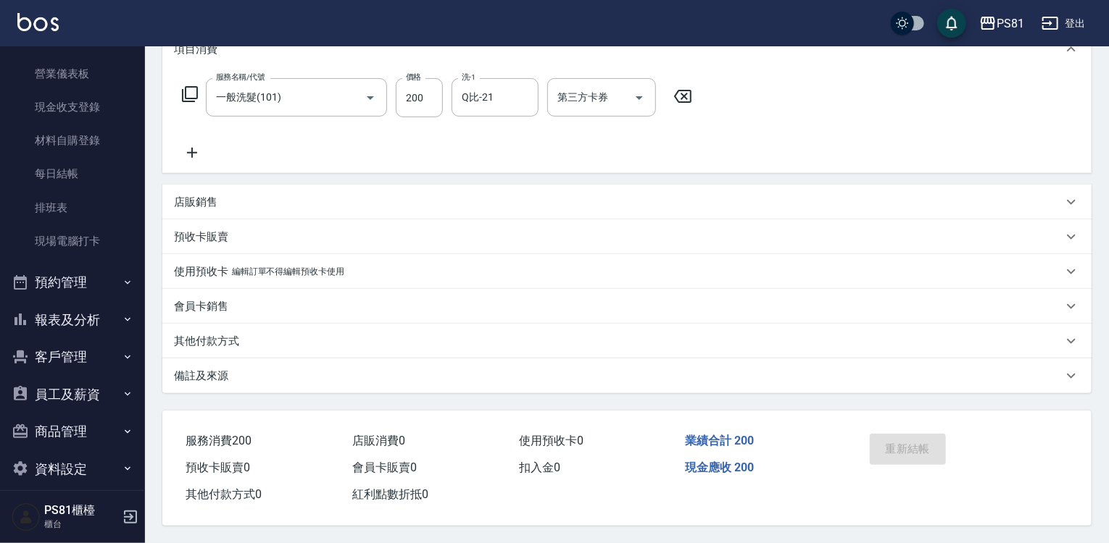
scroll to position [187, 0]
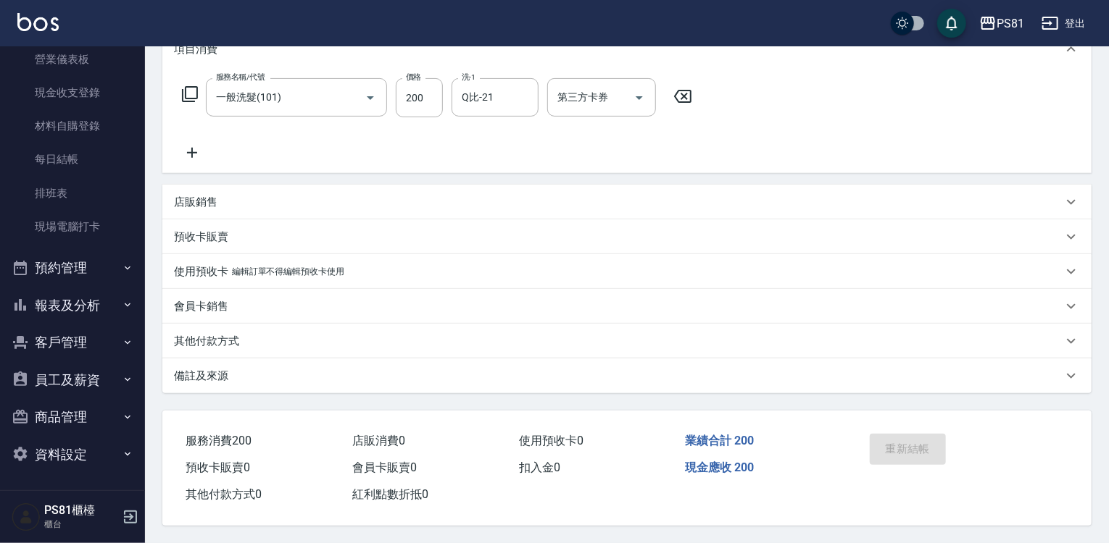
click at [51, 299] on button "報表及分析" at bounding box center [72, 306] width 133 height 38
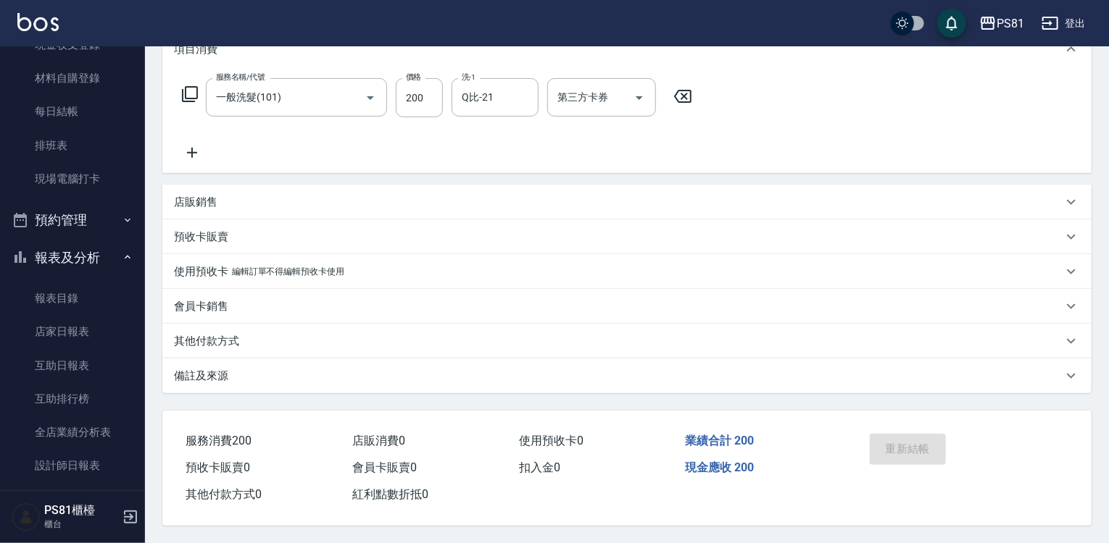
scroll to position [404, 0]
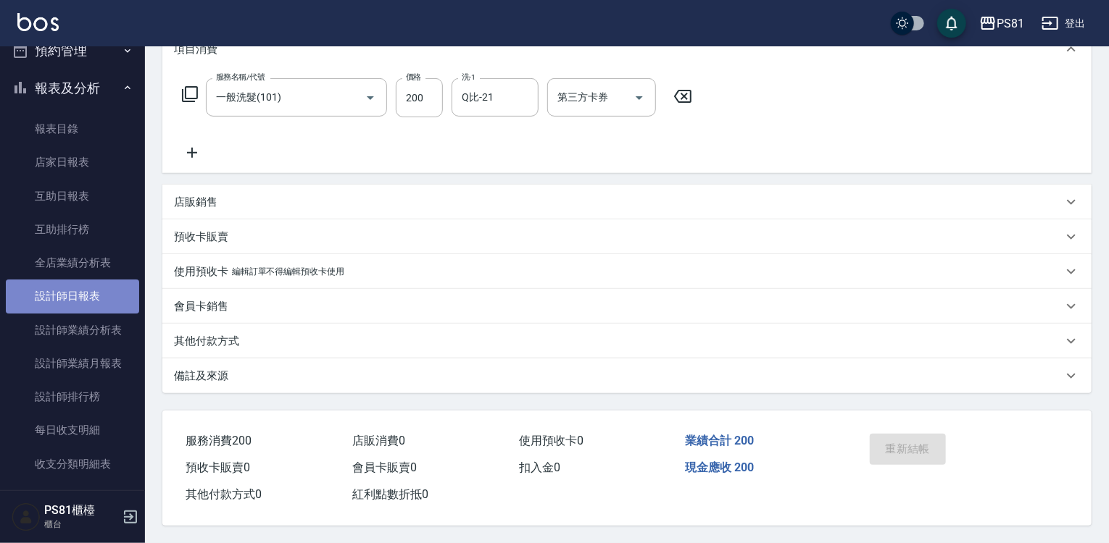
click at [72, 310] on link "設計師日報表" at bounding box center [72, 296] width 133 height 33
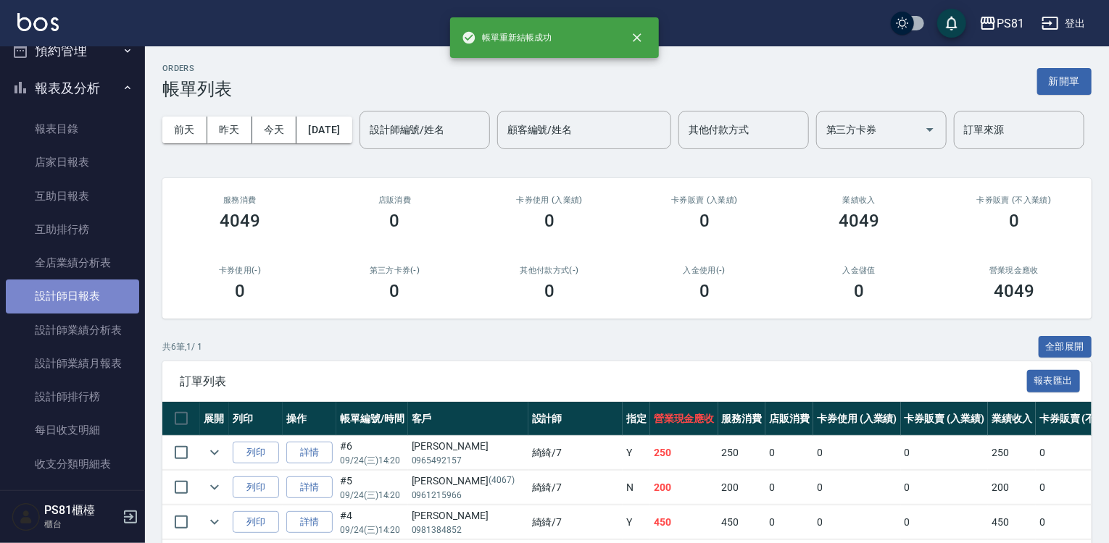
click at [102, 296] on link "設計師日報表" at bounding box center [72, 296] width 133 height 33
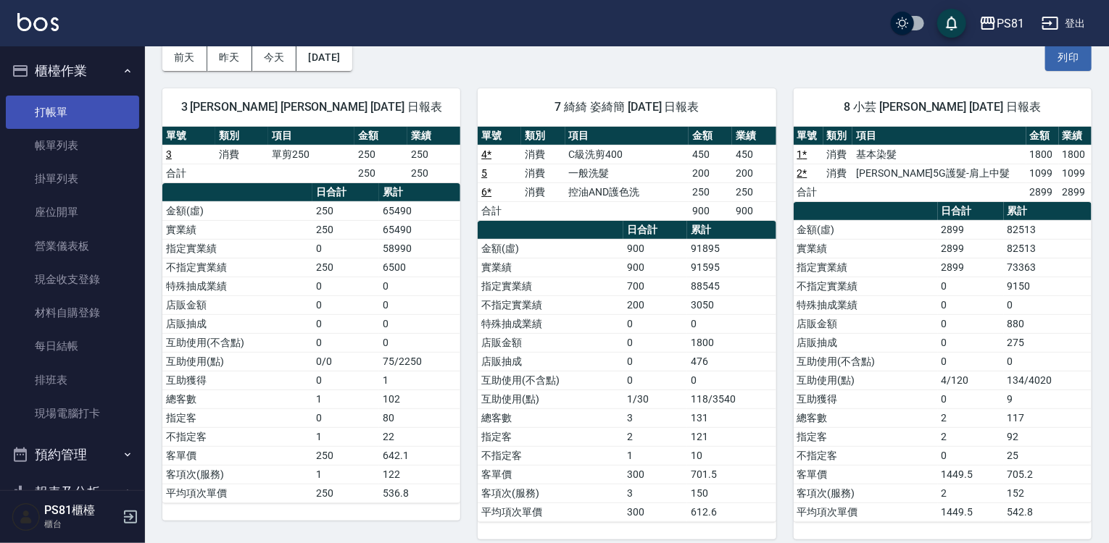
click at [59, 107] on link "打帳單" at bounding box center [72, 112] width 133 height 33
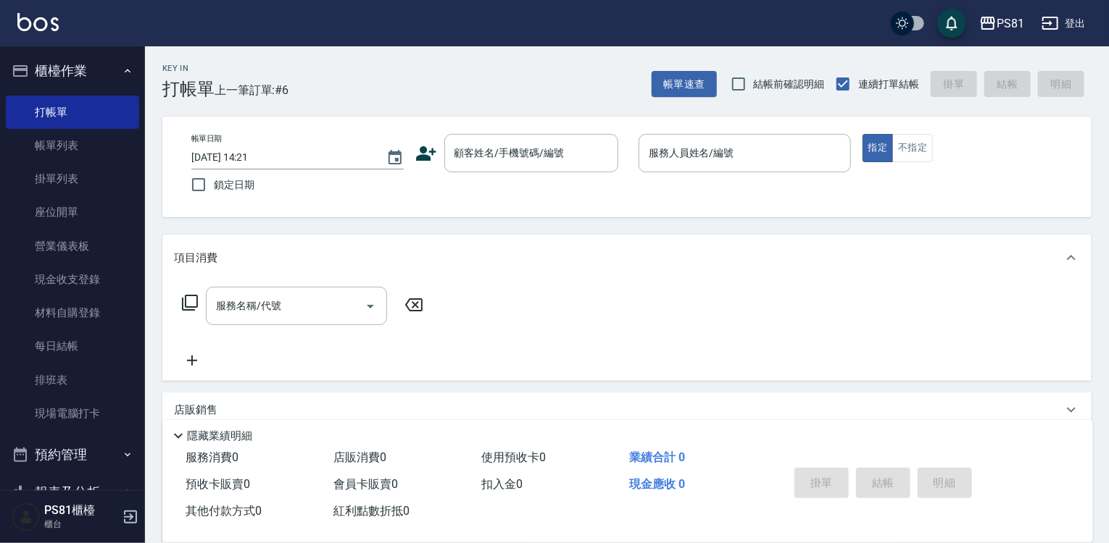
drag, startPoint x: 525, startPoint y: 180, endPoint x: 536, endPoint y: 166, distance: 17.7
click at [530, 175] on div "帳單日期 [DATE] 14:21 鎖定日期 顧客姓名/手機號碼/編號 顧客姓名/手機號碼/編號 服務人員姓名/編號 服務人員姓名/編號 指定 不指定" at bounding box center [627, 167] width 894 height 66
click at [536, 166] on div "顧客姓名/手機號碼/編號" at bounding box center [531, 153] width 174 height 38
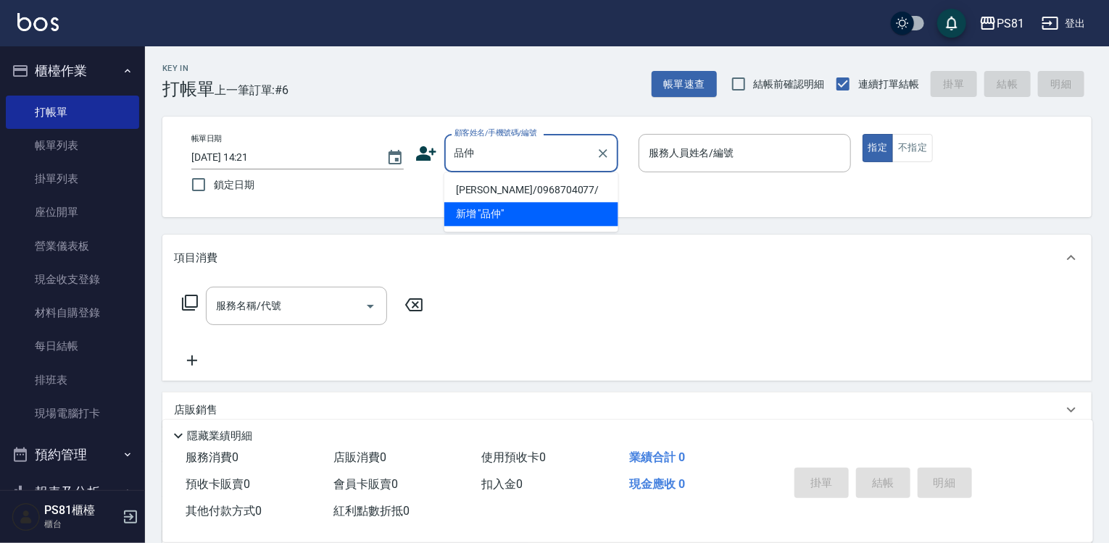
click at [546, 186] on li "[PERSON_NAME]/0968704077/" at bounding box center [531, 190] width 174 height 24
type input "[PERSON_NAME]/0968704077/"
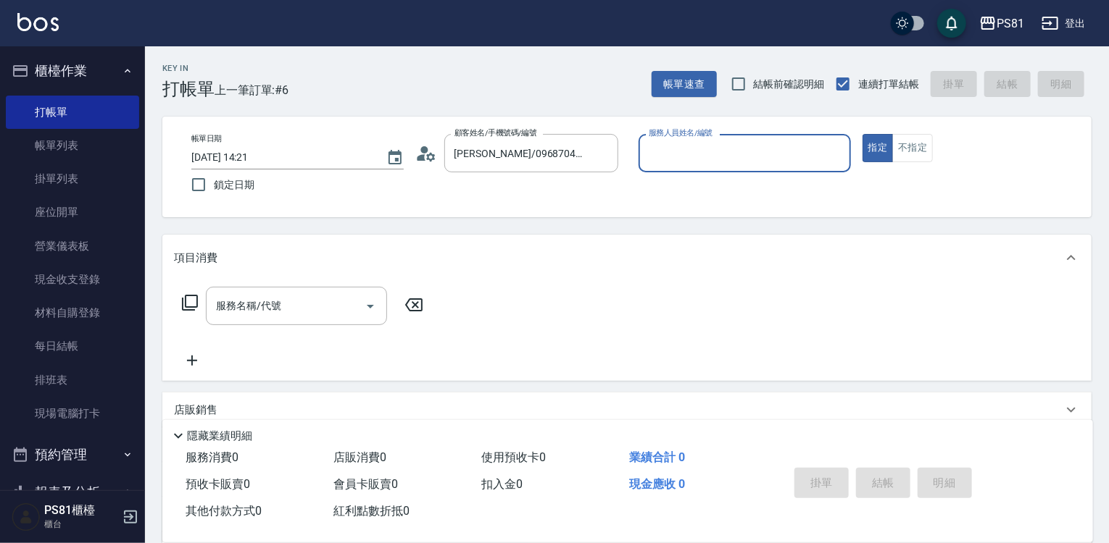
type input "采蓮-2"
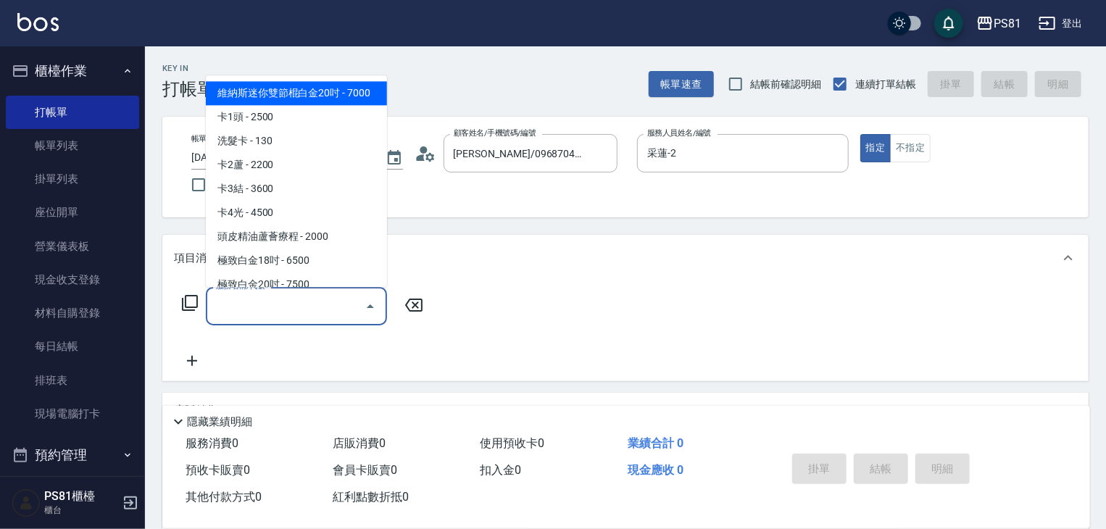
click at [338, 304] on input "服務名稱/代號" at bounding box center [285, 305] width 146 height 25
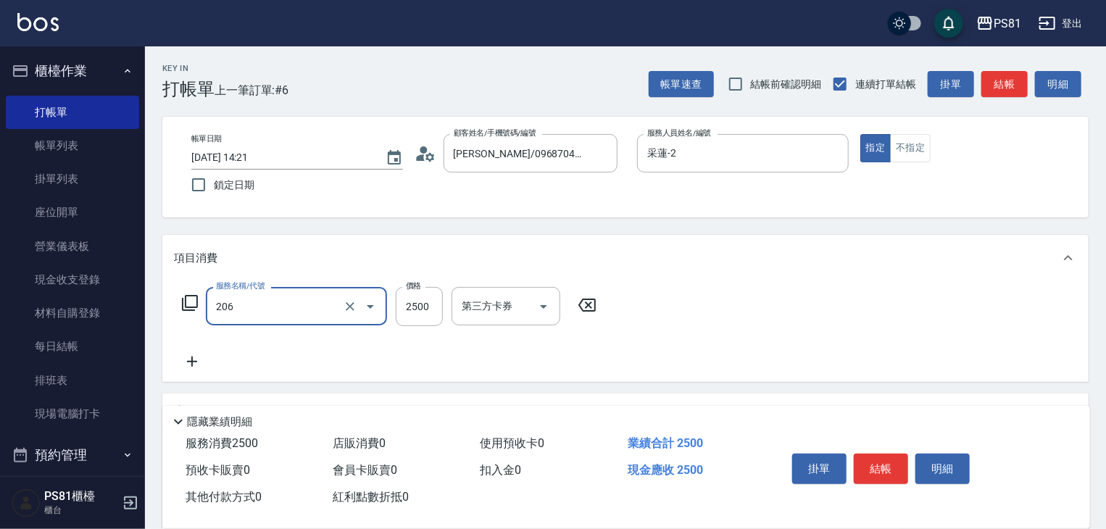
type input "錫紙燙2500(206)"
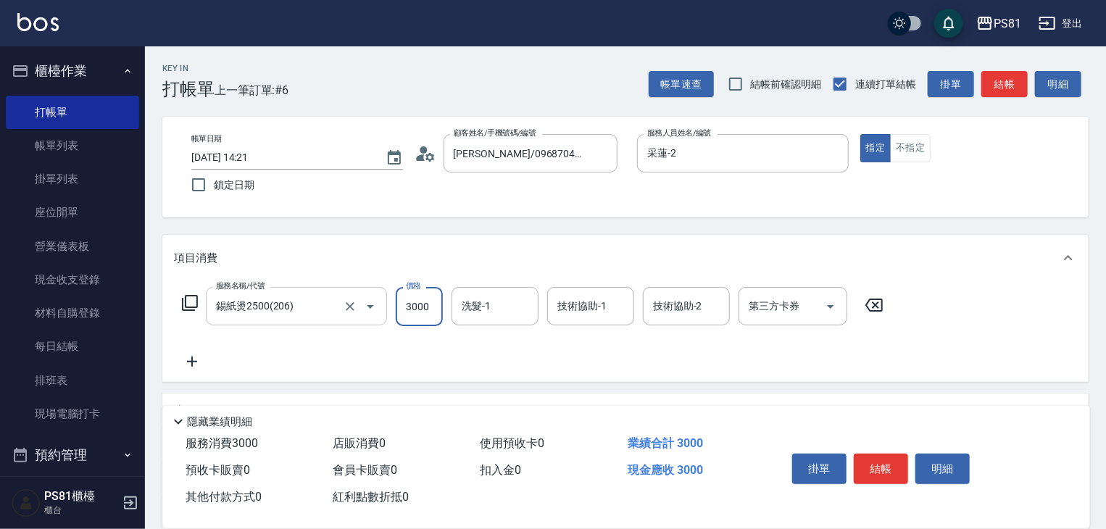
type input "3000"
type input "妮可-25"
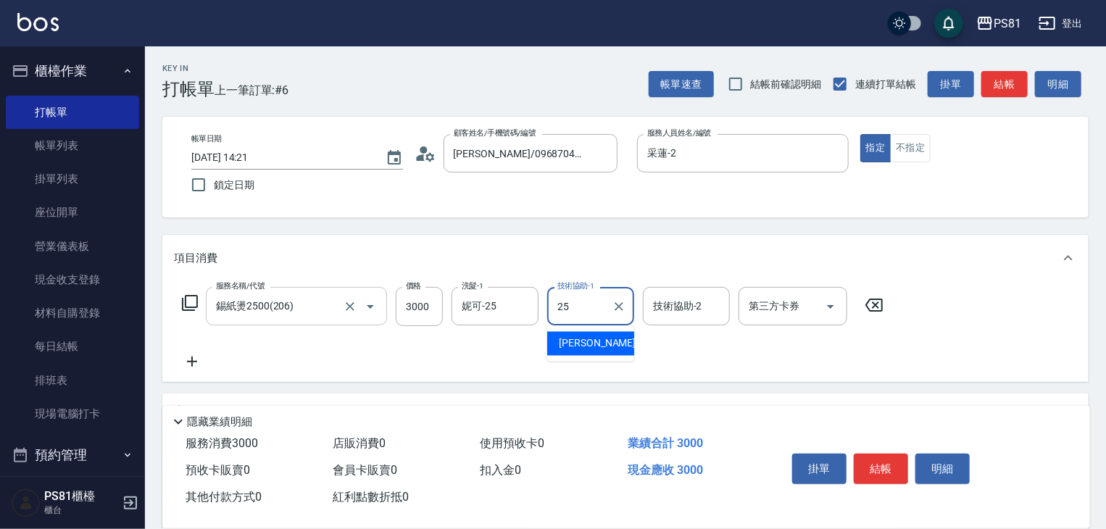
type input "妮可-25"
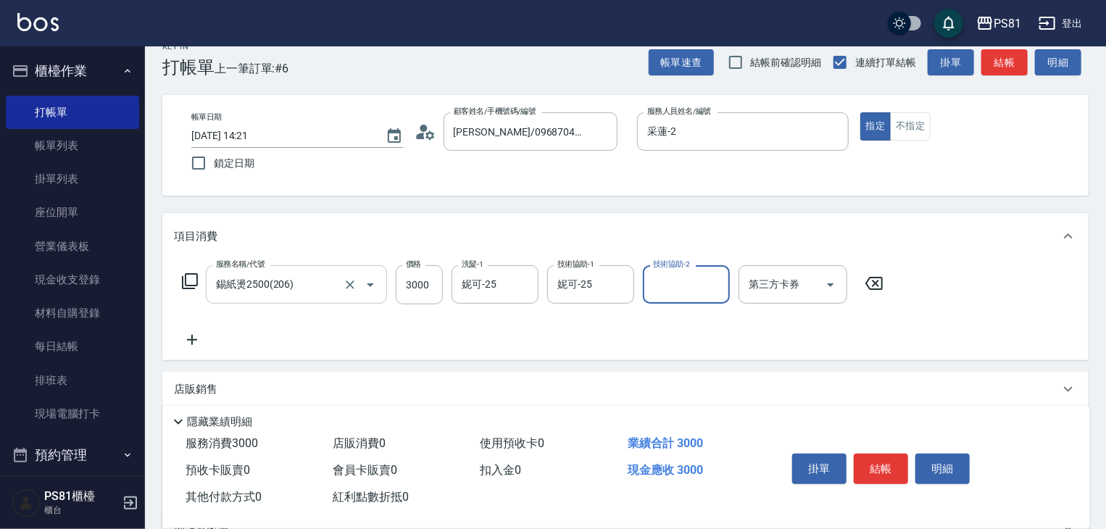
scroll to position [177, 0]
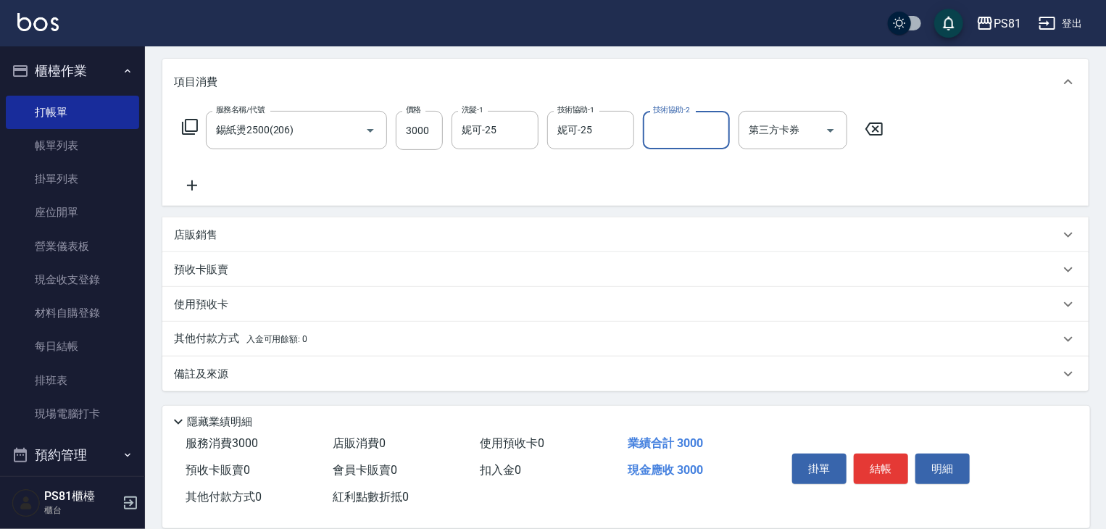
click at [241, 339] on p "其他付款方式 入金可用餘額: 0" at bounding box center [240, 339] width 133 height 16
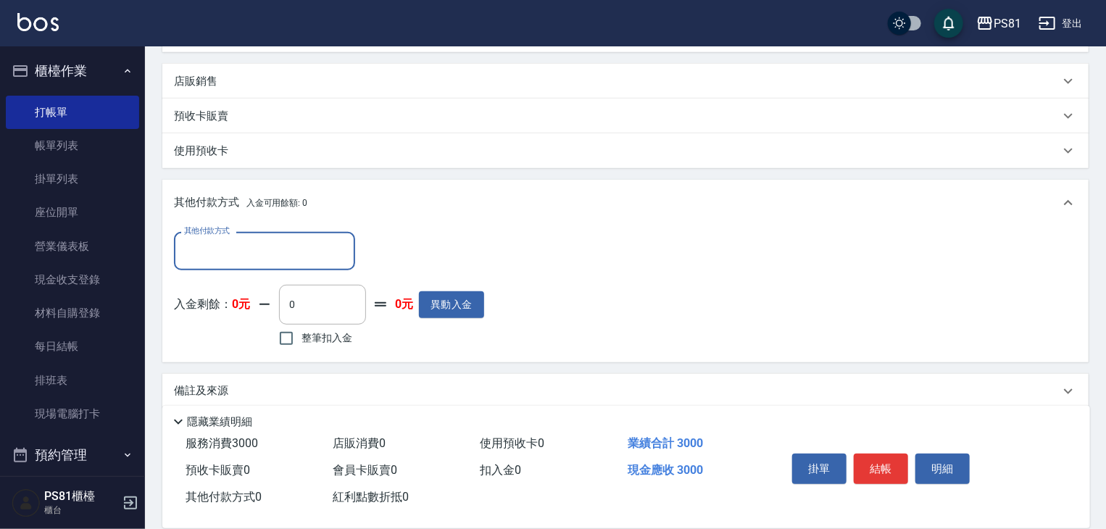
scroll to position [345, 0]
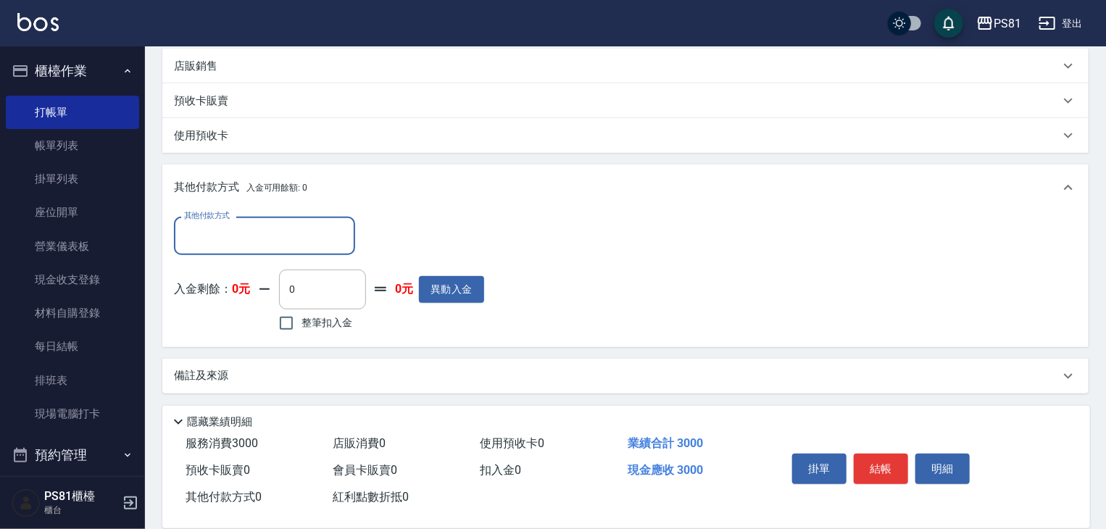
click at [330, 214] on div "其他付款方式 其他付款方式 入金剩餘： 0元 0 ​ 整筆扣入金 0元 異動入金" at bounding box center [625, 279] width 926 height 136
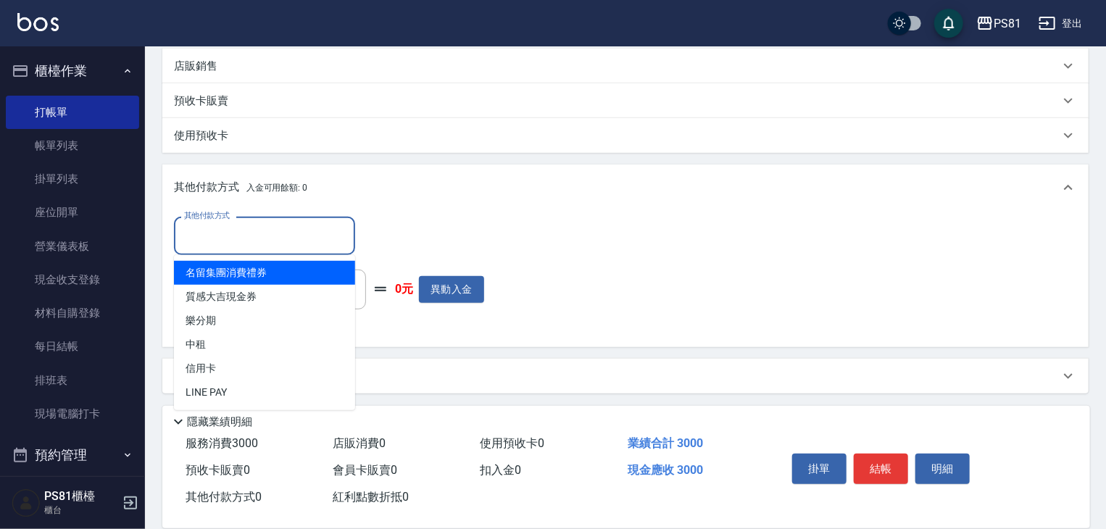
click at [329, 241] on input "其他付款方式" at bounding box center [264, 235] width 168 height 25
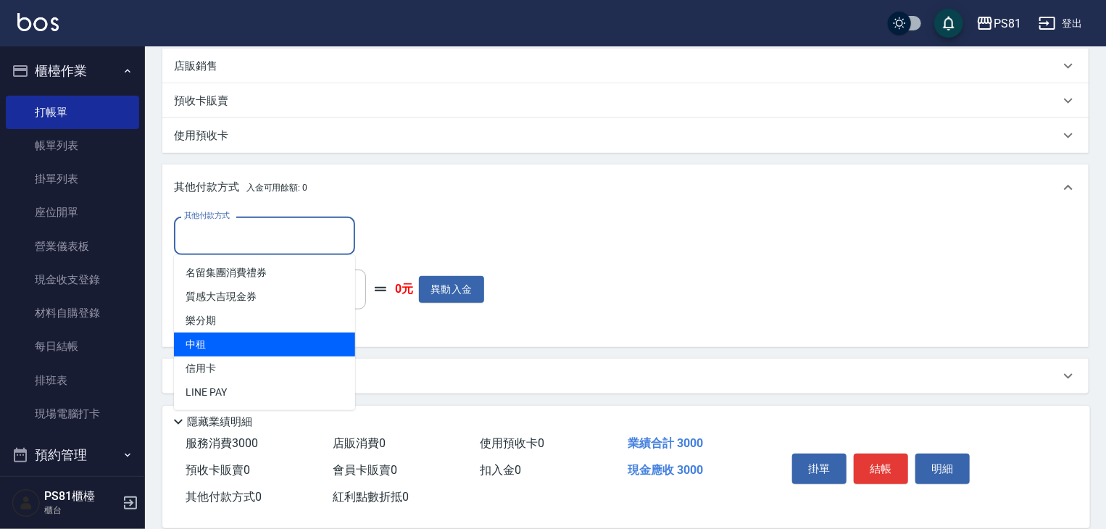
click at [275, 360] on span "信用卡" at bounding box center [264, 369] width 181 height 24
type input "信用卡"
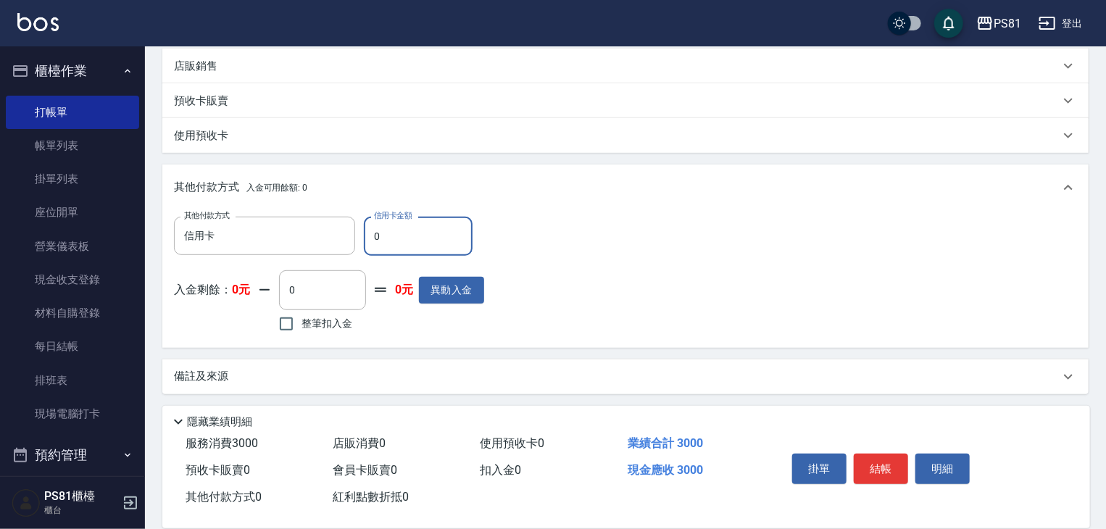
click at [413, 250] on input "0" at bounding box center [418, 236] width 109 height 39
click at [414, 247] on input "0" at bounding box center [418, 236] width 109 height 39
click at [430, 241] on input "0" at bounding box center [418, 236] width 109 height 39
type input "3000"
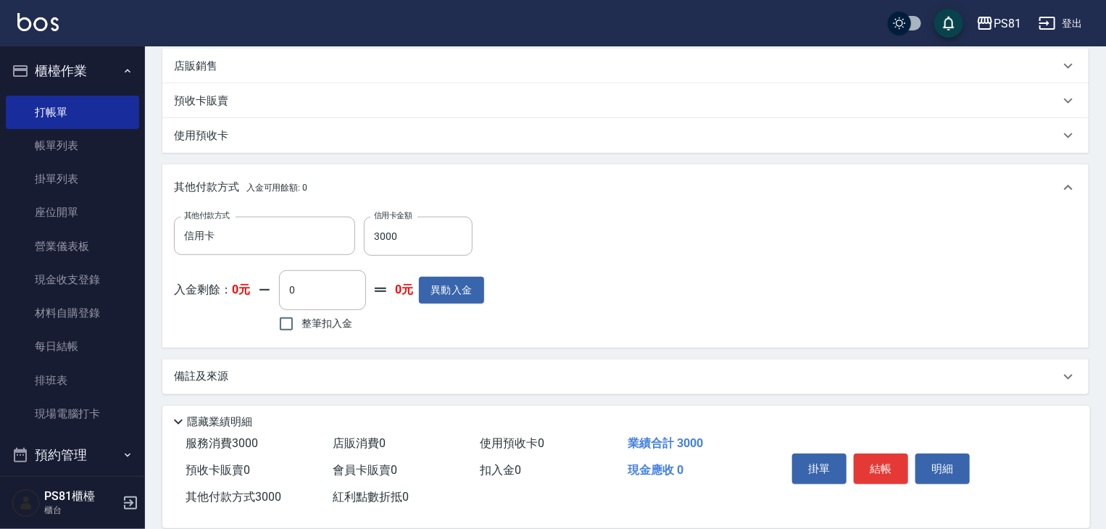
click at [698, 338] on div "其他付款方式 信用卡 其他付款方式 信用卡金額 3000 信用卡金額 入金剩餘： 0元 0 ​ 整筆扣入金 0元 異動入金" at bounding box center [625, 279] width 926 height 136
click at [896, 466] on button "結帳" at bounding box center [881, 469] width 54 height 30
type input "[DATE] 14:34"
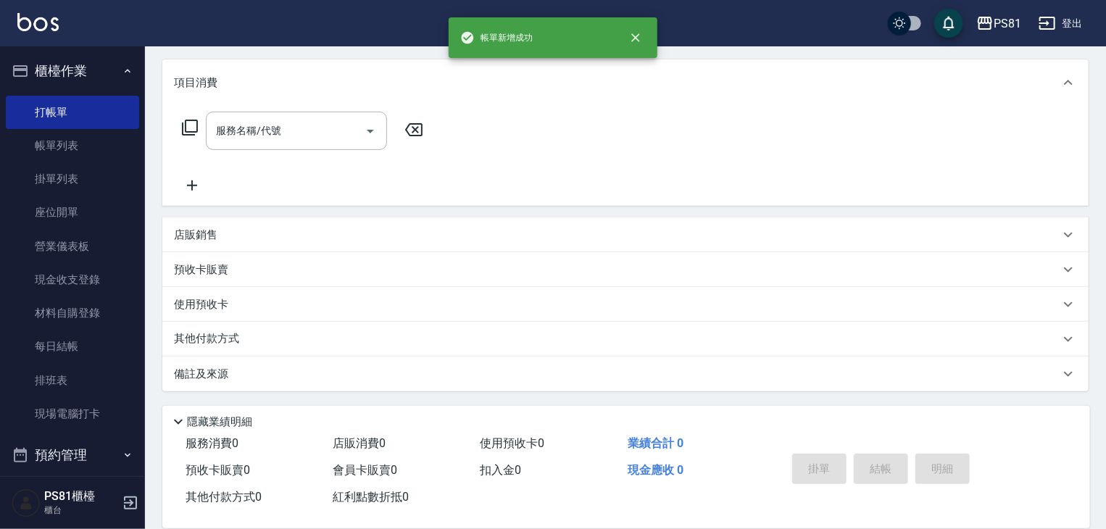
scroll to position [0, 0]
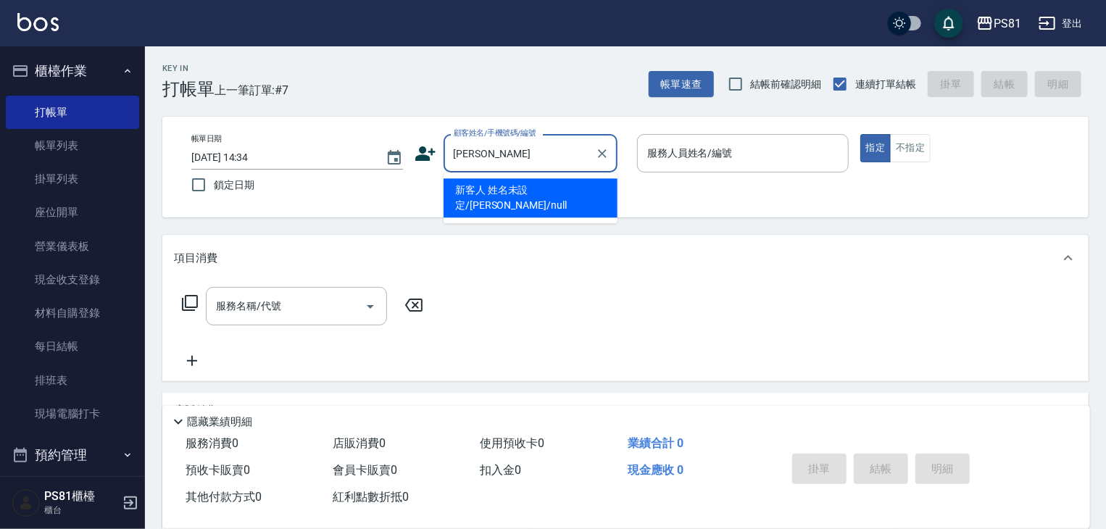
click at [524, 191] on li "新客人 姓名未設定/[PERSON_NAME]/null" at bounding box center [530, 197] width 174 height 39
type input "新客人 姓名未設定/[PERSON_NAME]/null"
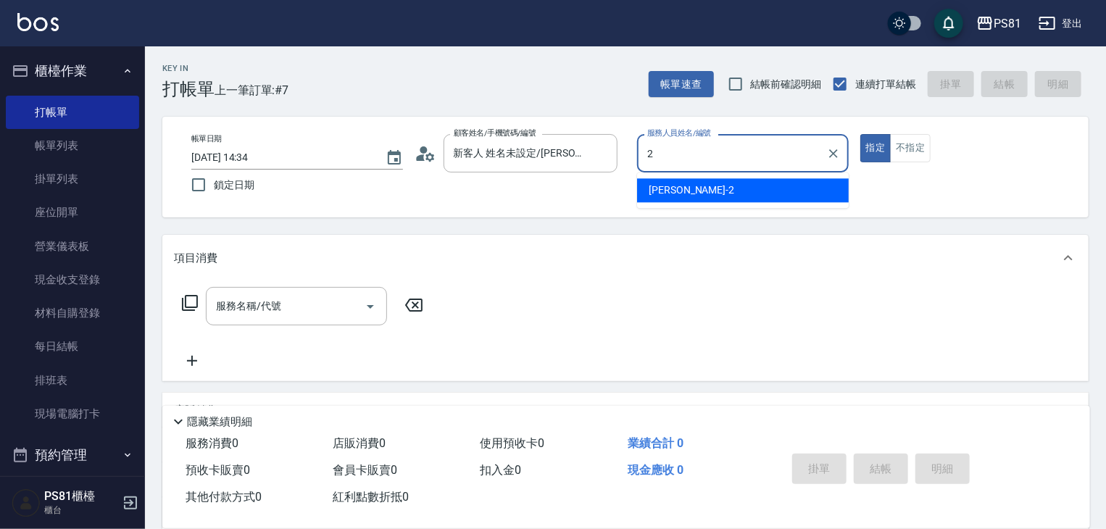
type input "采蓮-2"
type button "true"
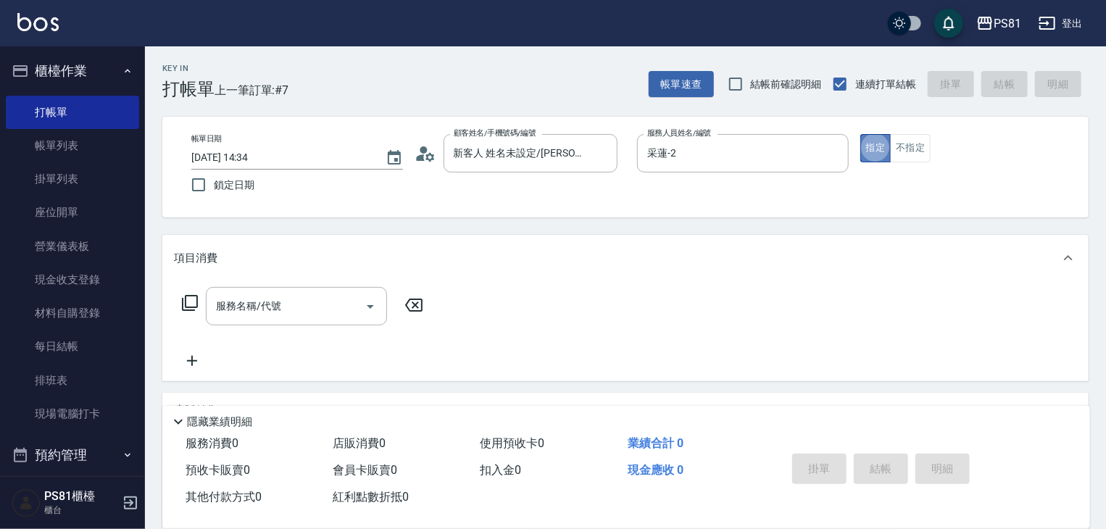
click at [870, 149] on button "指定" at bounding box center [875, 148] width 31 height 28
click at [350, 285] on div "服務名稱/代號 服務名稱/代號" at bounding box center [625, 331] width 926 height 100
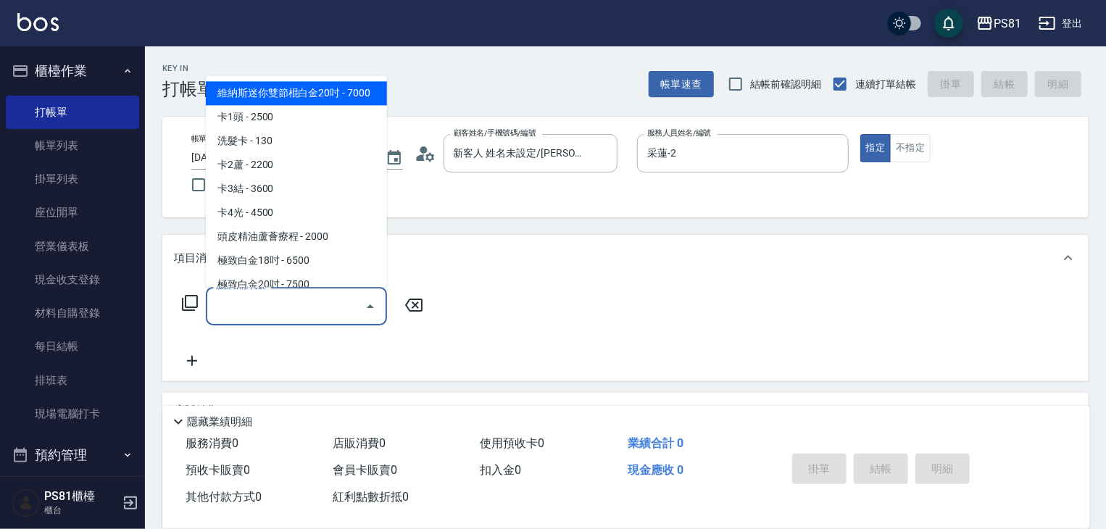
click at [339, 309] on input "服務名稱/代號" at bounding box center [285, 305] width 146 height 25
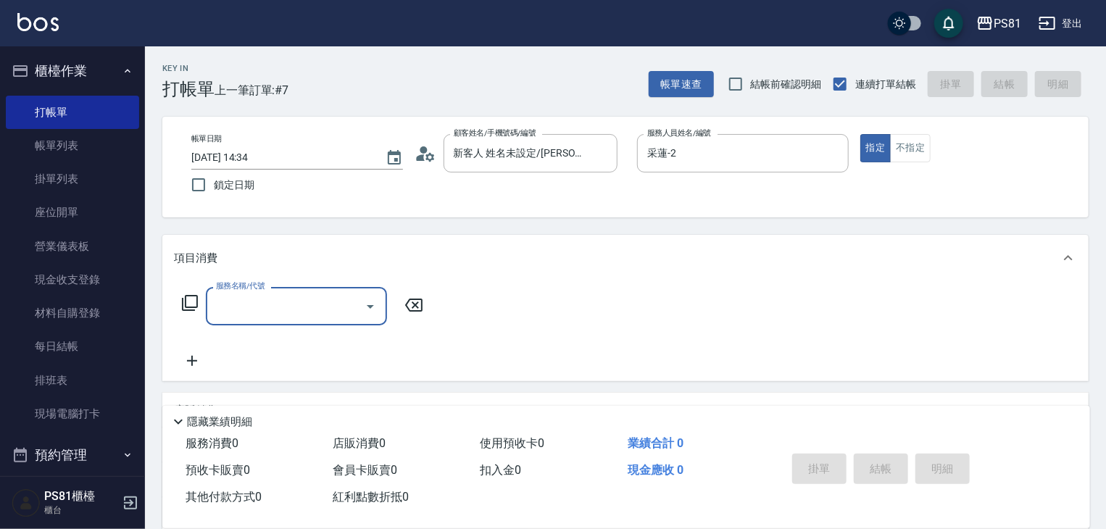
click at [339, 309] on input "服務名稱/代號" at bounding box center [285, 305] width 146 height 25
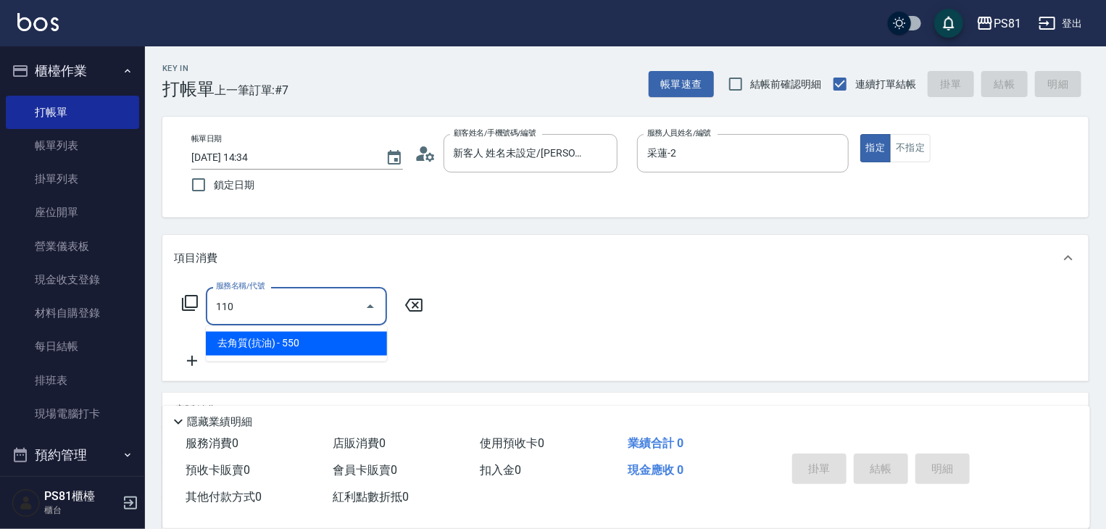
type input "去角質(抗油)(110)"
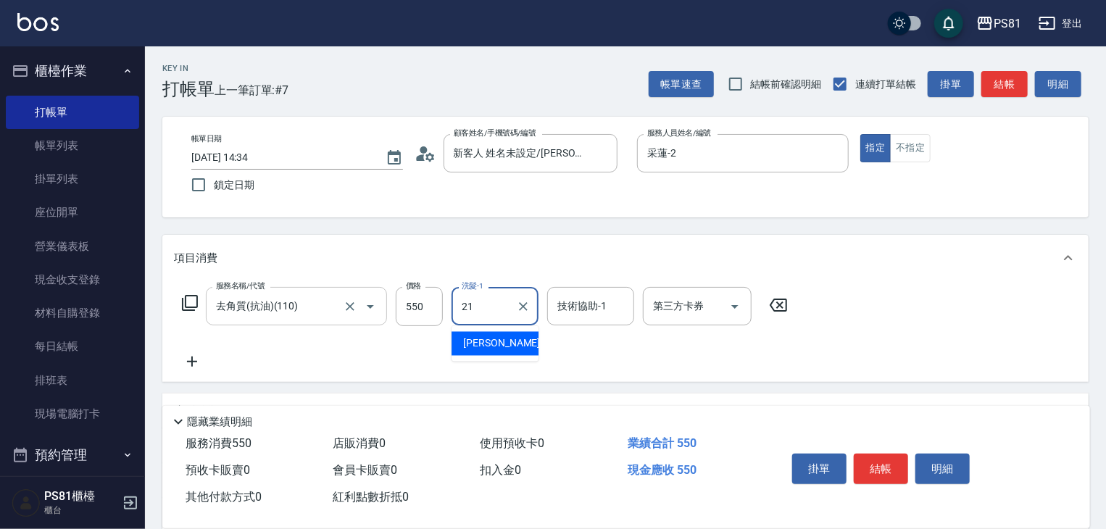
type input "Q比-21"
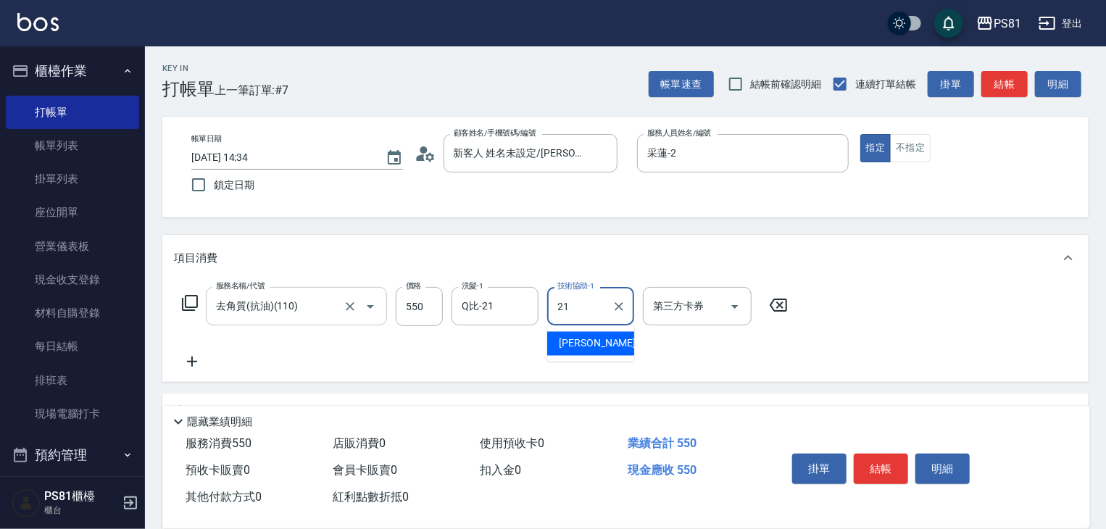
type input "Q比-21"
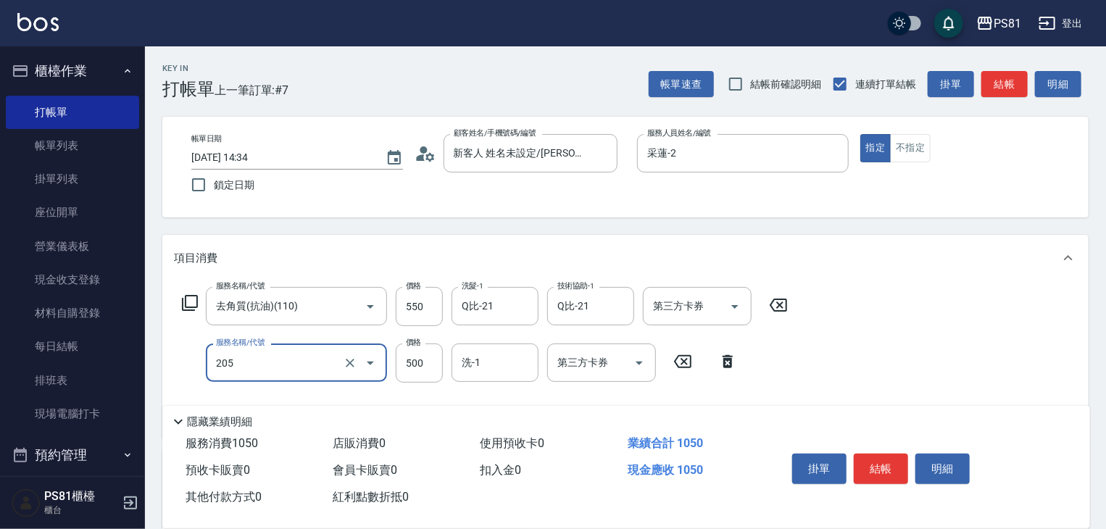
type input "A級單剪400(205)"
click at [807, 356] on div "服務名稱/代號 去角質(抗油)(110) 服務名稱/代號 價格 550 價格 洗髮-1 Q比-21 洗髮-1 技術協助-1 Q比-21 技術協助-1 第三方卡…" at bounding box center [625, 359] width 926 height 157
click at [875, 470] on button "結帳" at bounding box center [881, 469] width 54 height 30
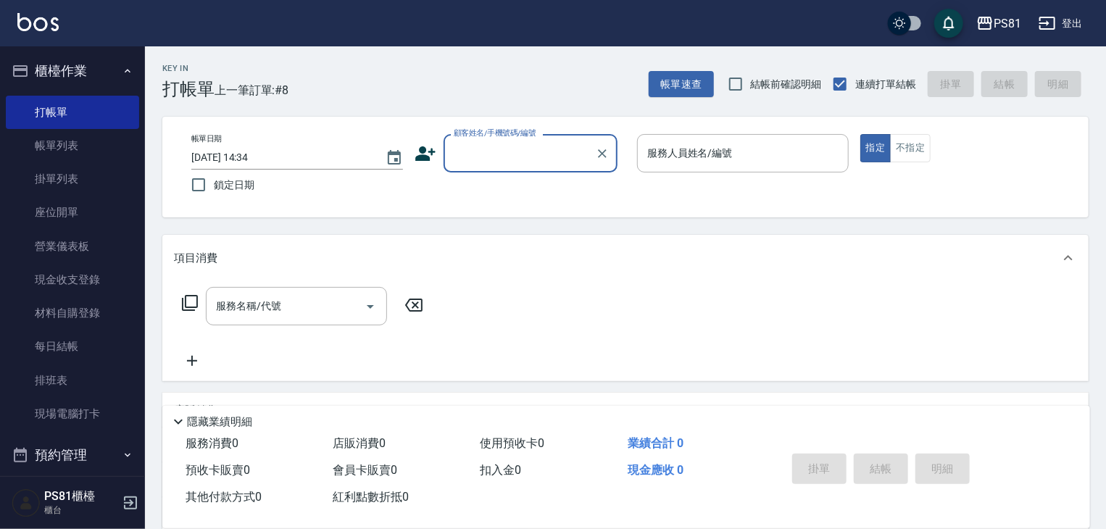
click at [547, 151] on input "顧客姓名/手機號碼/編號" at bounding box center [519, 153] width 139 height 25
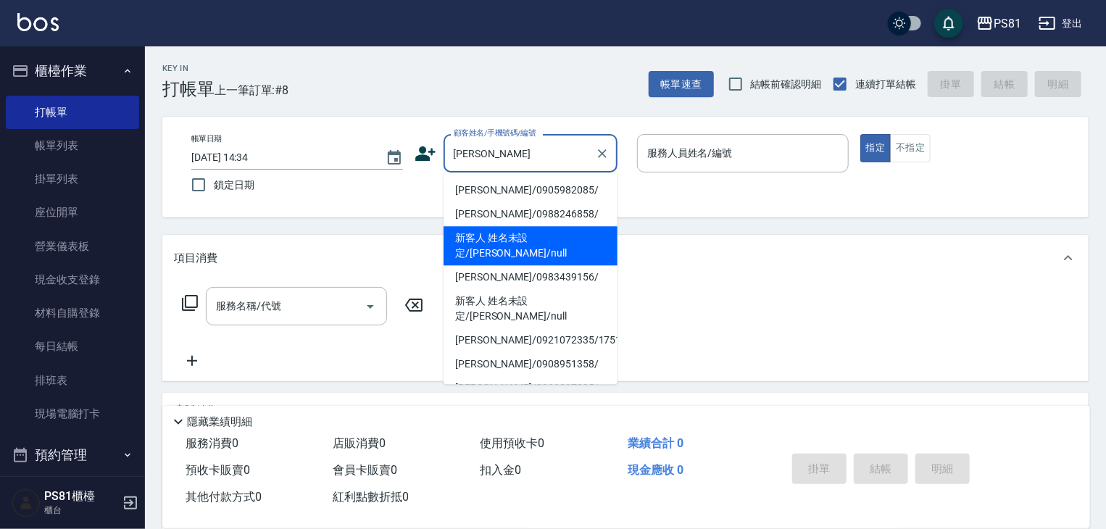
click at [549, 230] on li "新客人 姓名未設定/[PERSON_NAME]/null" at bounding box center [530, 245] width 174 height 39
type input "新客人 姓名未設定/[PERSON_NAME]/null"
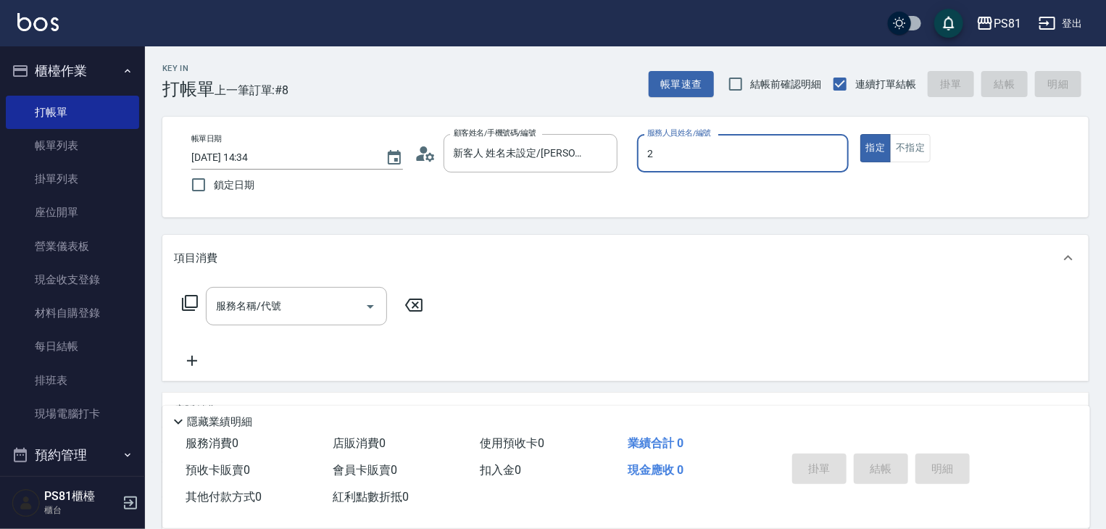
type input "采蓮-2"
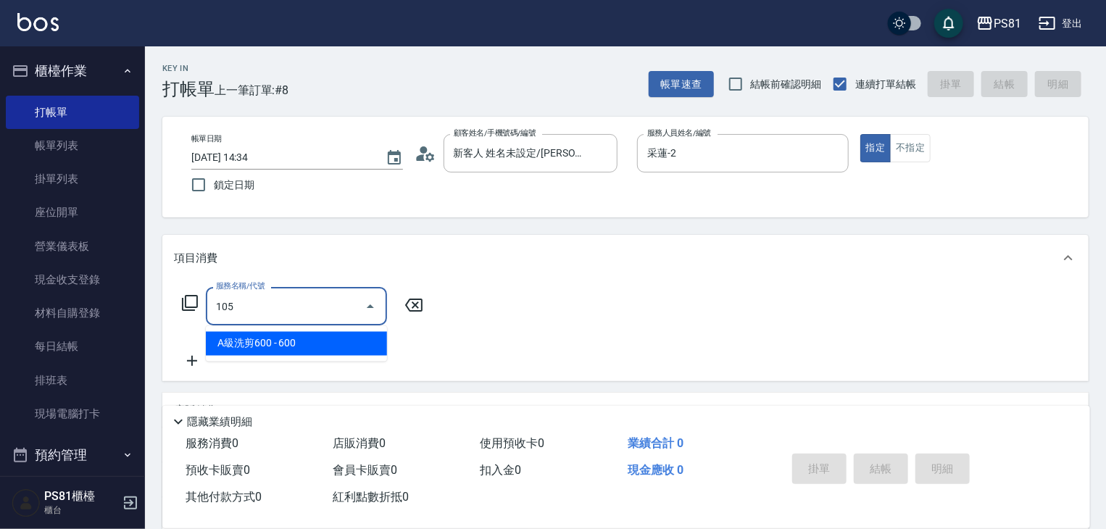
type input "A級洗剪600(105)"
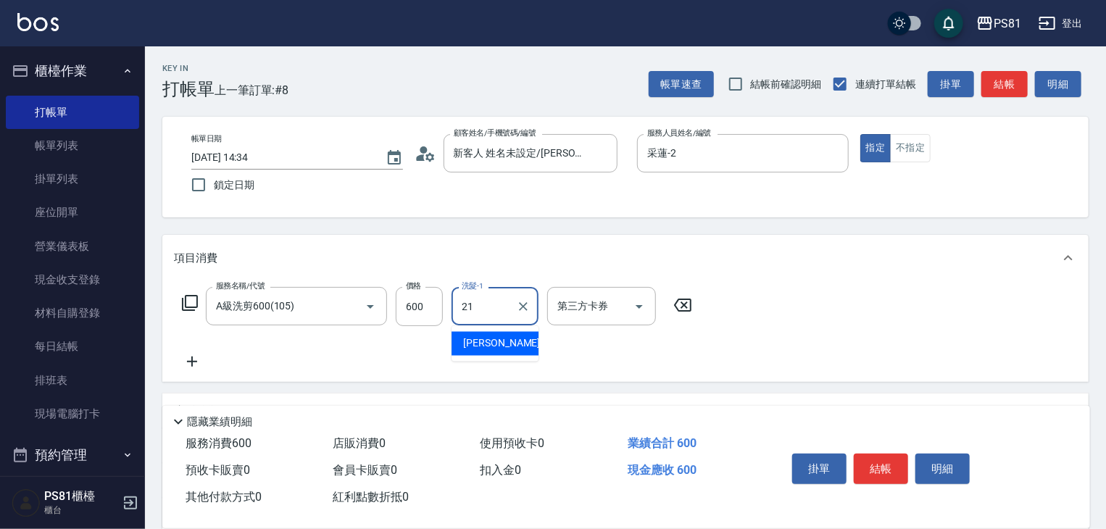
type input "Q比-21"
drag, startPoint x: 744, startPoint y: 330, endPoint x: 796, endPoint y: 378, distance: 70.2
click at [746, 332] on div "服務名稱/代號 A級洗剪600(105) 服務名稱/代號 價格 600 價格 洗髮-1 Q比-21 洗髮-1 第三方卡券 第三方卡券" at bounding box center [625, 331] width 926 height 101
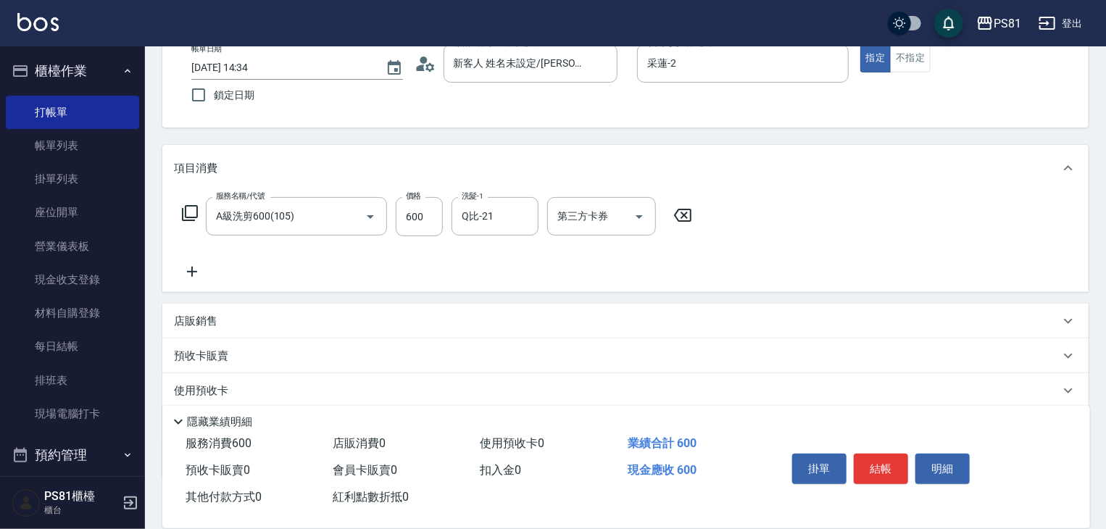
scroll to position [177, 0]
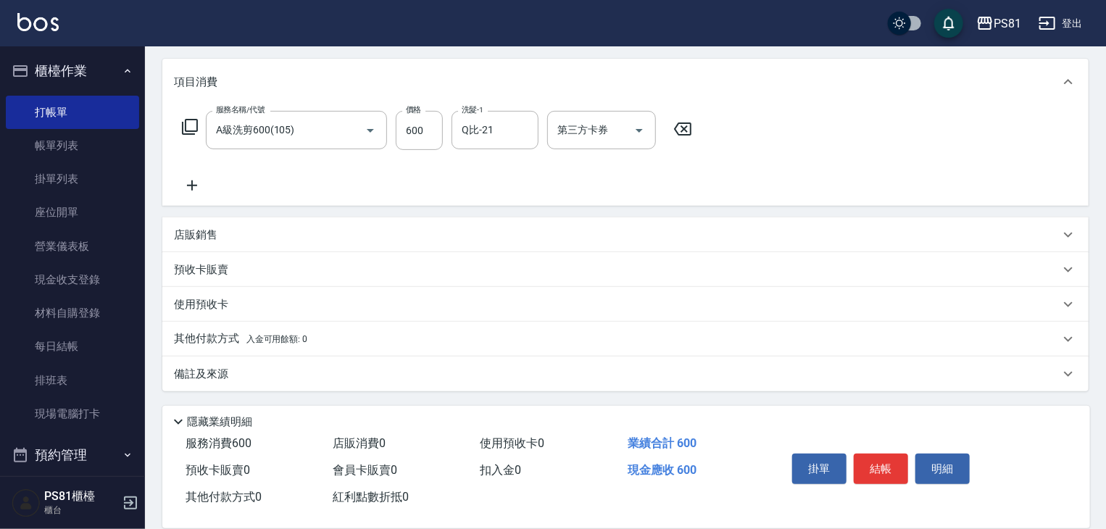
click at [330, 238] on div "店販銷售" at bounding box center [616, 235] width 885 height 15
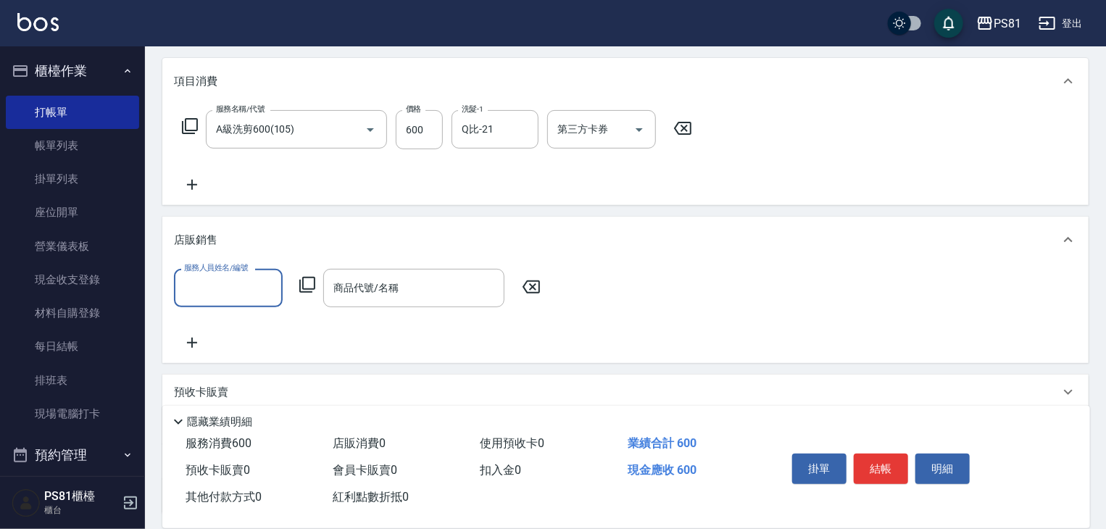
scroll to position [0, 0]
click at [223, 284] on input "服務人員姓名/編號" at bounding box center [228, 287] width 96 height 25
type input "華"
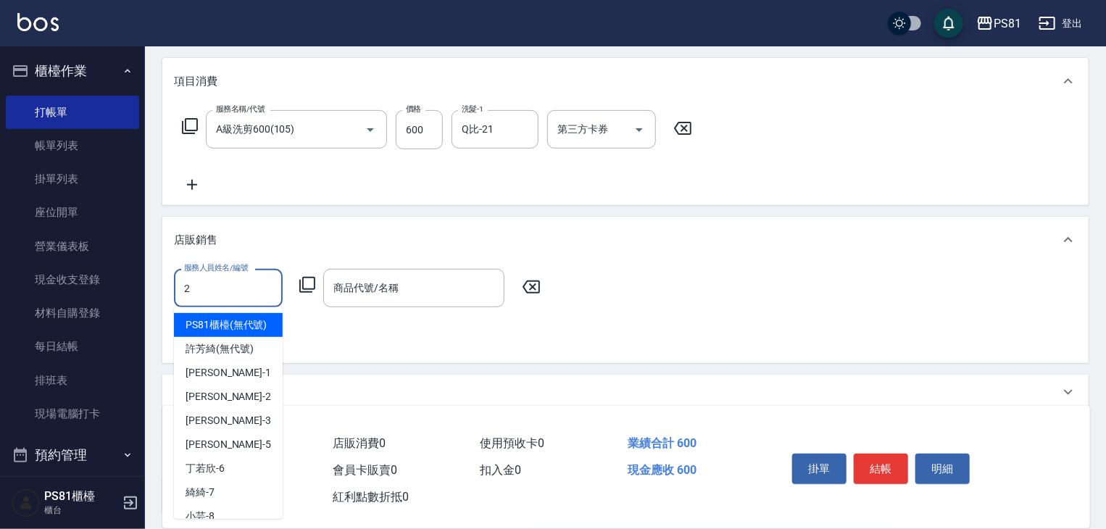
type input "采蓮-2"
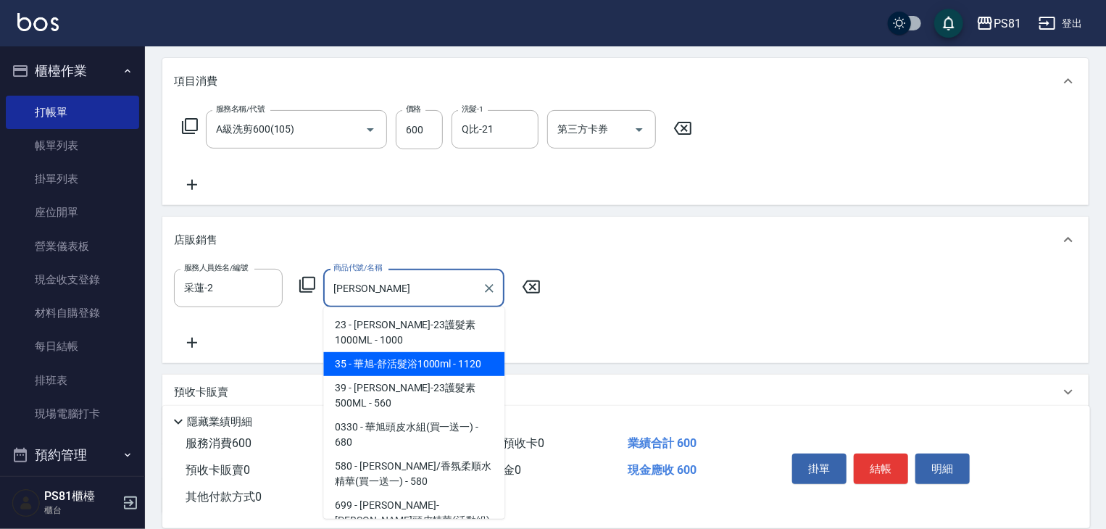
click at [371, 352] on span "35 - 華旭-舒活髮浴1000ml - 1120" at bounding box center [413, 364] width 181 height 24
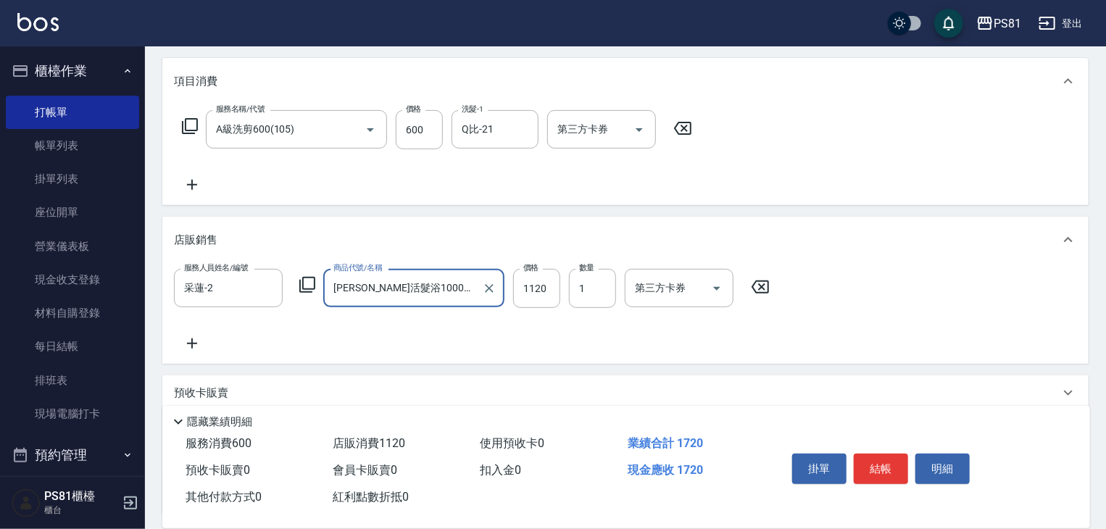
type input "[PERSON_NAME]活髮浴1000ml"
click at [429, 320] on div "服務人員姓名/編號 [PERSON_NAME]-2 服務人員姓名/編號 商品代號/名稱 [PERSON_NAME]活髮浴1000ml 商品代號/名稱 價格 1…" at bounding box center [625, 310] width 903 height 83
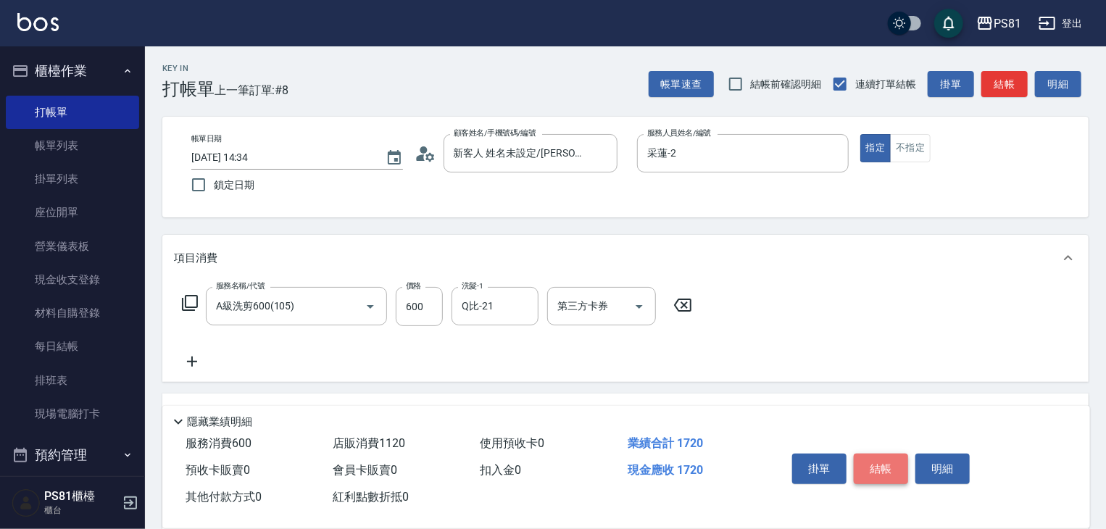
click at [874, 454] on button "結帳" at bounding box center [881, 469] width 54 height 30
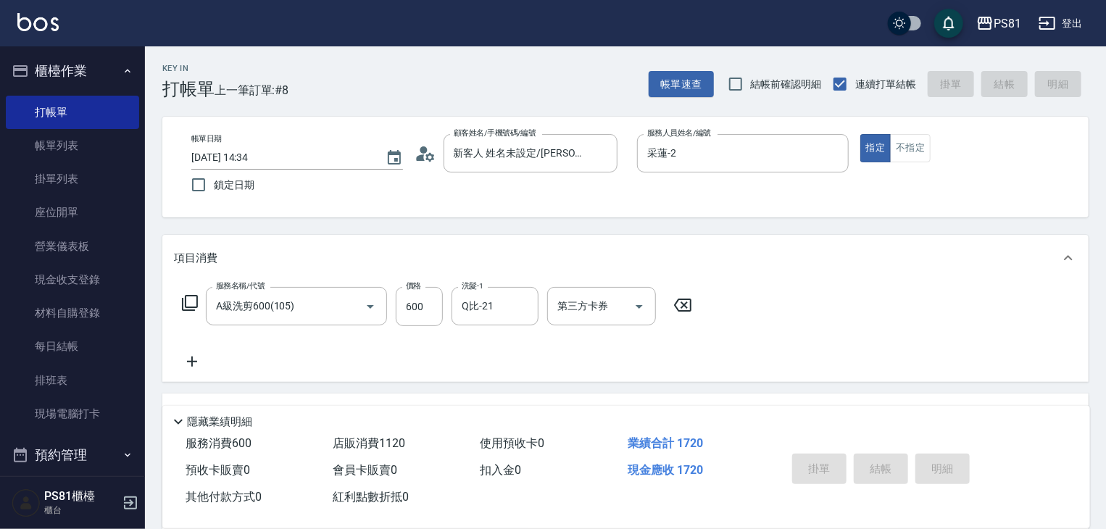
type input "[DATE] 14:35"
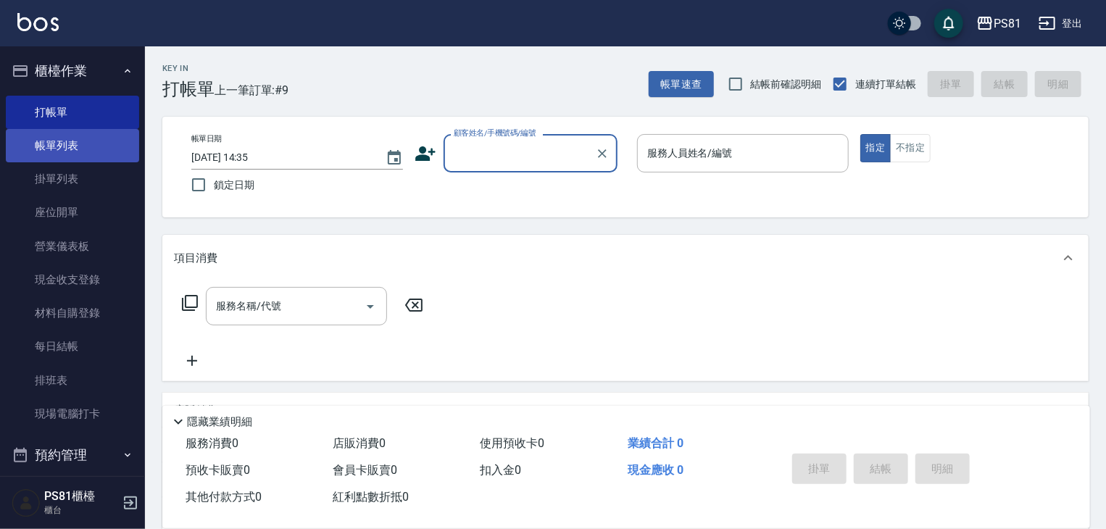
click at [55, 151] on link "帳單列表" at bounding box center [72, 145] width 133 height 33
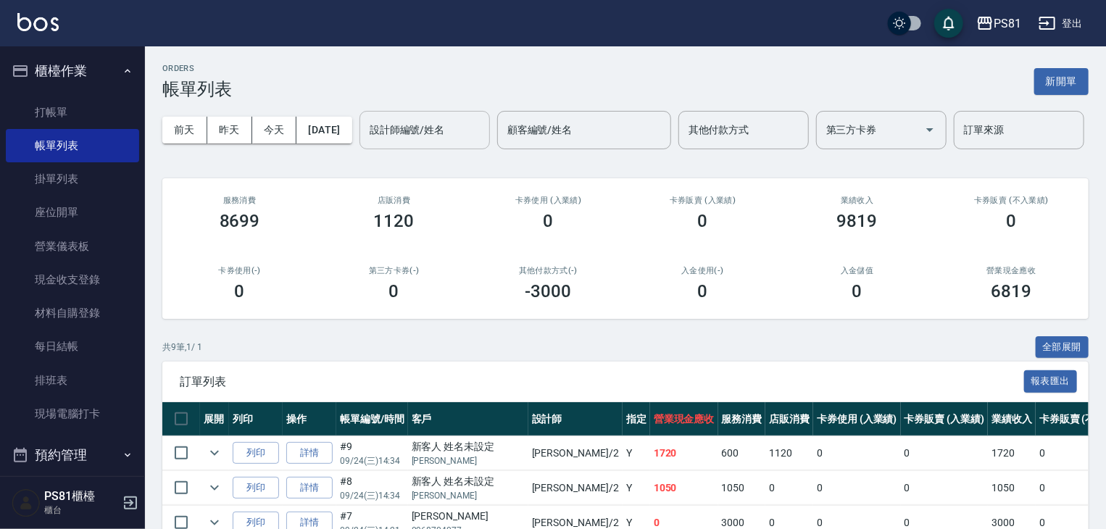
click at [366, 143] on input "設計師編號/姓名" at bounding box center [424, 129] width 117 height 25
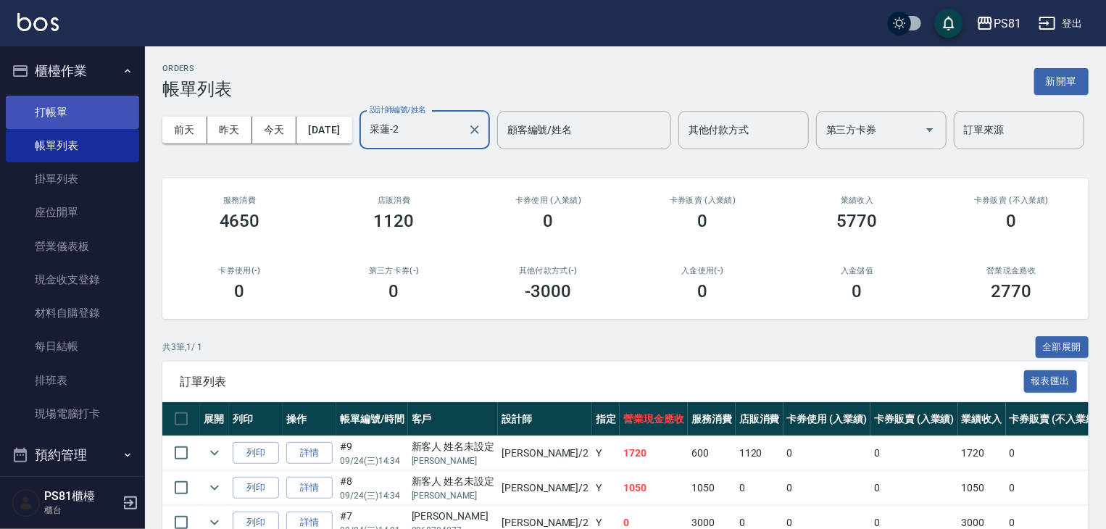
type input "采蓮-2"
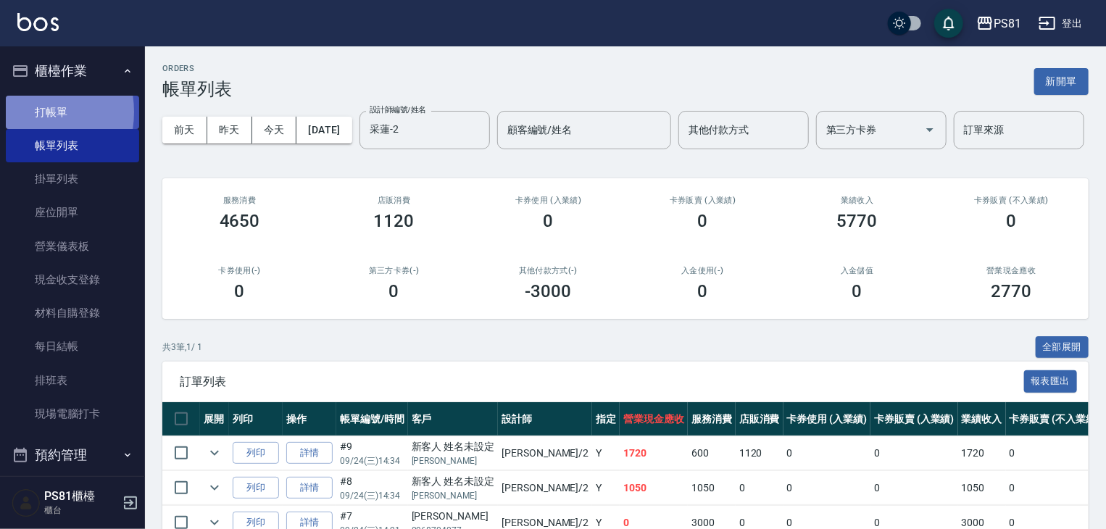
click at [17, 112] on link "打帳單" at bounding box center [72, 112] width 133 height 33
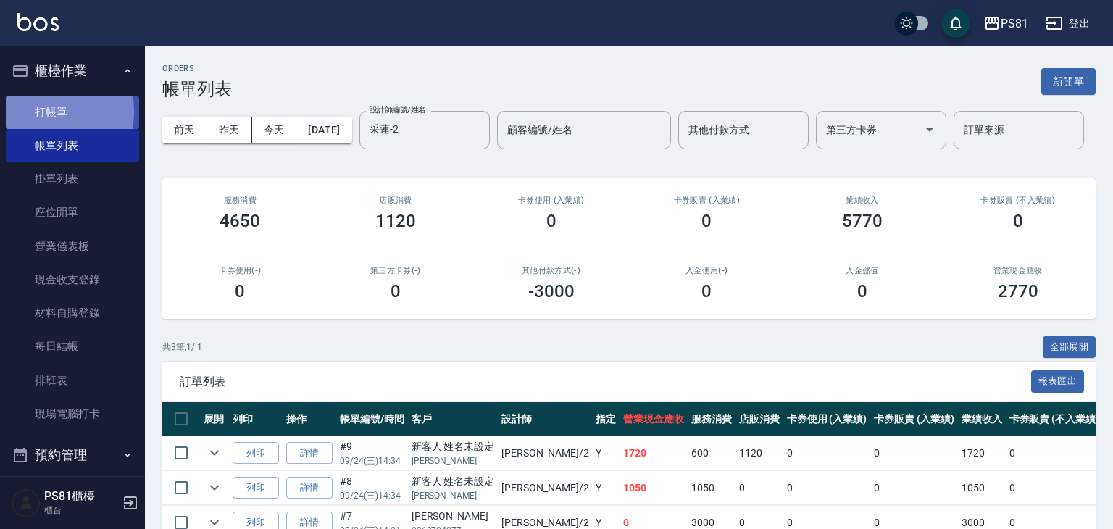
click at [17, 112] on link "打帳單" at bounding box center [72, 112] width 133 height 33
